Goal: Task Accomplishment & Management: Complete application form

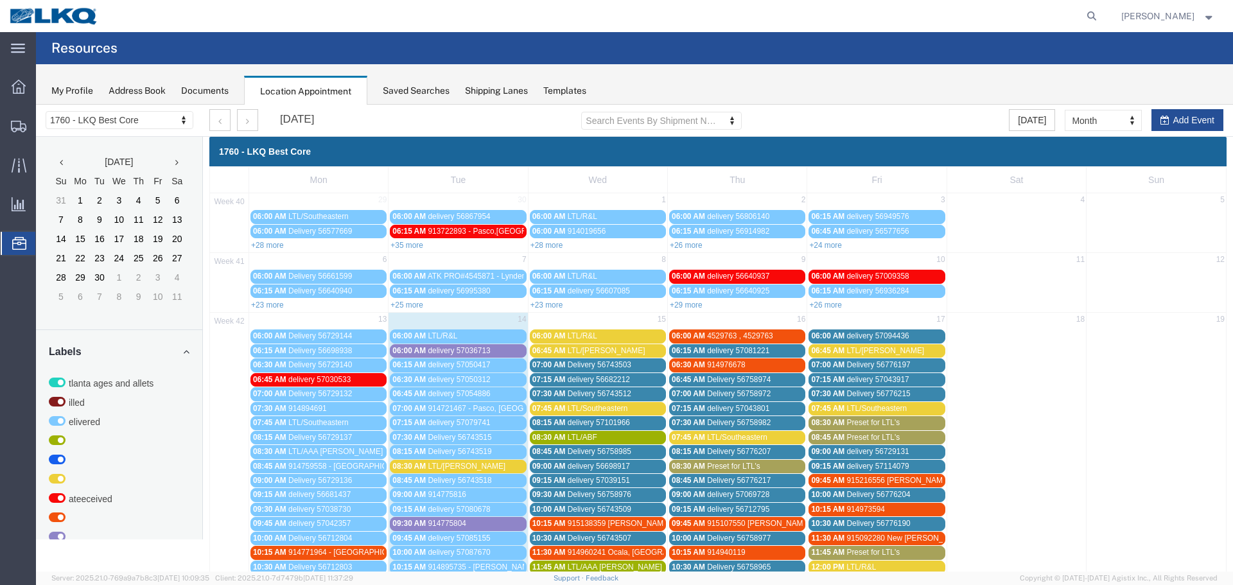
scroll to position [321, 0]
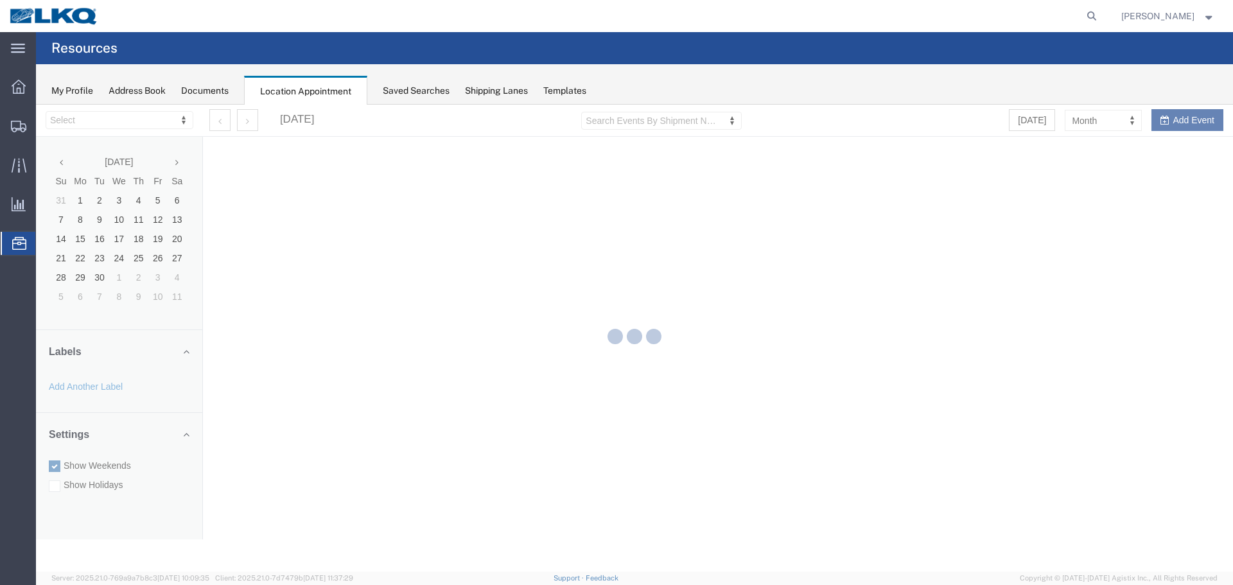
select select "27634"
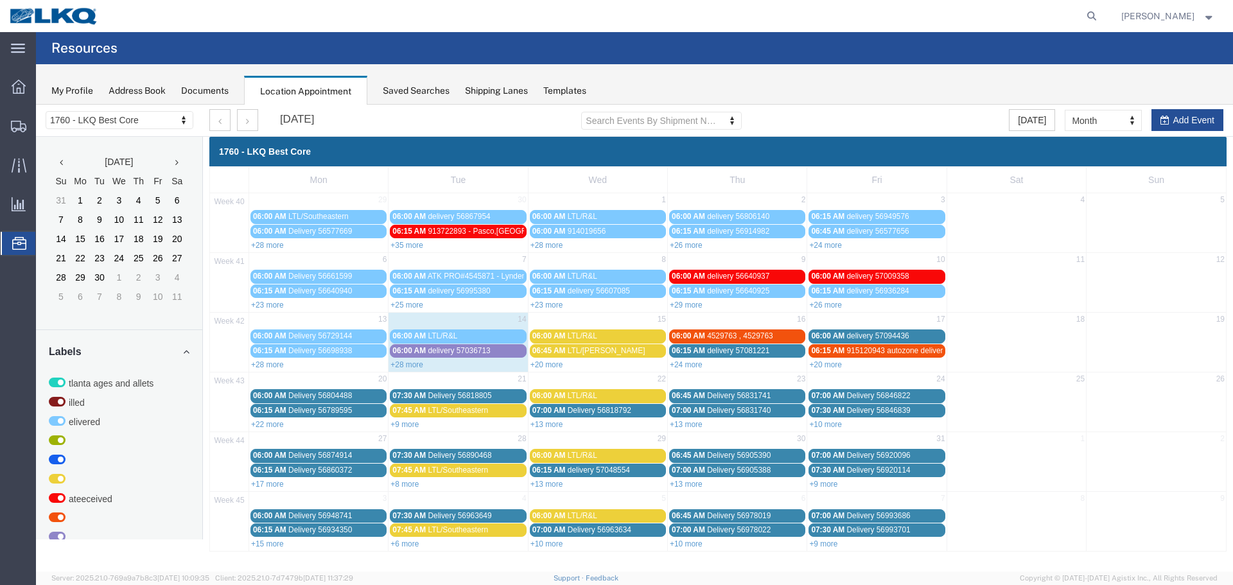
drag, startPoint x: 555, startPoint y: 364, endPoint x: 547, endPoint y: 374, distance: 12.7
click at [555, 364] on link "+20 more" at bounding box center [546, 364] width 33 height 9
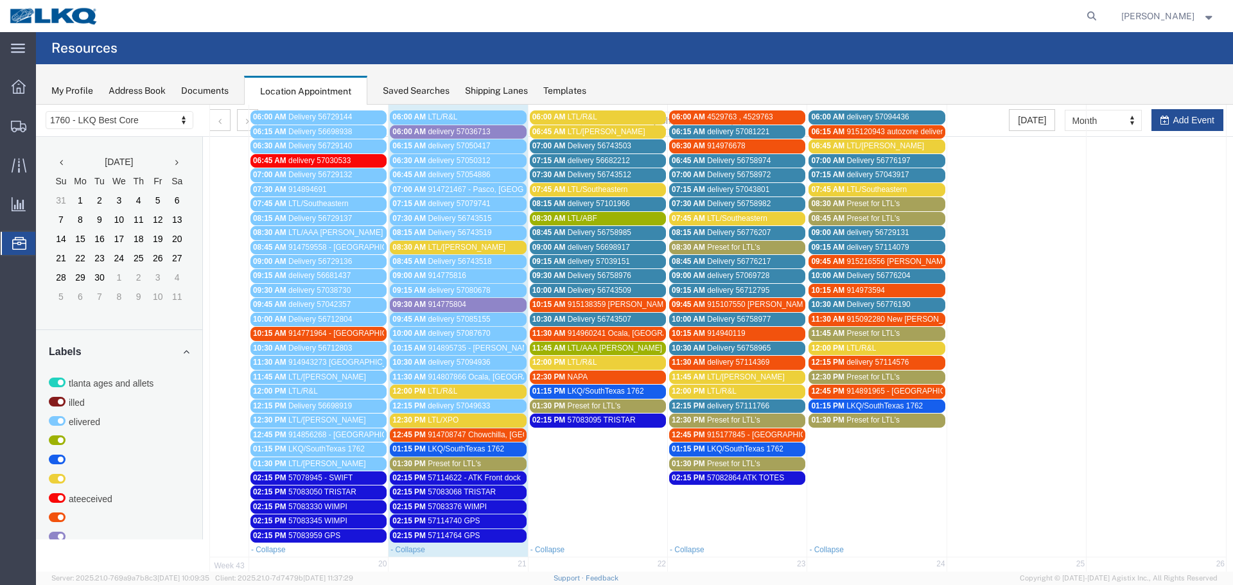
scroll to position [257, 0]
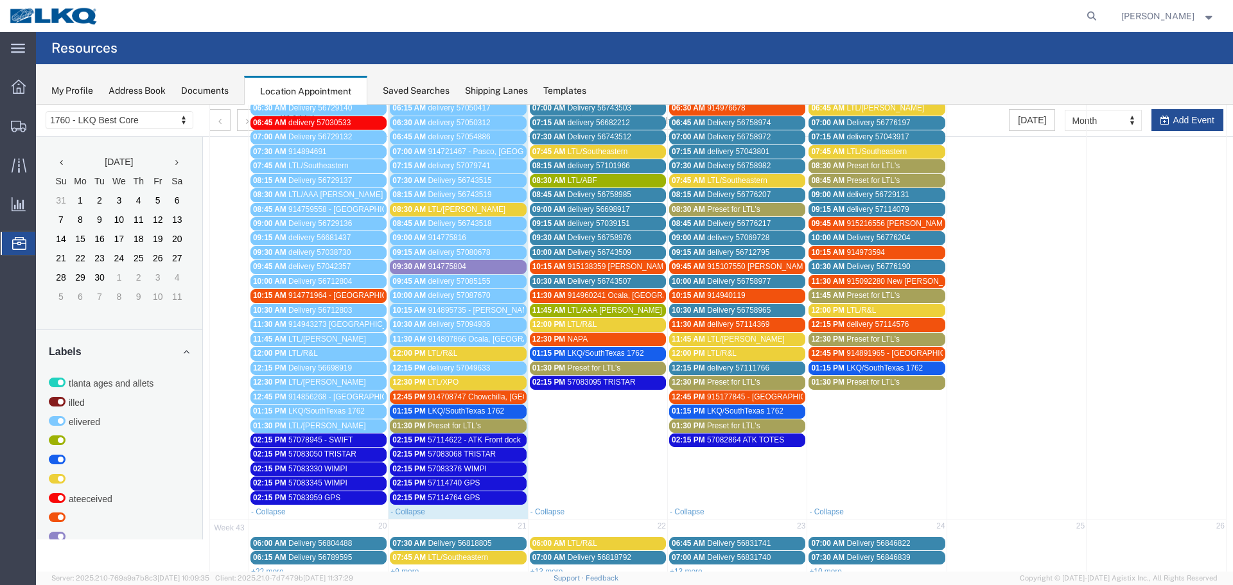
click at [465, 381] on div "12:30 PM LTL/XPO" at bounding box center [457, 383] width 131 height 10
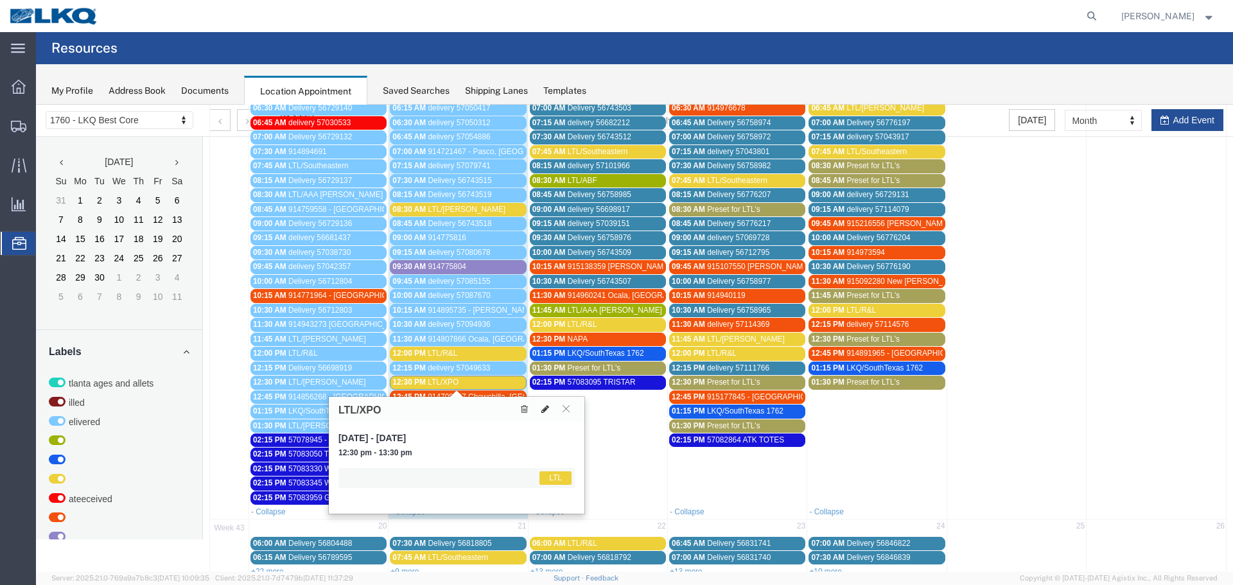
click at [543, 404] on icon at bounding box center [545, 408] width 8 height 9
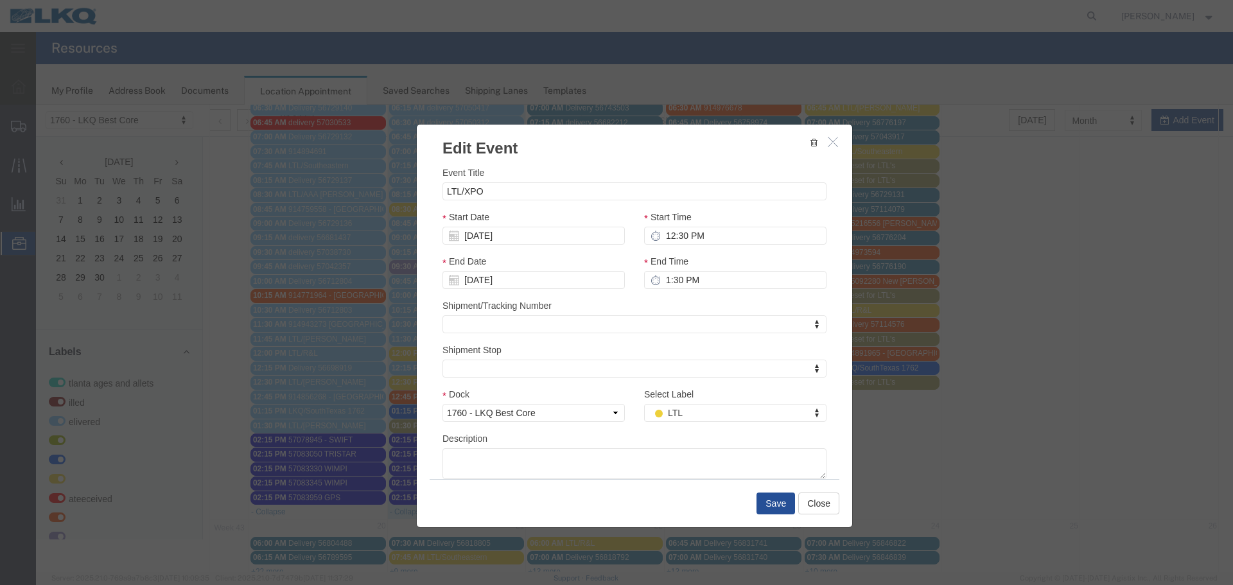
click at [711, 428] on div "Select Label LTL Select Label Select Label Atlanta Cages and Pallets Billed Del…" at bounding box center [735, 409] width 202 height 44
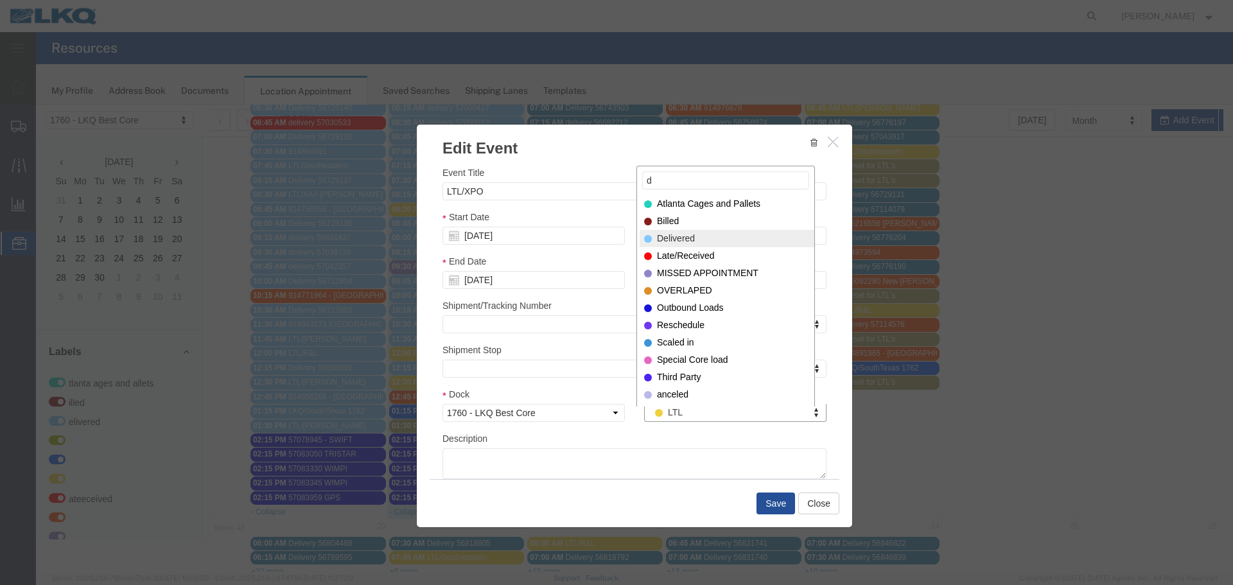
type input "d"
select select "40"
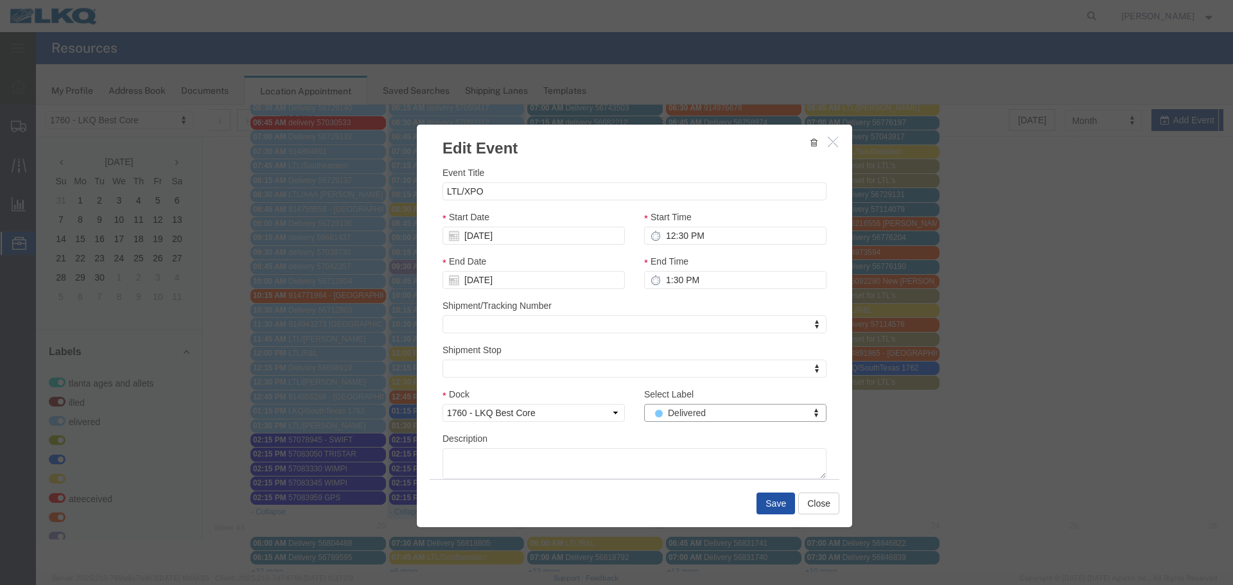
click at [767, 503] on button "Save" at bounding box center [775, 503] width 39 height 22
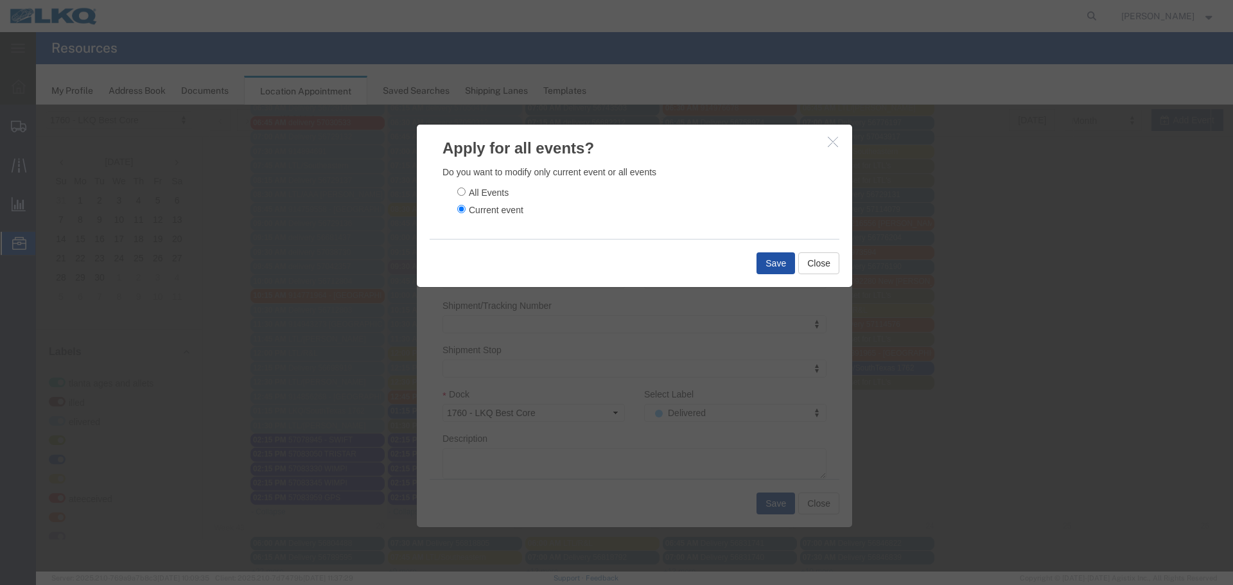
click at [769, 259] on button "Save" at bounding box center [775, 263] width 39 height 22
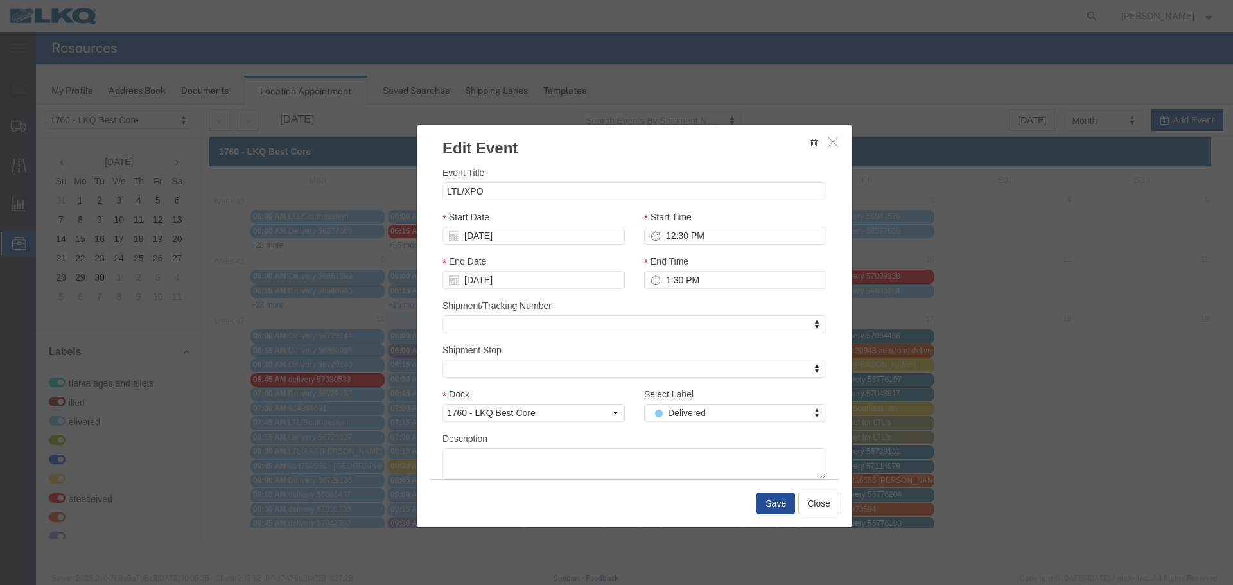
scroll to position [0, 0]
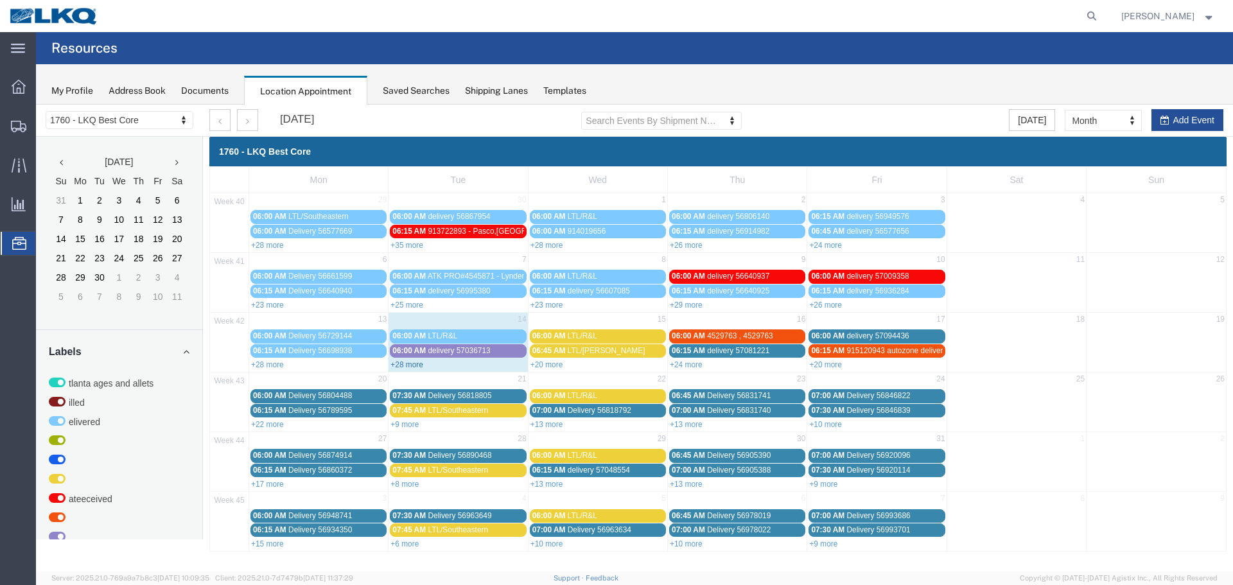
click at [419, 368] on link "+28 more" at bounding box center [406, 364] width 33 height 9
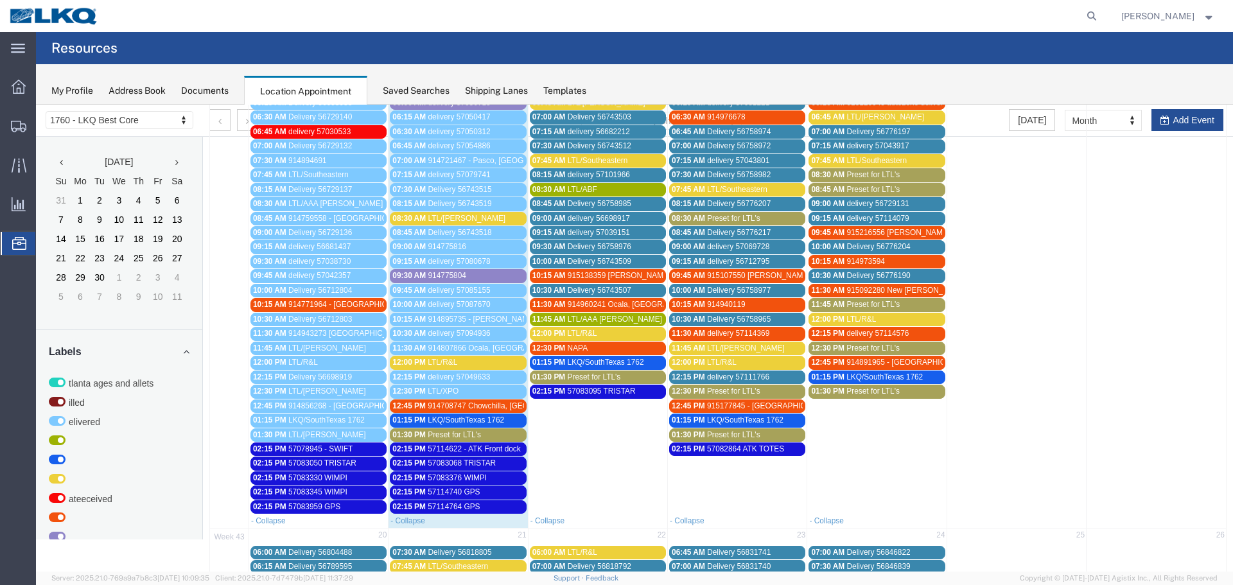
scroll to position [257, 0]
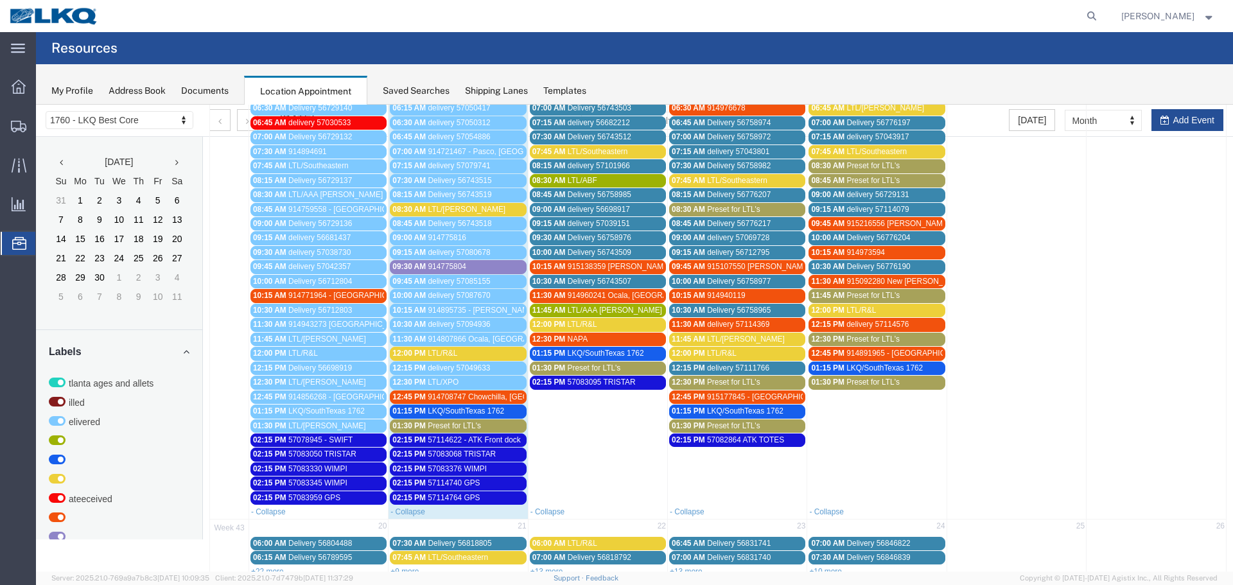
click at [455, 351] on span "LTL/R&L" at bounding box center [443, 353] width 30 height 9
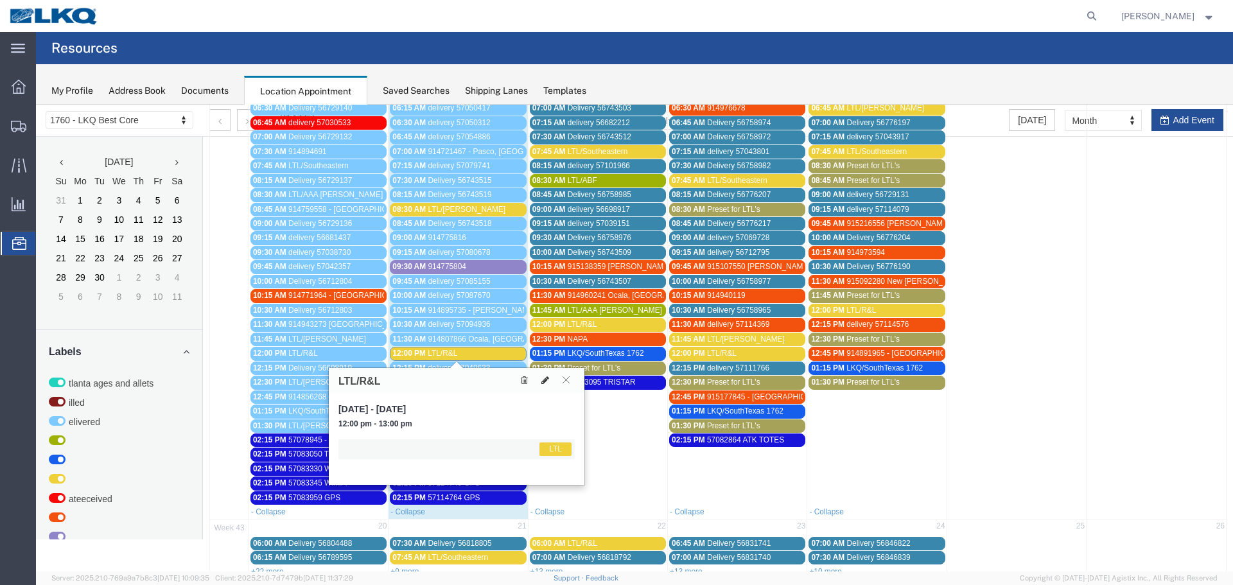
click at [548, 379] on icon at bounding box center [545, 380] width 8 height 9
select select "1"
select select "25"
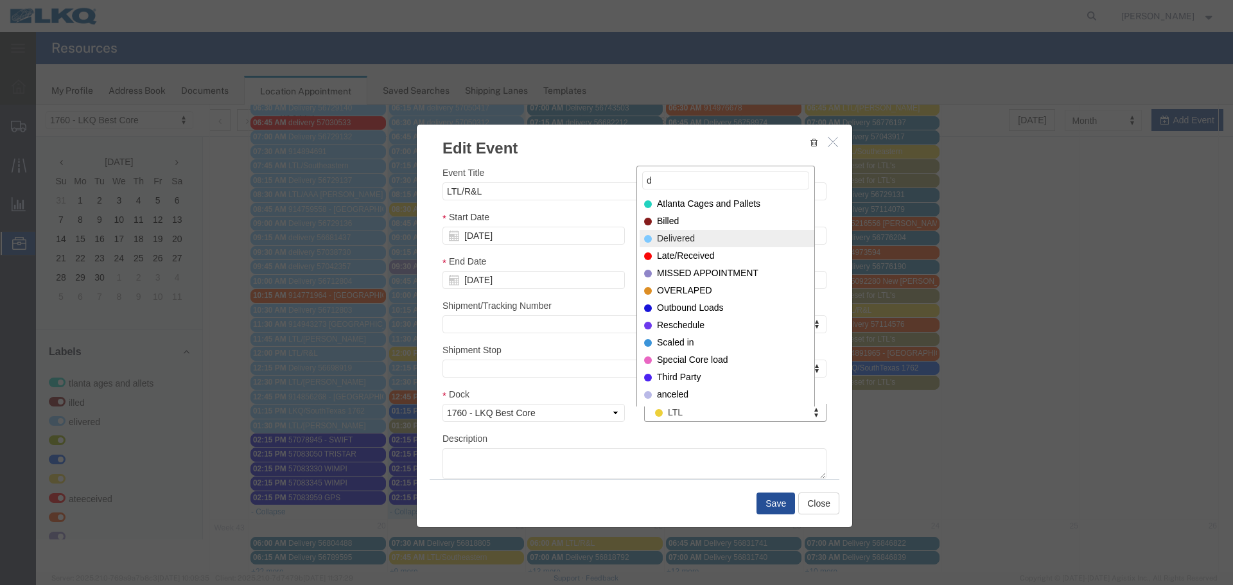
type input "d"
select select "40"
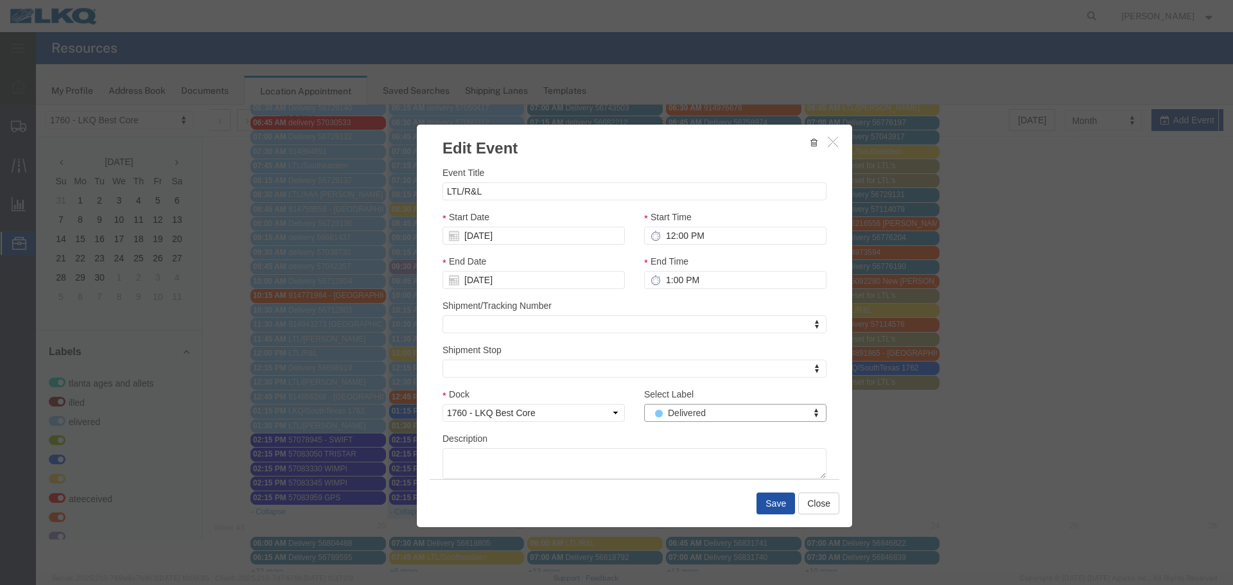
click at [770, 498] on button "Save" at bounding box center [775, 503] width 39 height 22
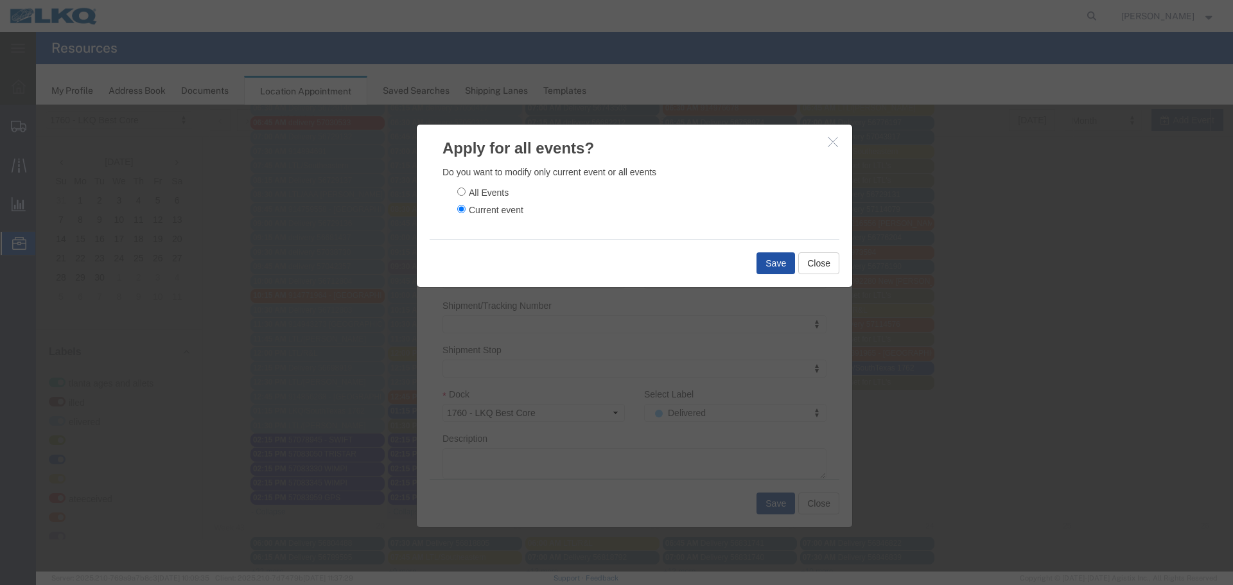
click at [773, 256] on button "Save" at bounding box center [775, 263] width 39 height 22
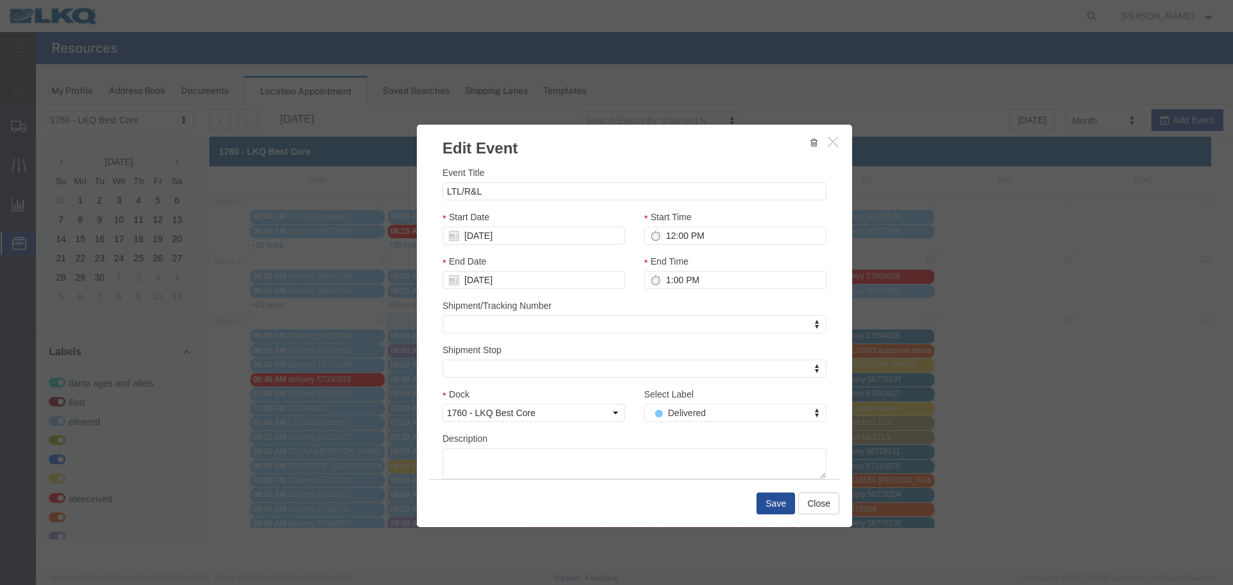
scroll to position [0, 0]
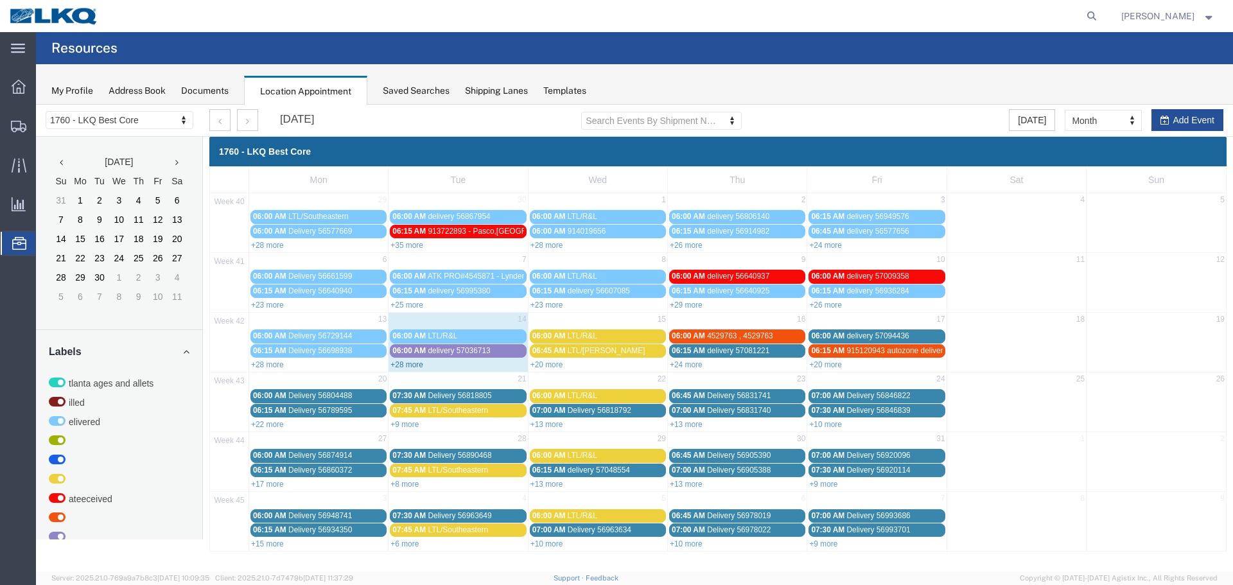
click at [403, 368] on link "+28 more" at bounding box center [406, 364] width 33 height 9
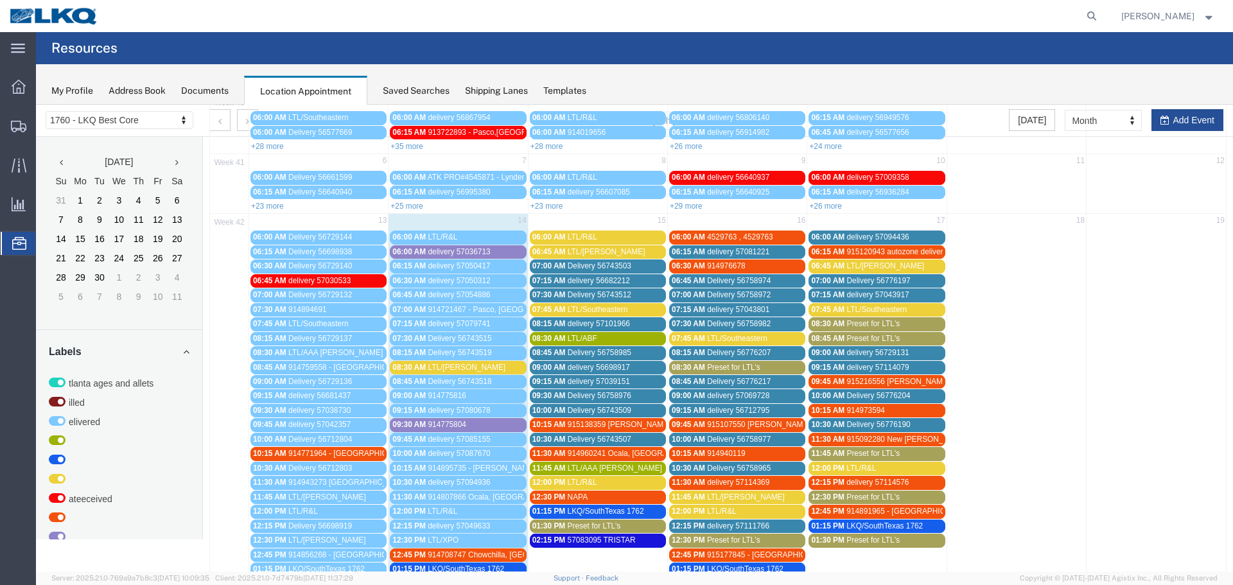
scroll to position [128, 0]
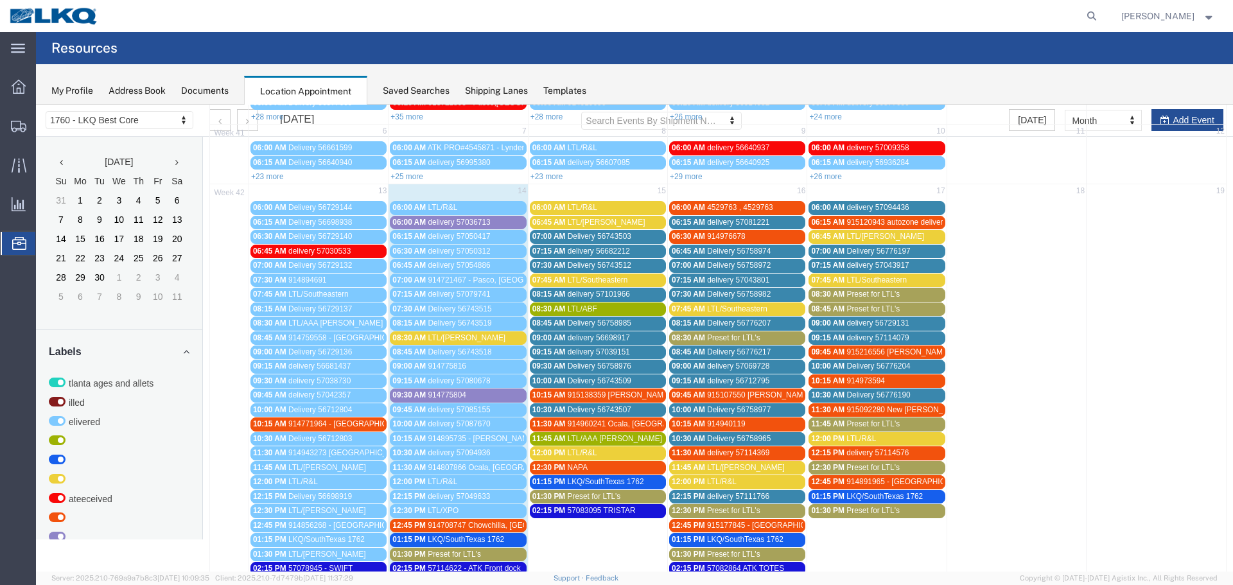
click at [457, 337] on span "LTL/ESTES" at bounding box center [467, 337] width 78 height 9
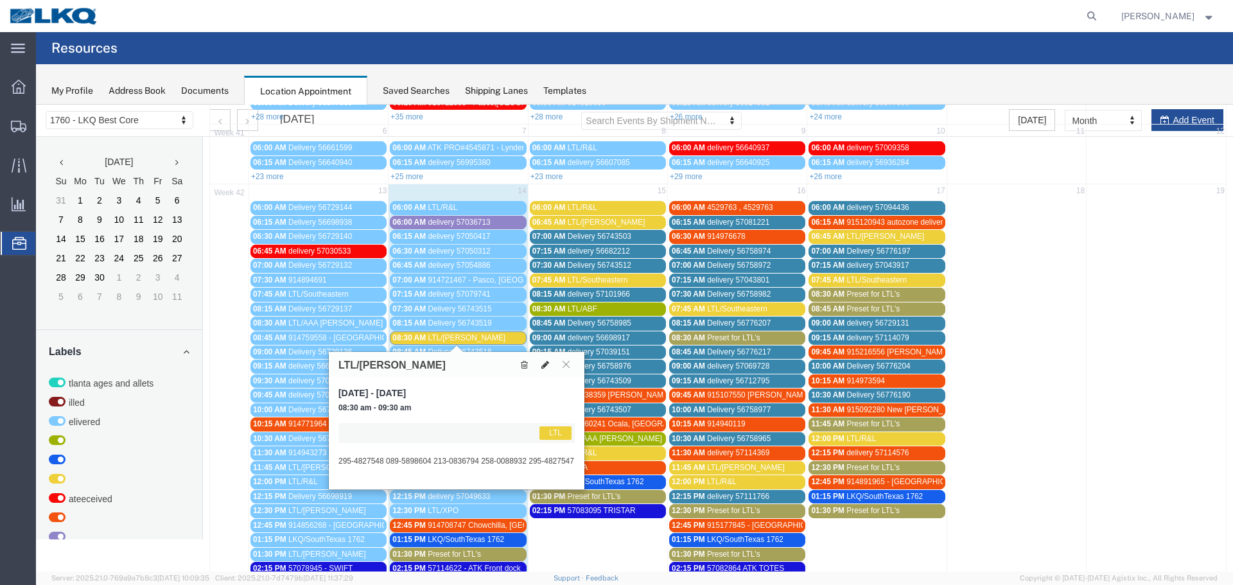
click at [543, 366] on icon at bounding box center [545, 364] width 8 height 9
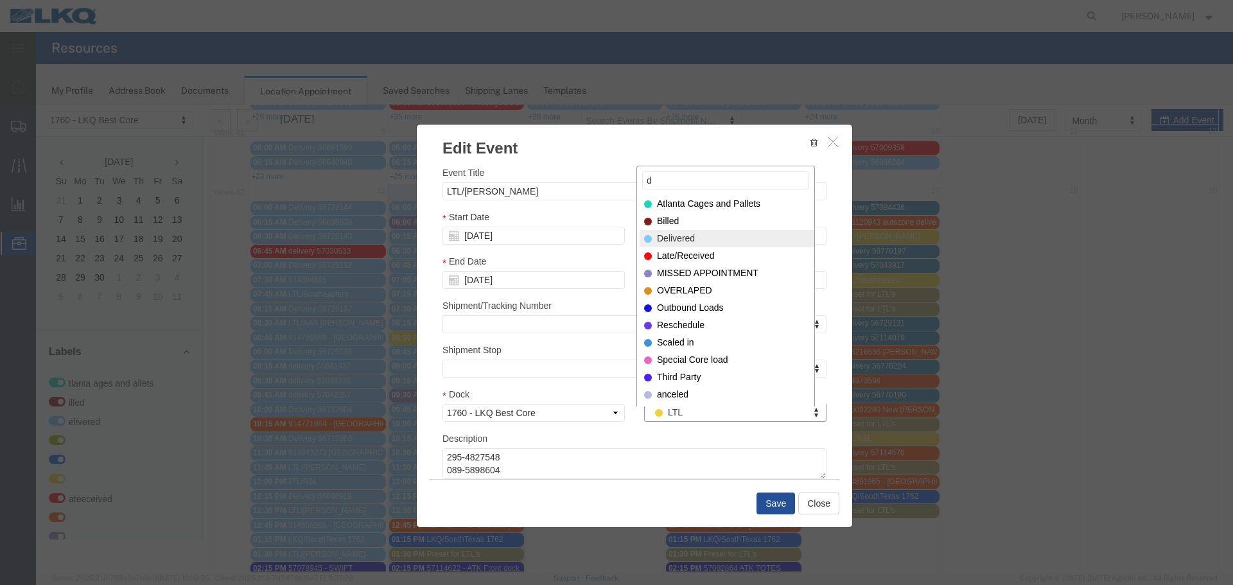
type input "d"
select select "40"
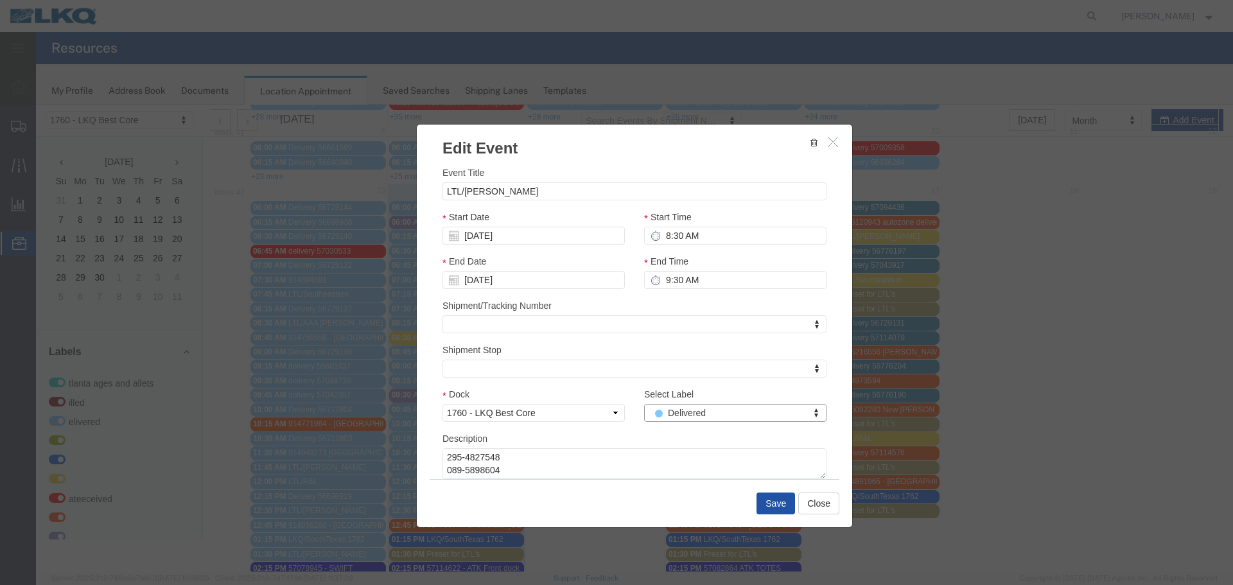
click at [767, 506] on button "Save" at bounding box center [775, 503] width 39 height 22
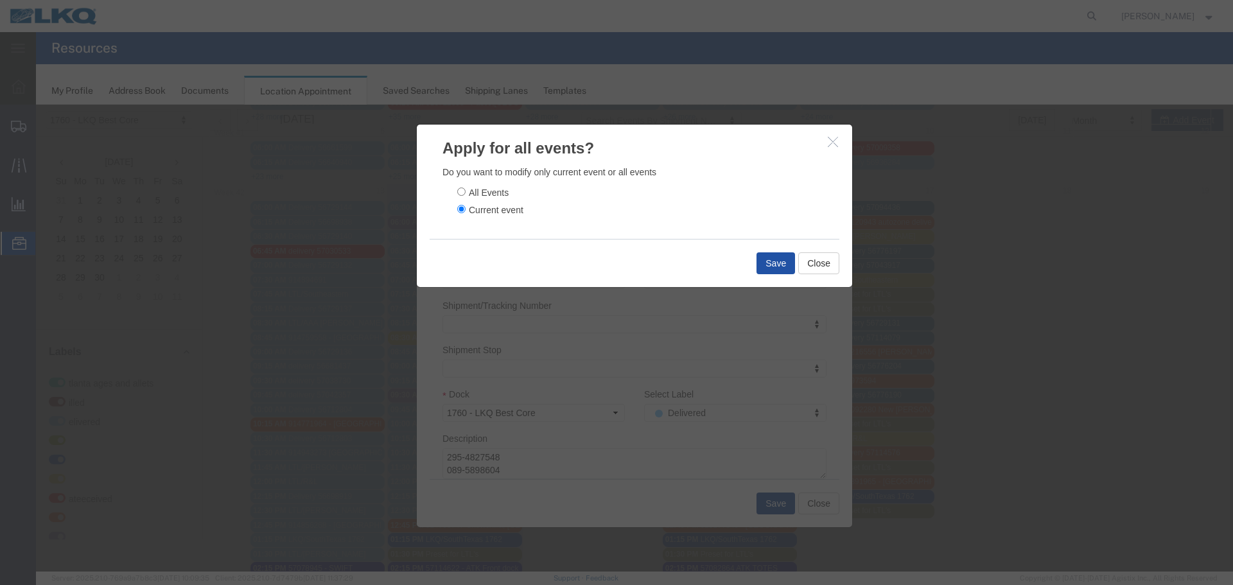
click at [758, 254] on button "Save" at bounding box center [775, 263] width 39 height 22
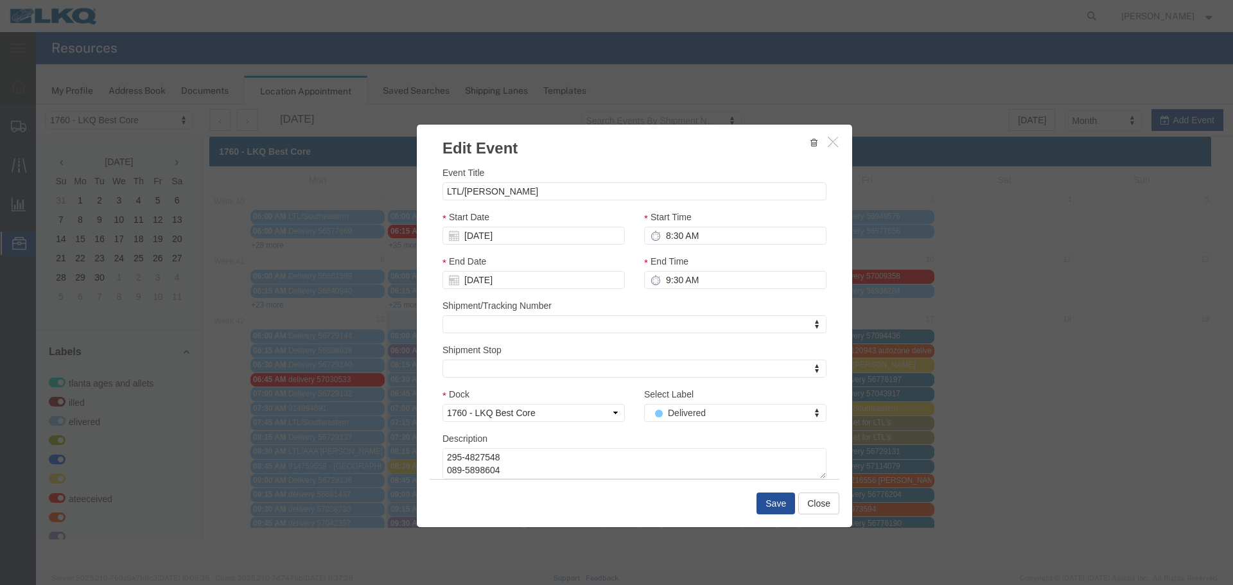
scroll to position [0, 0]
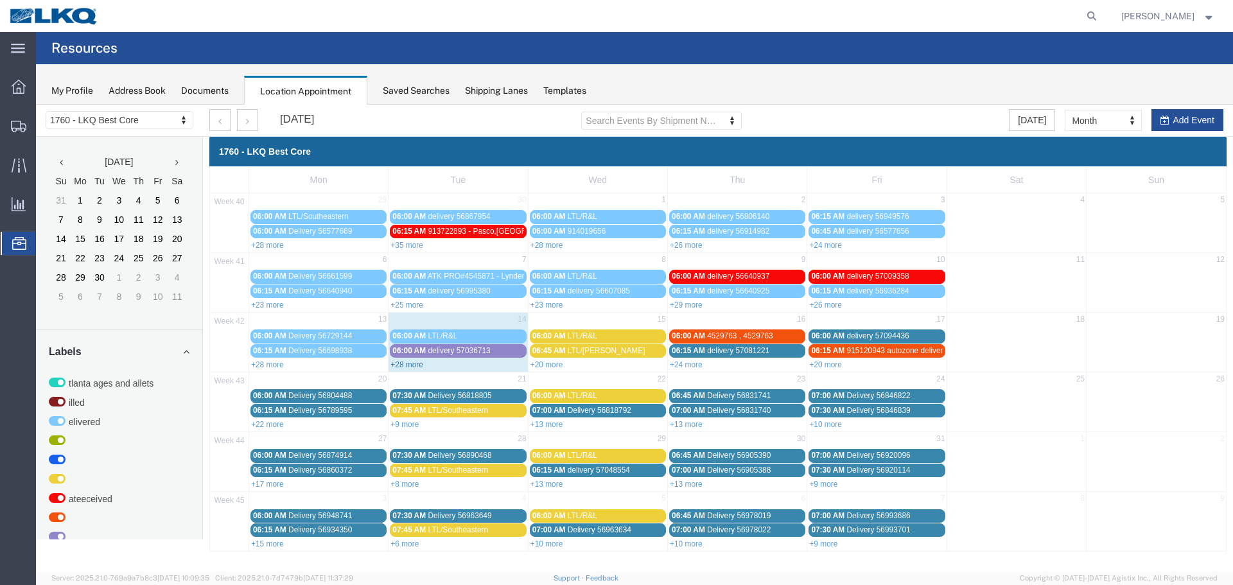
click at [409, 363] on link "+28 more" at bounding box center [406, 364] width 33 height 9
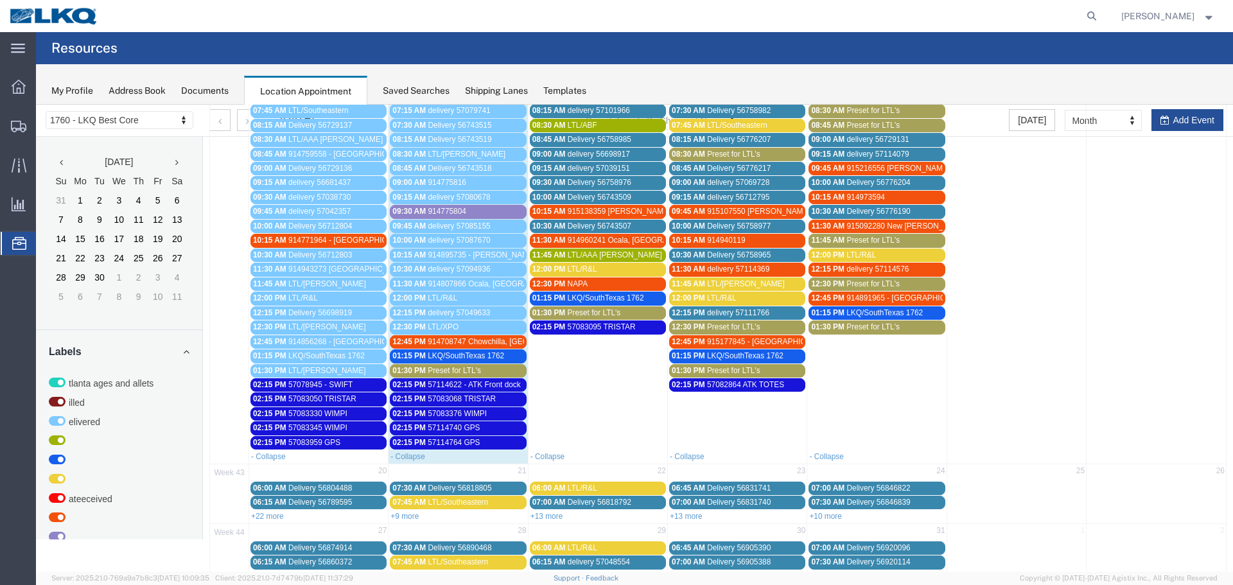
scroll to position [321, 0]
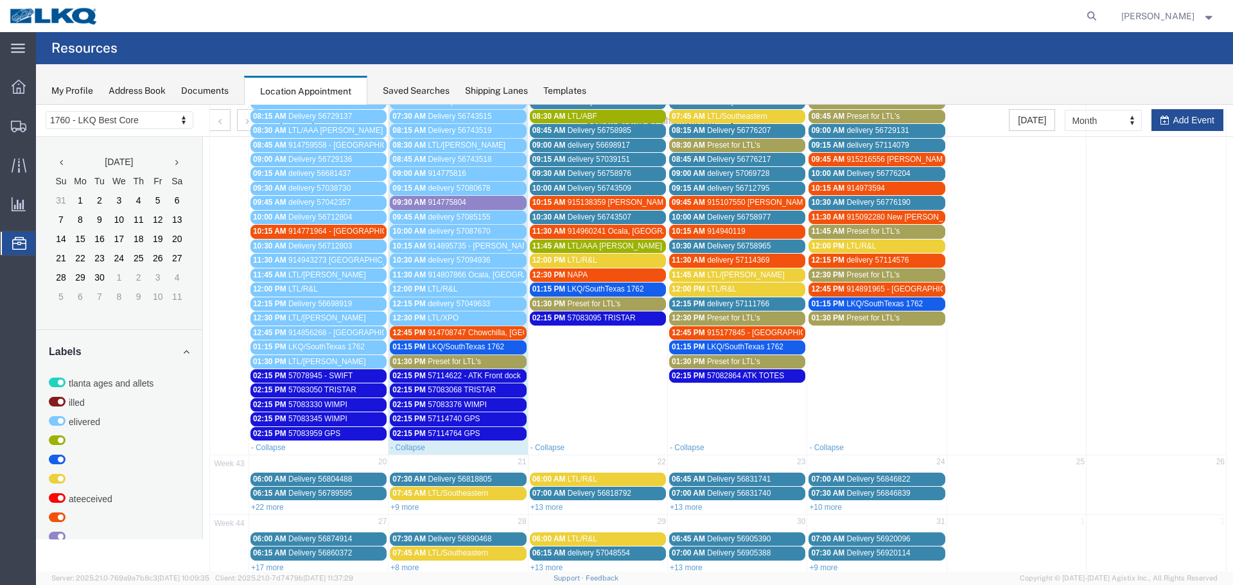
click at [1170, 123] on td at bounding box center [1155, 223] width 139 height 433
select select "1"
select select
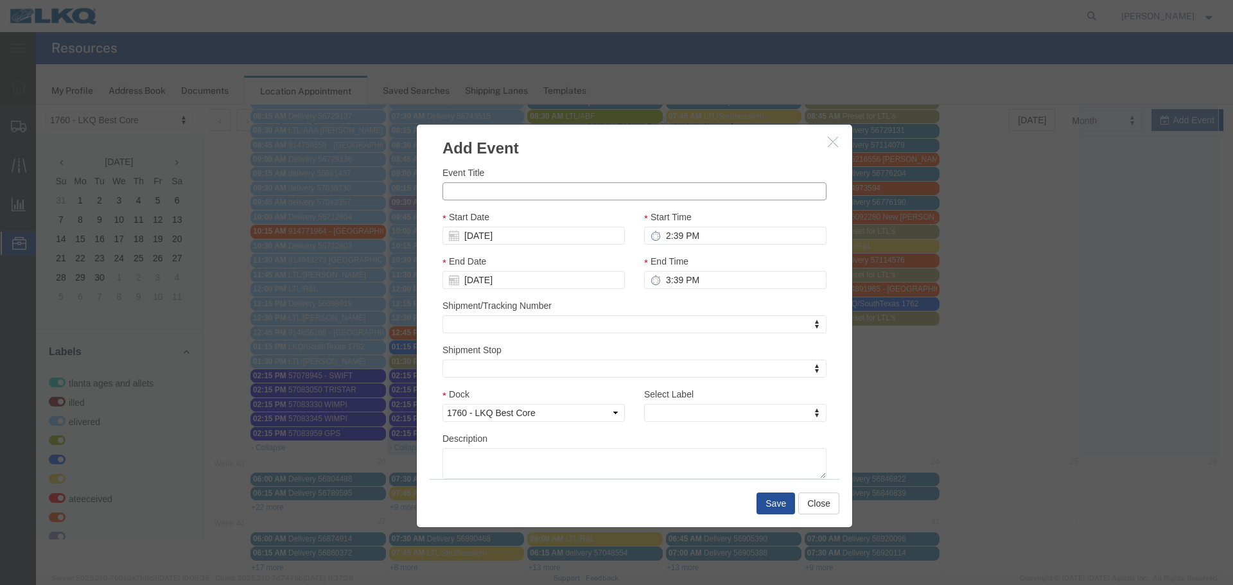
click at [559, 194] on input "Event Title" at bounding box center [634, 191] width 384 height 18
type input "57125688 MX SWIFT"
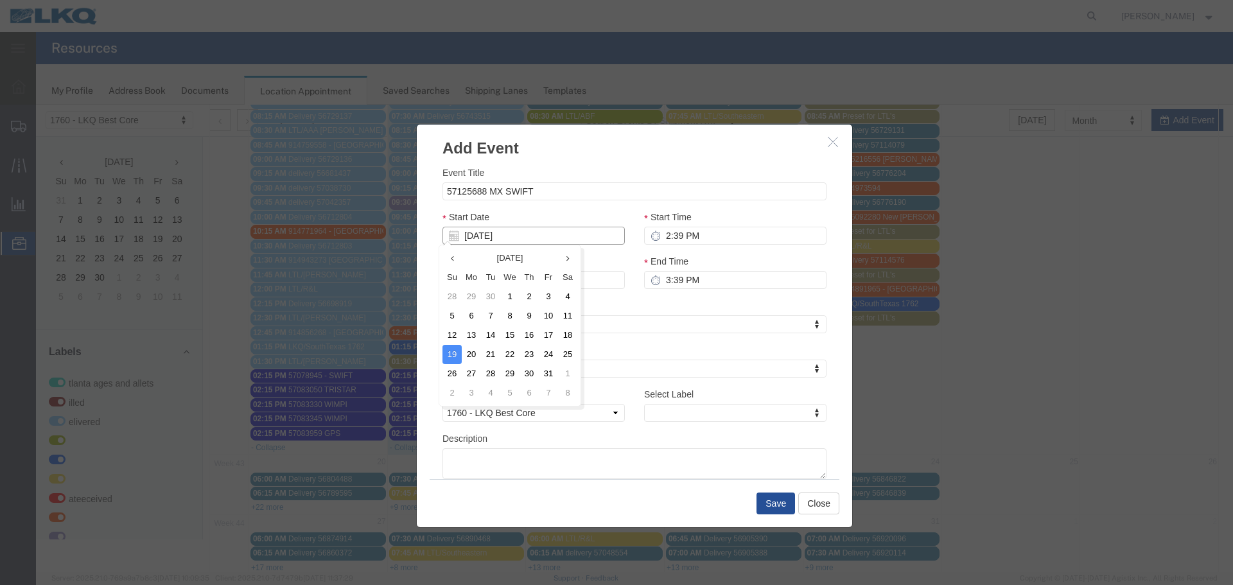
click at [490, 235] on input "10/19/2025" at bounding box center [533, 236] width 182 height 18
click at [516, 327] on td "15" at bounding box center [509, 335] width 19 height 19
type input "[DATE]"
click at [713, 240] on input "2:39 PM" at bounding box center [735, 236] width 182 height 18
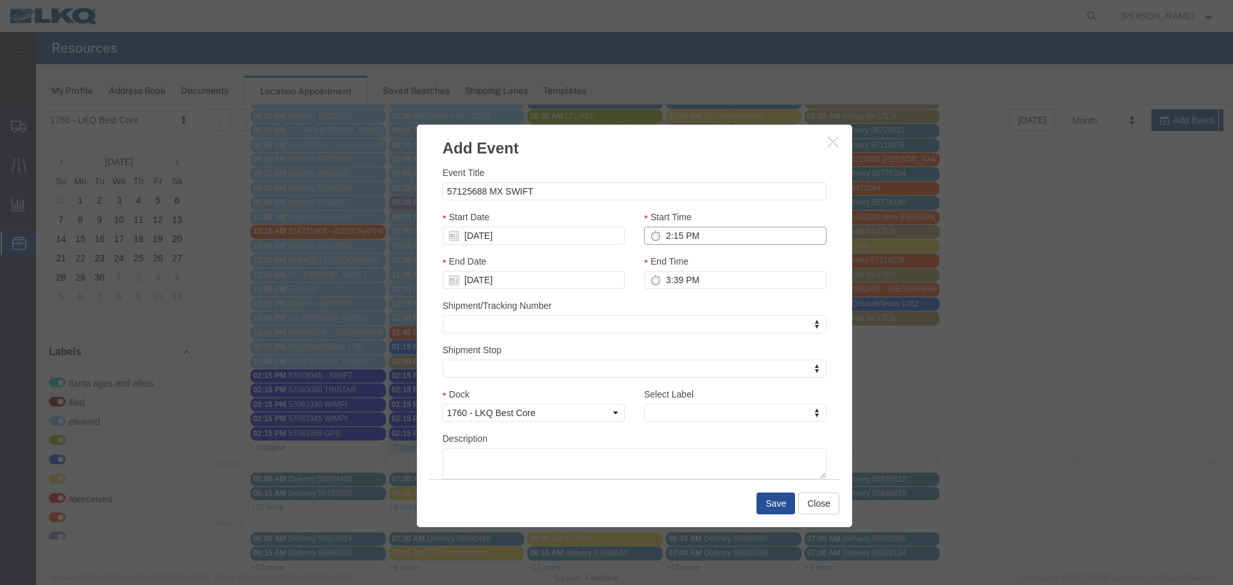
type input "2:15 PM"
click at [665, 283] on input "3:15 PM" at bounding box center [735, 280] width 182 height 18
type input "2:15 PM"
drag, startPoint x: 668, startPoint y: 308, endPoint x: 682, endPoint y: 327, distance: 23.4
click at [666, 308] on div "Shipment/Tracking Number Shipment/Tracking Number Shipment/Tracking Number" at bounding box center [634, 316] width 384 height 35
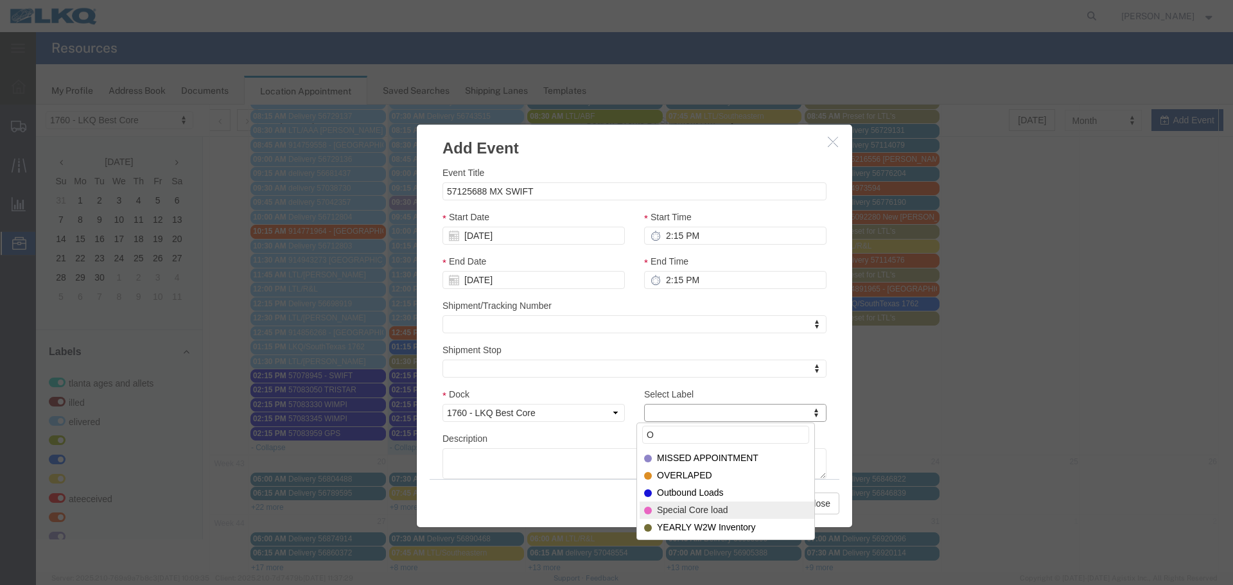
type input "O"
select select "80"
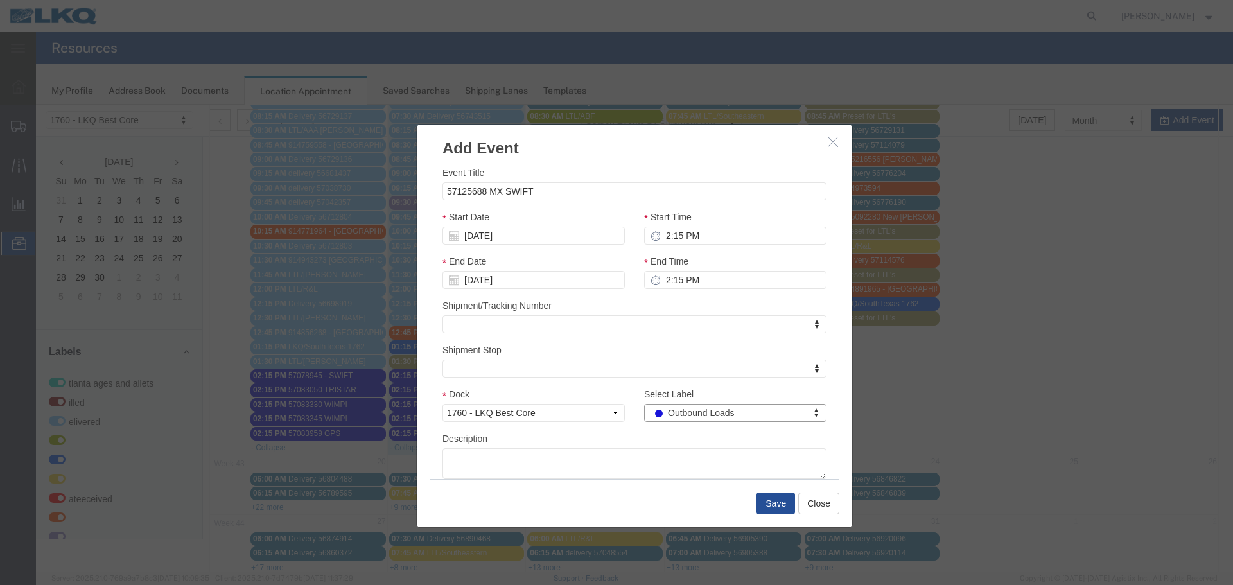
click at [701, 500] on div "Save Close" at bounding box center [635, 503] width 410 height 48
click at [760, 496] on button "Save" at bounding box center [775, 503] width 39 height 22
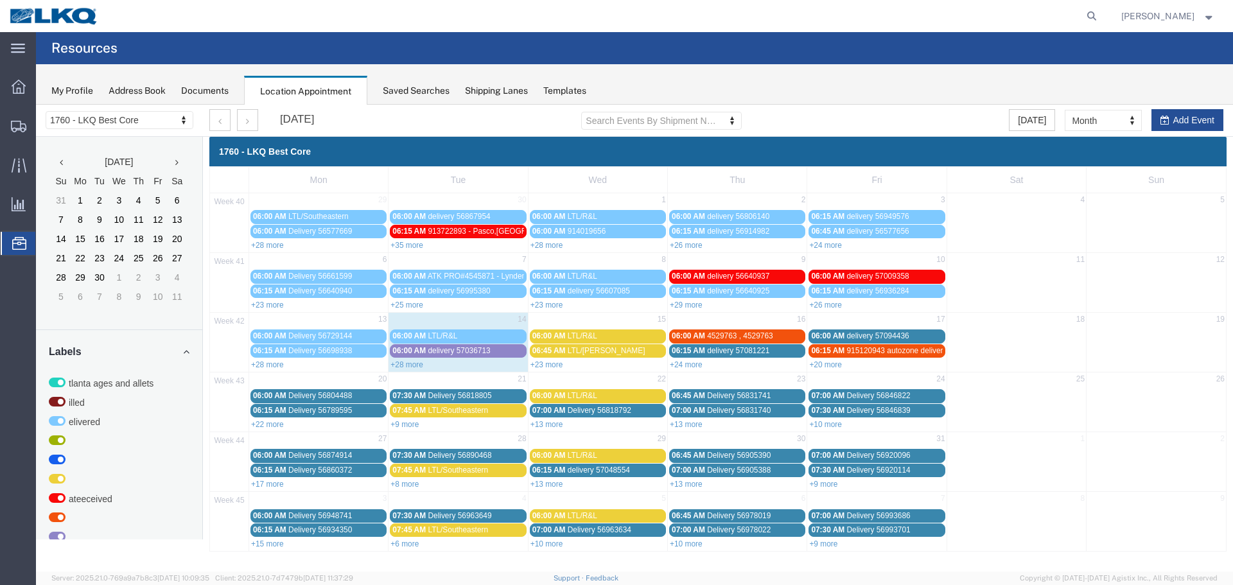
scroll to position [0, 0]
click at [1169, 126] on button "Add Event" at bounding box center [1187, 120] width 72 height 22
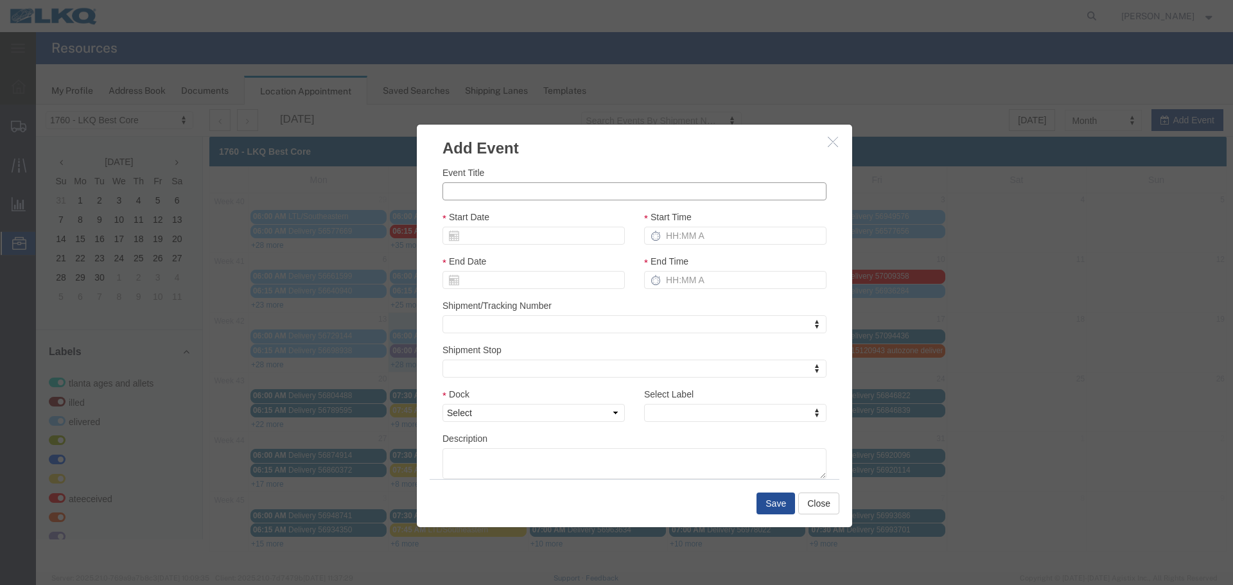
click at [629, 198] on input "Event Title" at bounding box center [634, 191] width 384 height 18
type input "57125711 MX SWIFT"
click at [518, 238] on input "Start Date" at bounding box center [533, 236] width 182 height 18
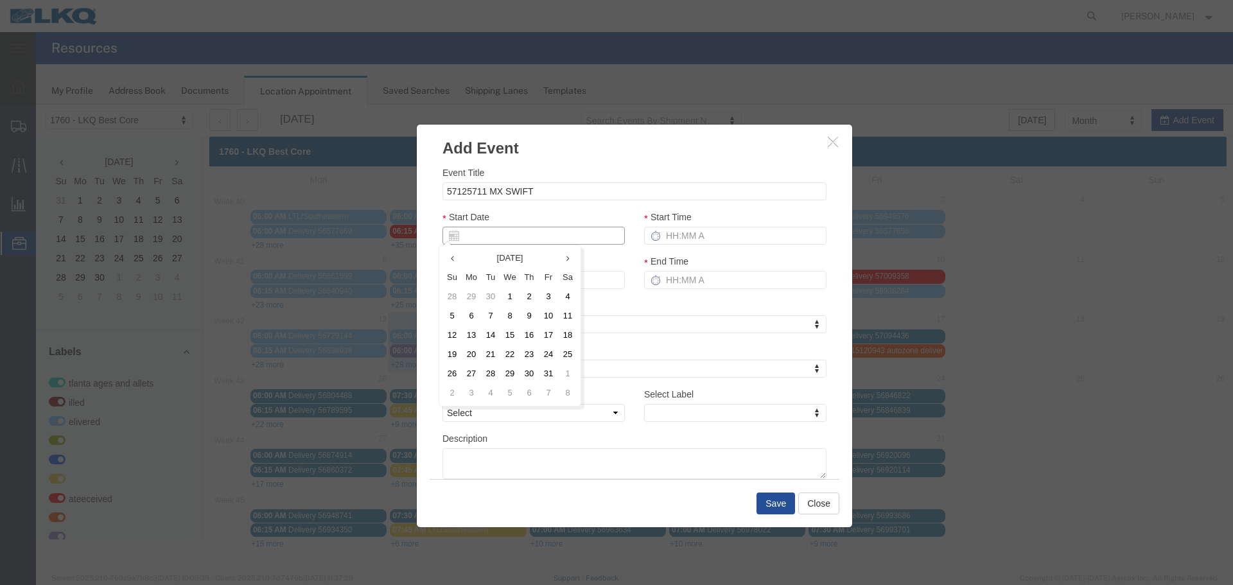
click at [492, 230] on input "Start Date" at bounding box center [533, 236] width 182 height 18
type input "10"
type input "[DATE]"
type input "10/17/2"
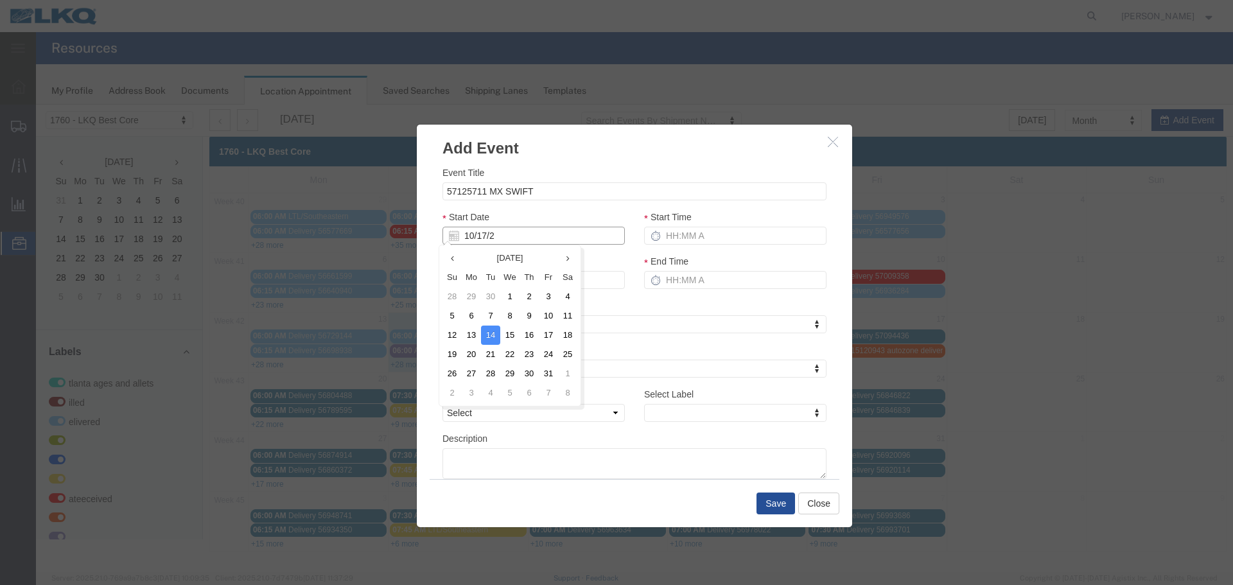
type input "10/17/25"
click at [545, 205] on div "Event Title 57125711 MX SWIFT Start Date 10/17/25 Start Time End Date 10/17/25 …" at bounding box center [634, 322] width 384 height 313
click at [683, 232] on input "Start Time" at bounding box center [735, 236] width 182 height 18
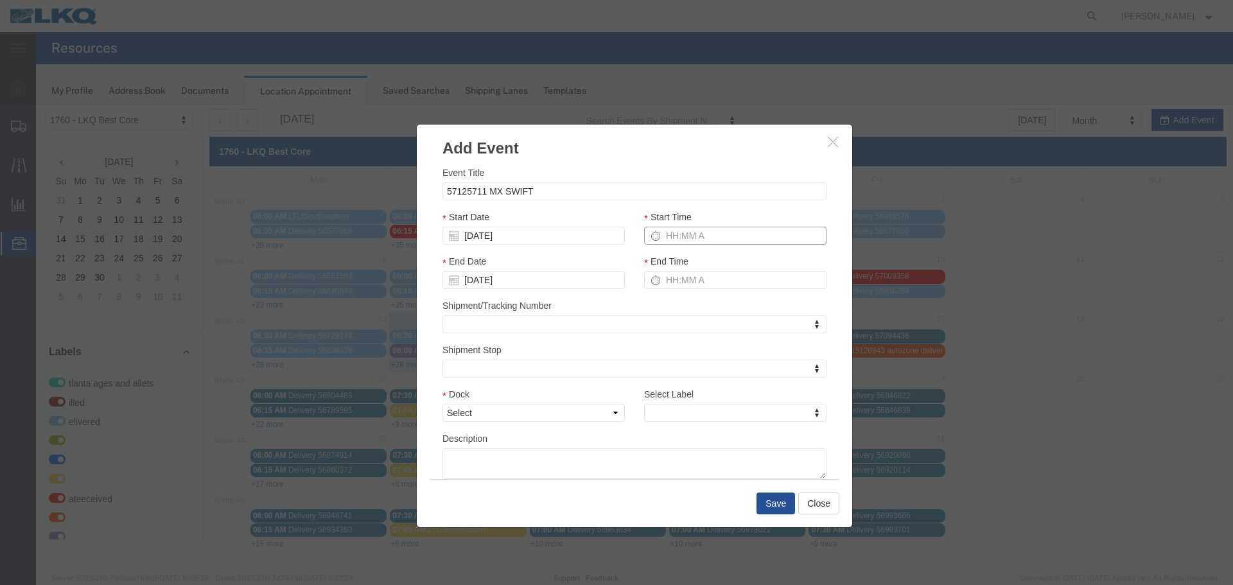
type input "2:15 PM"
click at [675, 278] on input "3:15 PM" at bounding box center [735, 280] width 182 height 18
type input "2:15 PM"
click at [680, 298] on div "End Time 2:15 PM" at bounding box center [735, 276] width 202 height 44
drag, startPoint x: 606, startPoint y: 406, endPoint x: 606, endPoint y: 420, distance: 14.1
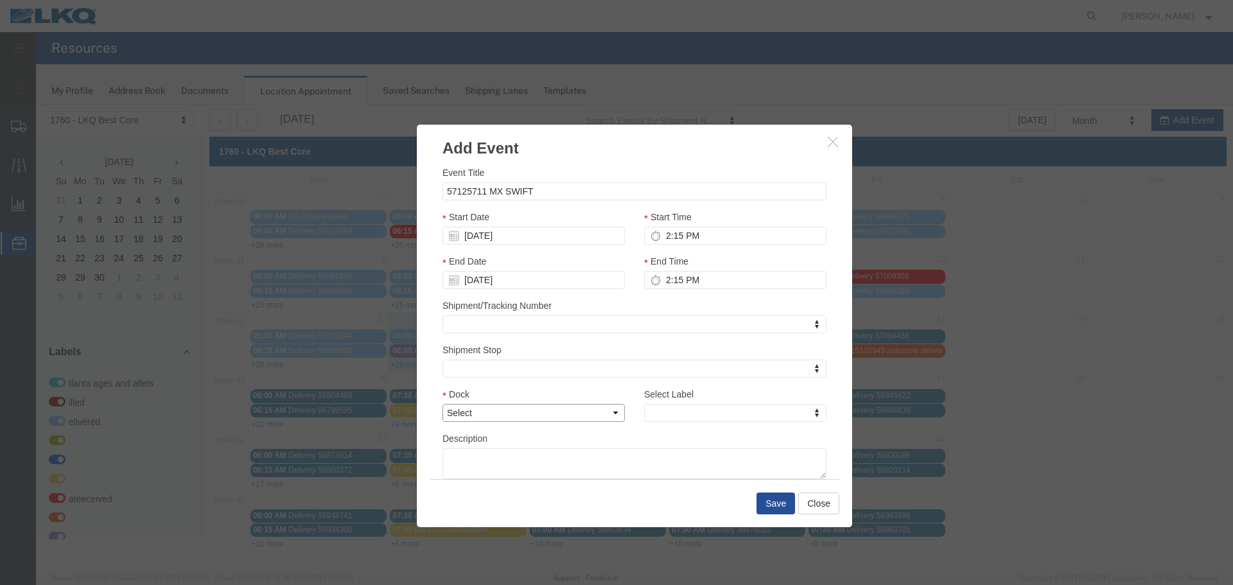
click at [606, 406] on select "Select 1760 - LKQ Best Core 1760 - Outbound Loads" at bounding box center [533, 413] width 182 height 18
select select "1"
click at [442, 404] on select "Select 1760 - LKQ Best Core 1760 - Outbound Loads" at bounding box center [533, 413] width 182 height 18
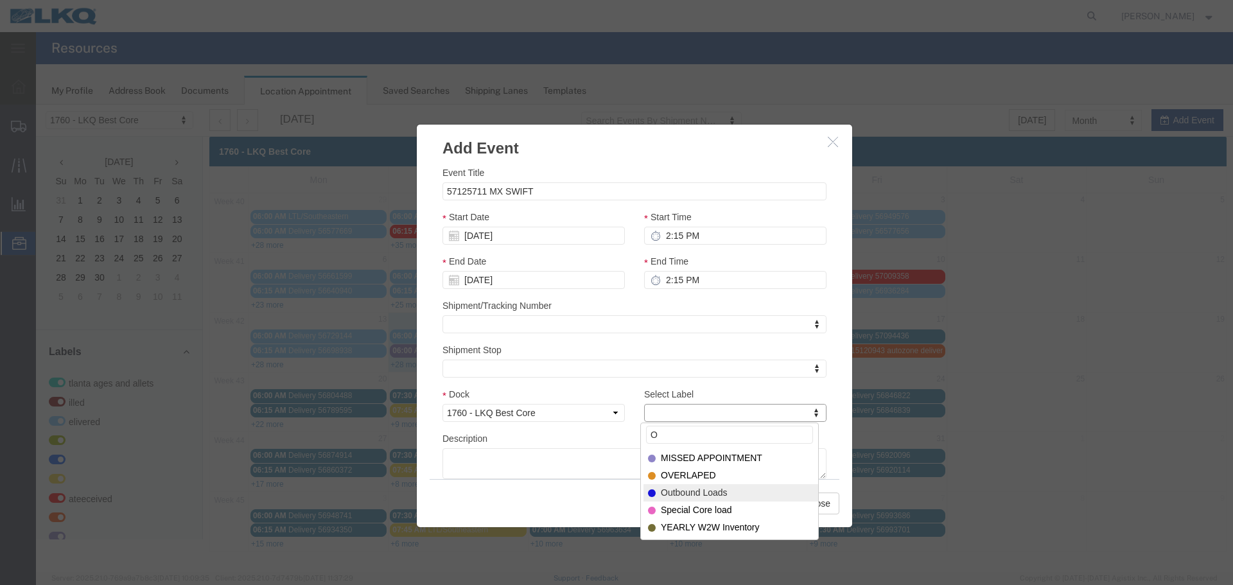
type input "O"
select select "80"
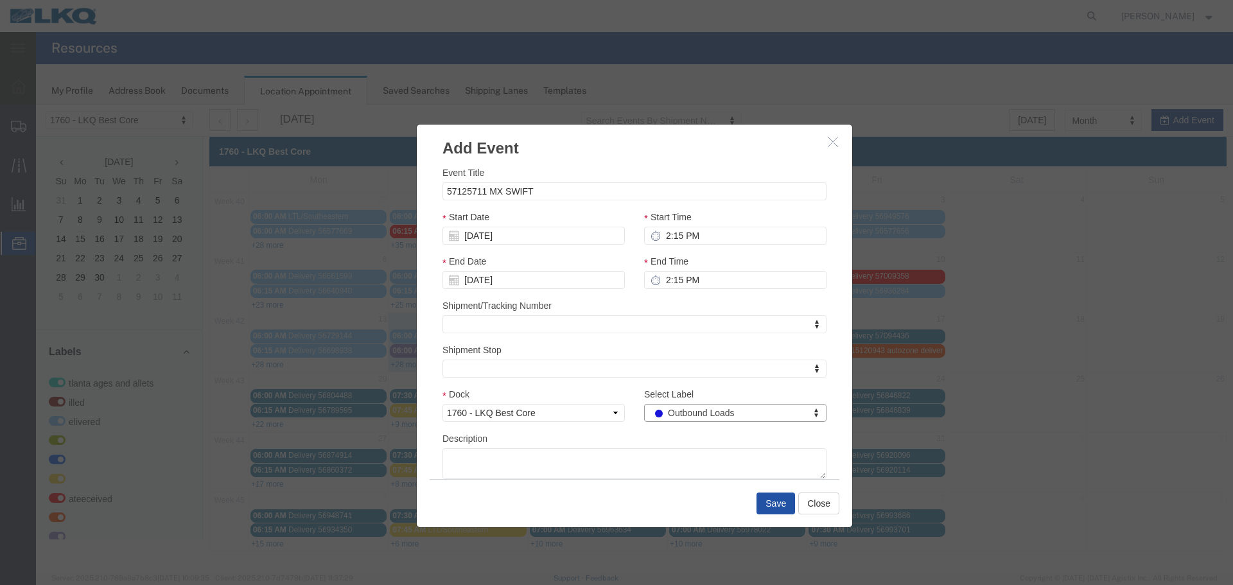
click at [768, 503] on button "Save" at bounding box center [775, 503] width 39 height 22
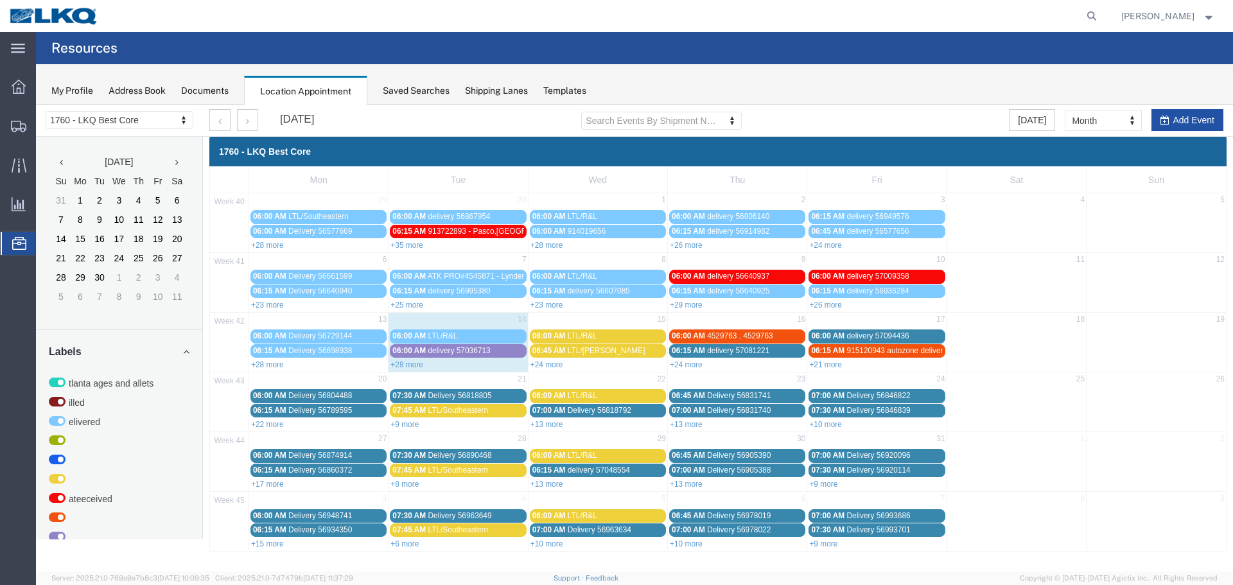
click at [1174, 119] on button "Add Event" at bounding box center [1187, 120] width 72 height 22
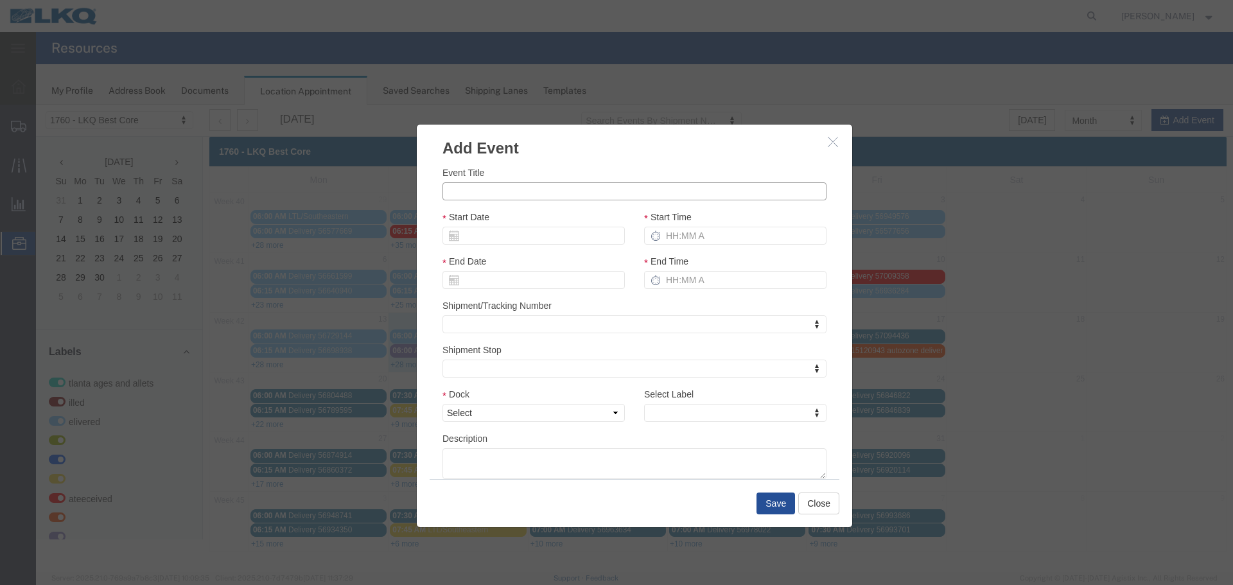
click at [551, 192] on input "Event Title" at bounding box center [634, 191] width 384 height 18
click at [487, 198] on input "57125767 XDOCK" at bounding box center [634, 191] width 384 height 18
type input "57125767 MX XDOCK"
click at [559, 239] on input "Start Date" at bounding box center [533, 236] width 182 height 18
click at [503, 241] on input "Start Date" at bounding box center [533, 236] width 182 height 18
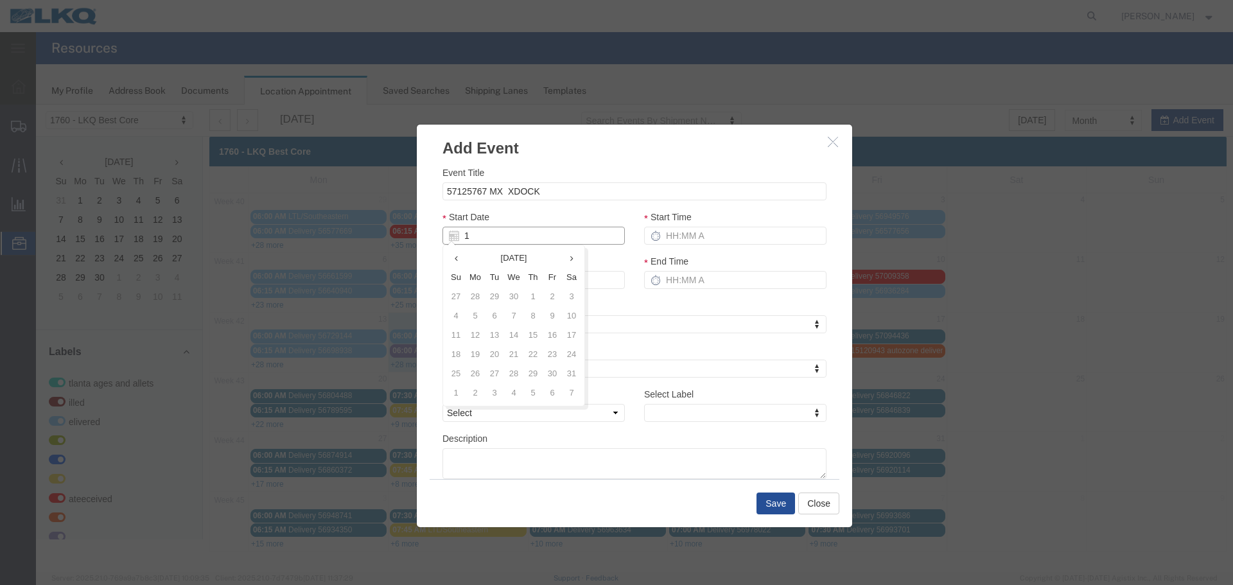
type input "10"
type input "[DATE]"
type input "10/20/2"
type input "10/20/25"
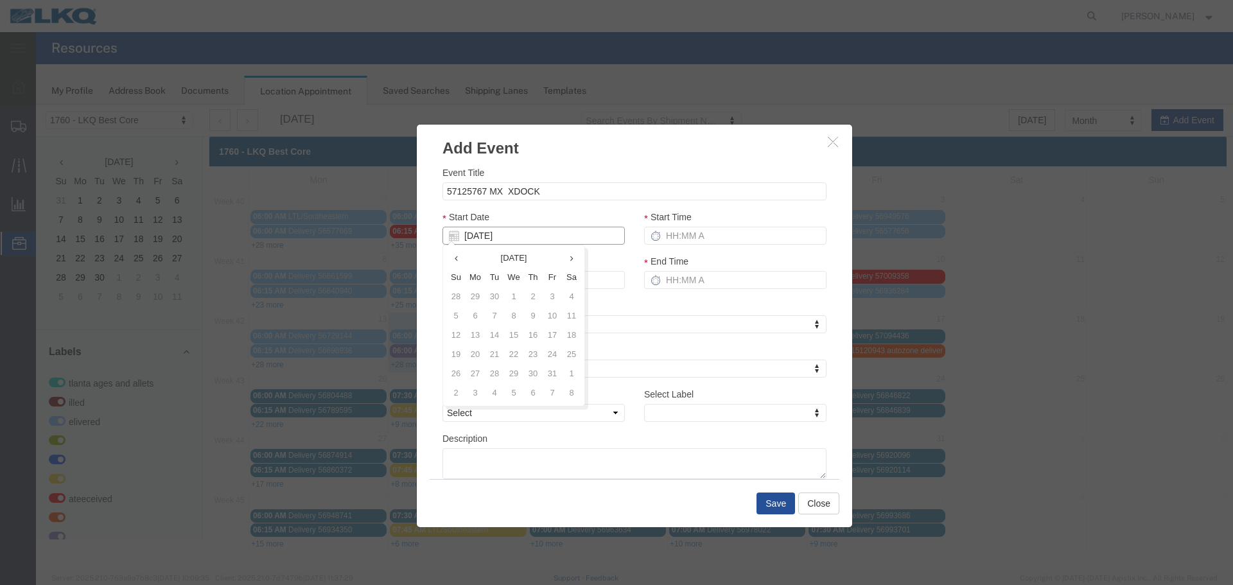
type input "10/20/25"
click at [528, 214] on div "Start Date 10/20/25" at bounding box center [533, 227] width 182 height 35
click at [715, 232] on input "Start Time" at bounding box center [735, 236] width 182 height 18
type input "2:15 PM"
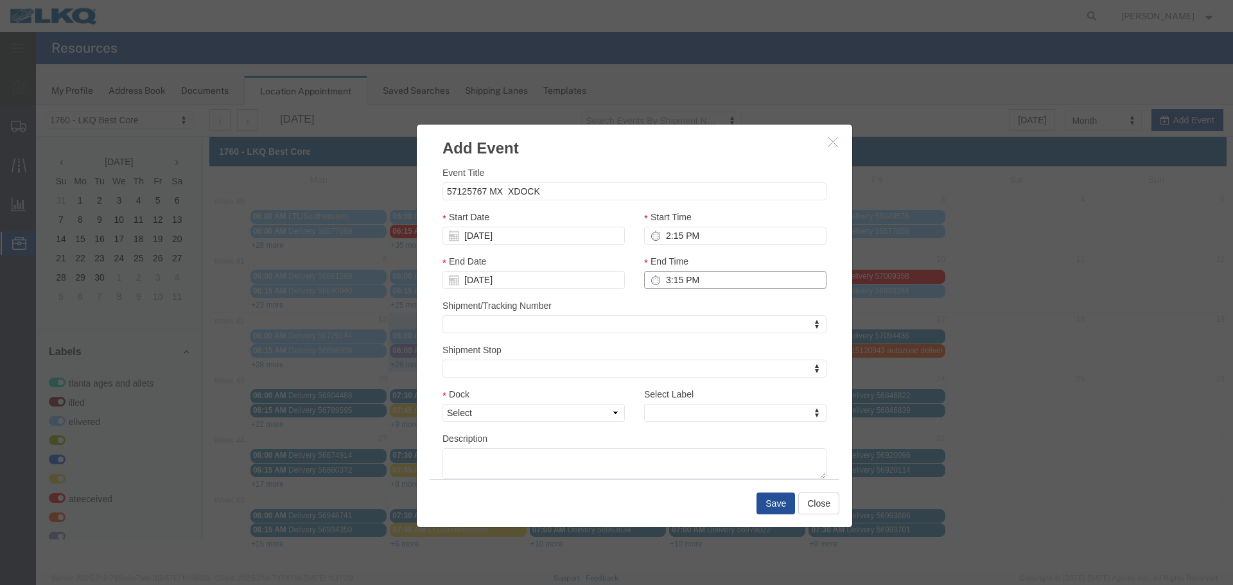
click at [681, 282] on input "3:15 PM" at bounding box center [735, 280] width 182 height 18
type input "2:15 PM"
click at [681, 303] on div "Shipment/Tracking Number Shipment/Tracking Number Shipment/Tracking Number" at bounding box center [634, 316] width 384 height 35
click at [606, 405] on select "Select 1760 - LKQ Best Core 1760 - Outbound Loads" at bounding box center [533, 413] width 182 height 18
select select "1"
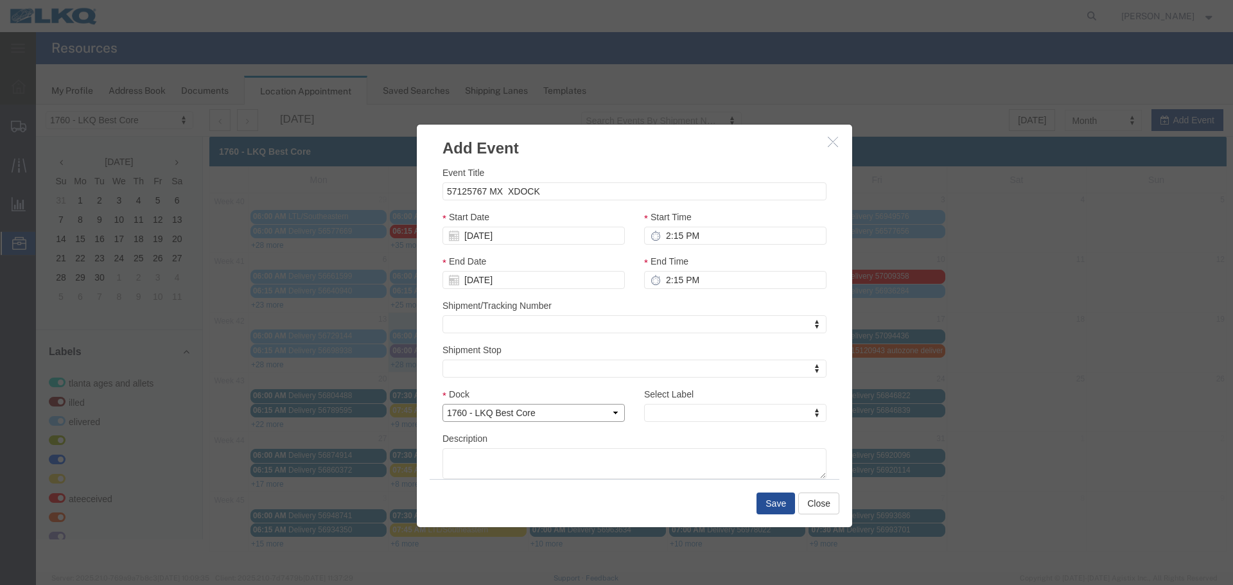
click at [442, 404] on select "Select 1760 - LKQ Best Core 1760 - Outbound Loads" at bounding box center [533, 413] width 182 height 18
click at [699, 422] on div "Select Label Select Label Select Label Atlanta Cages and Pallets Billed Deliver…" at bounding box center [735, 409] width 202 height 44
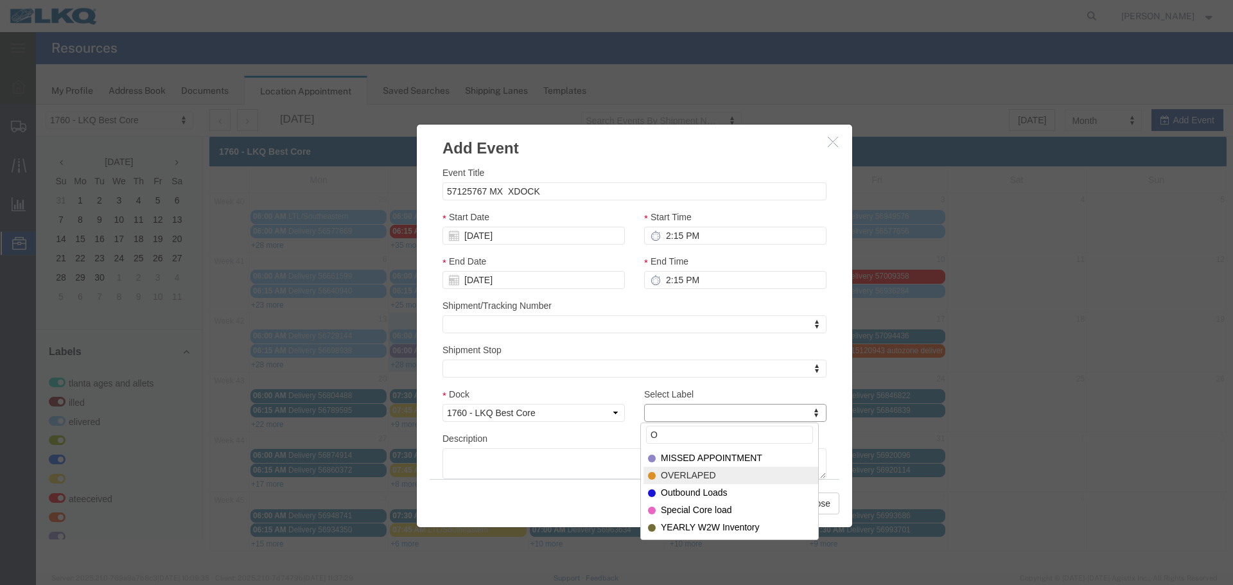
type input "O"
select select "3540"
type input "O"
select select "80"
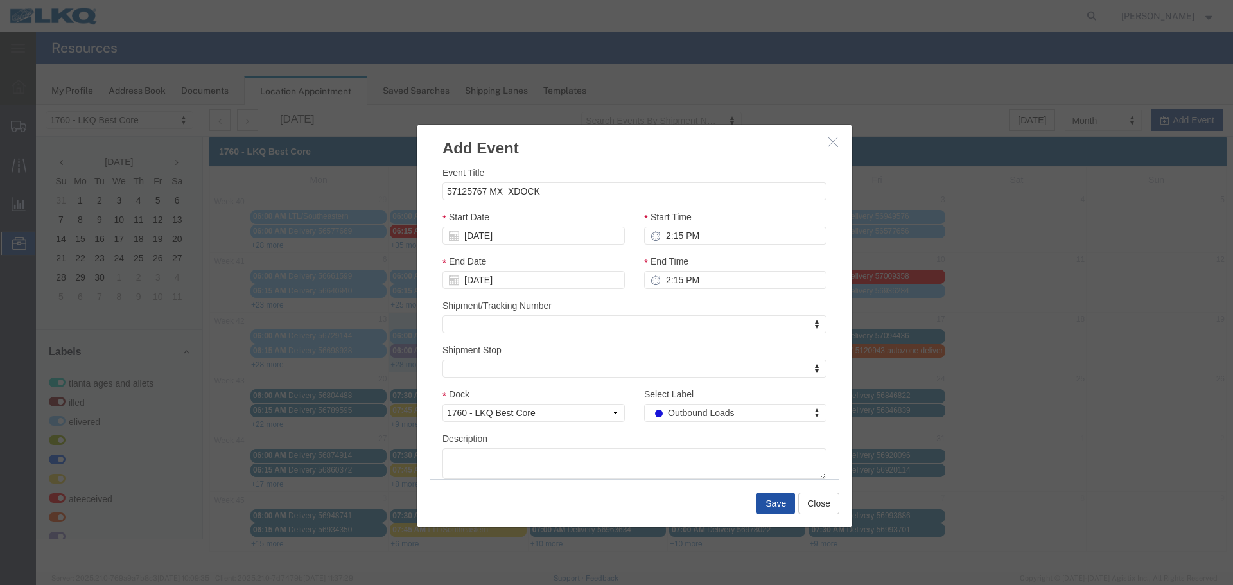
click at [761, 506] on button "Save" at bounding box center [775, 503] width 39 height 22
click at [783, 501] on div at bounding box center [634, 338] width 1197 height 467
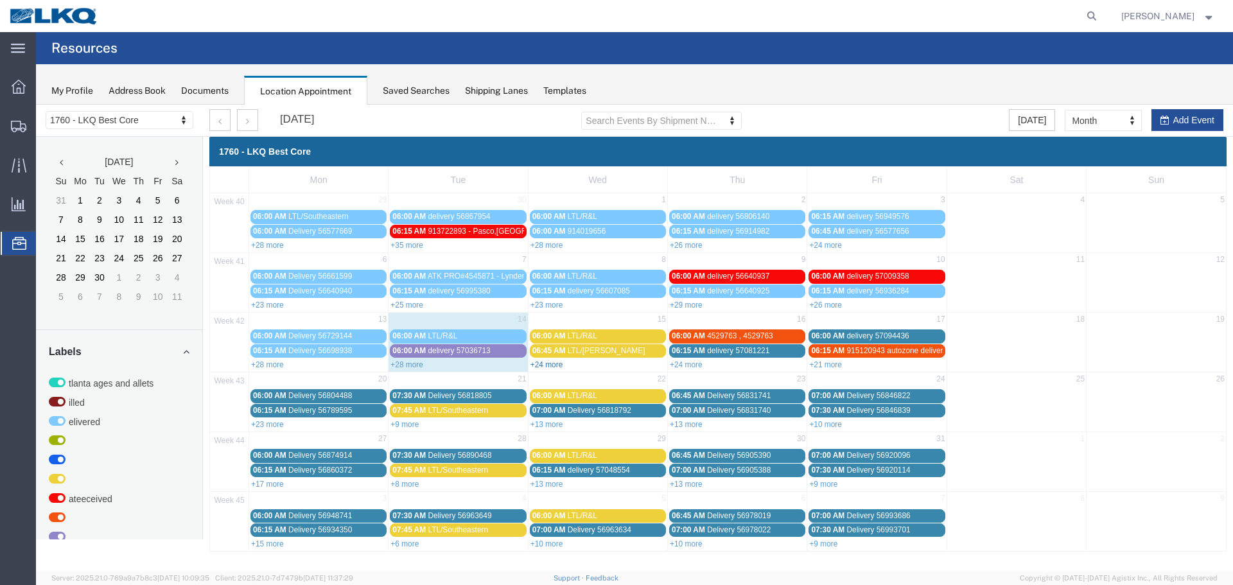
click at [552, 365] on link "+24 more" at bounding box center [546, 364] width 33 height 9
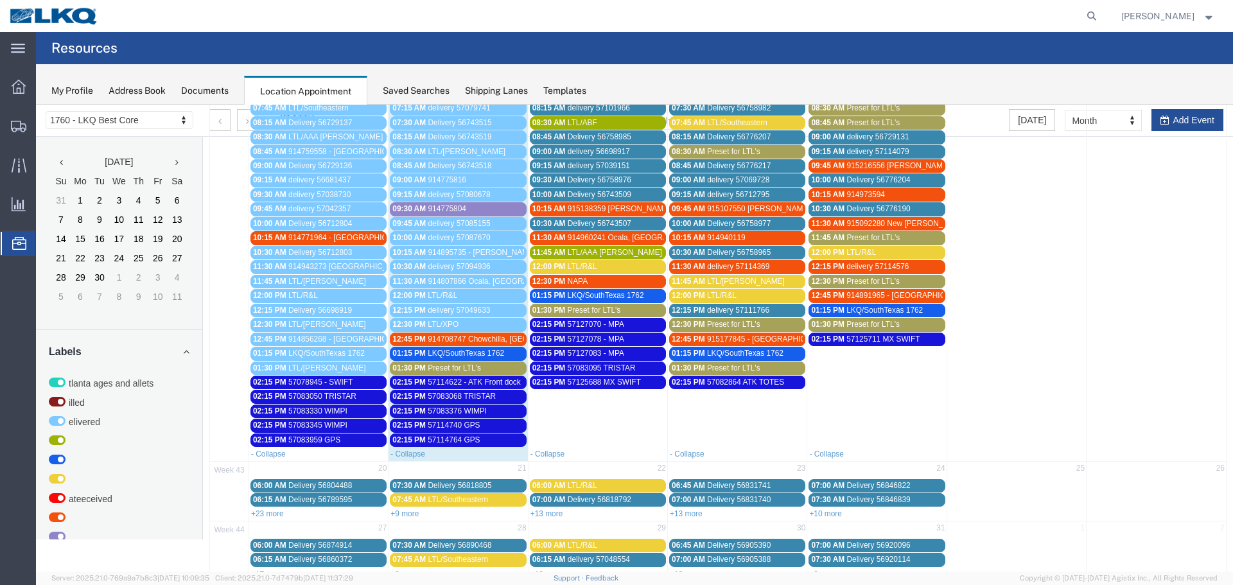
scroll to position [321, 0]
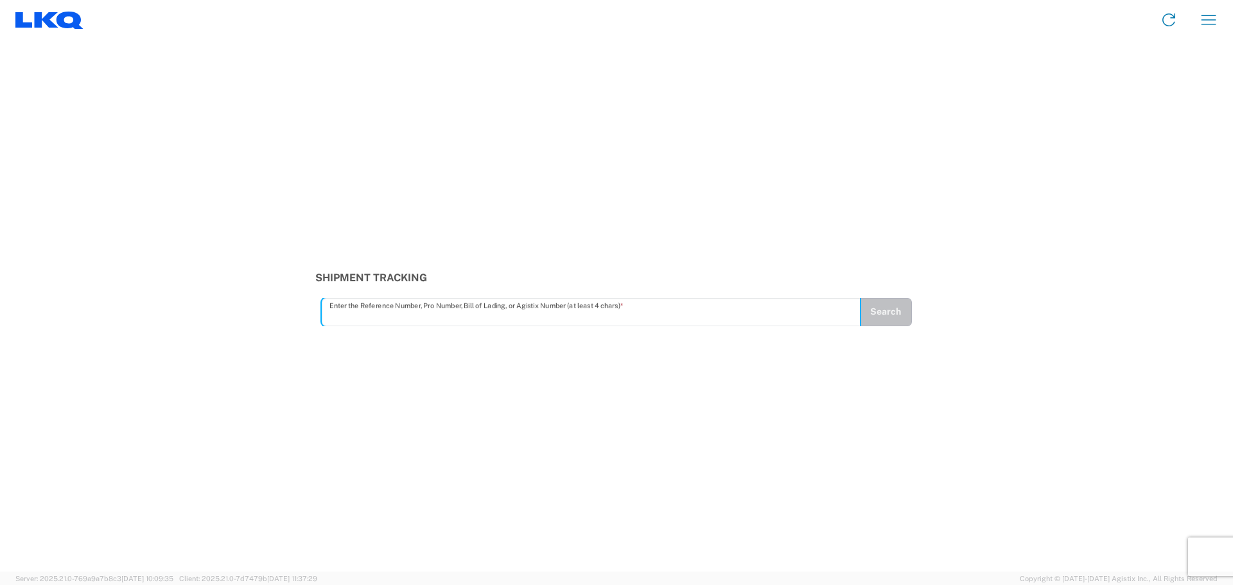
click at [404, 318] on input "text" at bounding box center [590, 311] width 523 height 22
type input "56776210"
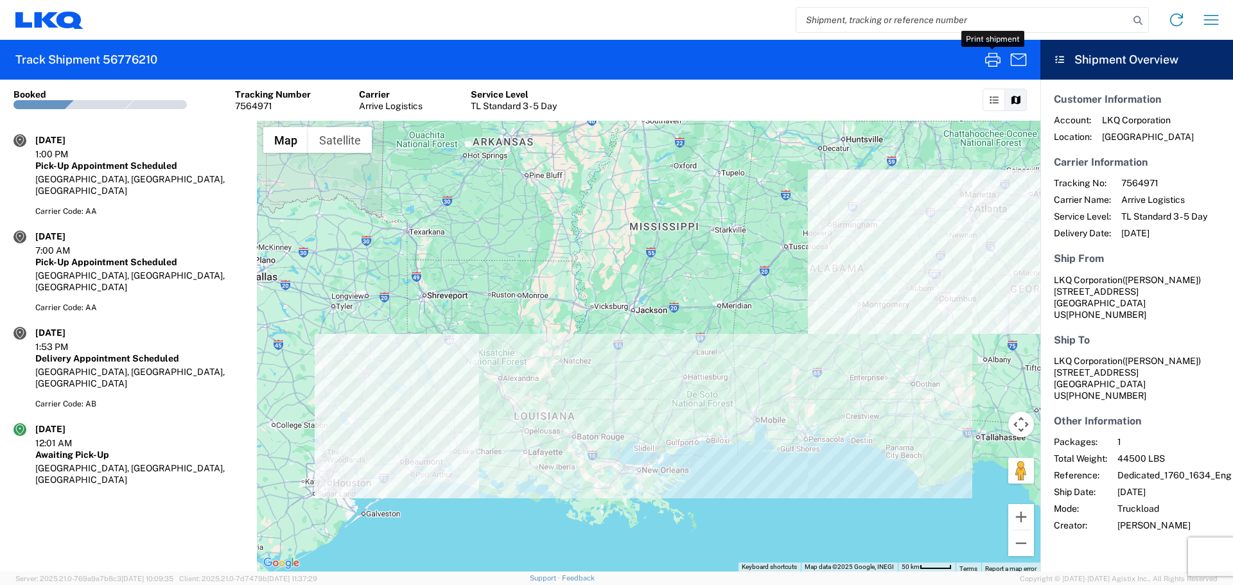
click at [990, 64] on icon "button" at bounding box center [992, 59] width 21 height 21
click at [996, 56] on icon "button" at bounding box center [992, 59] width 21 height 21
click at [873, 17] on input "search" at bounding box center [962, 20] width 333 height 24
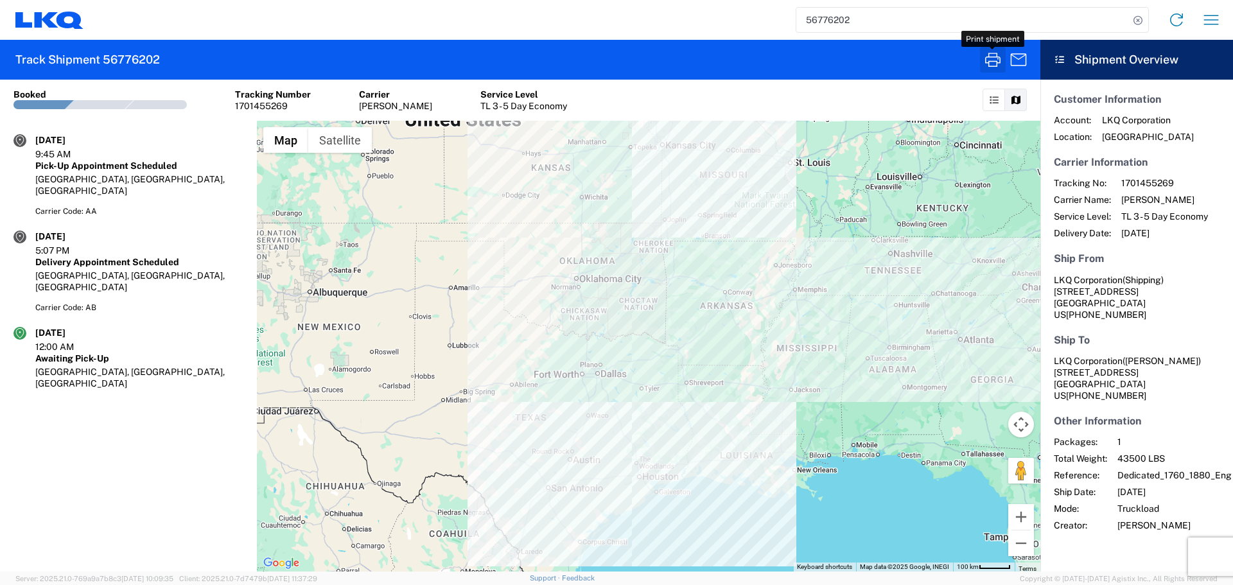
click at [989, 66] on icon "button" at bounding box center [992, 60] width 15 height 14
click at [991, 54] on icon "button" at bounding box center [992, 59] width 21 height 21
click at [982, 50] on button "button" at bounding box center [993, 60] width 26 height 26
click at [981, 55] on button "button" at bounding box center [993, 60] width 26 height 26
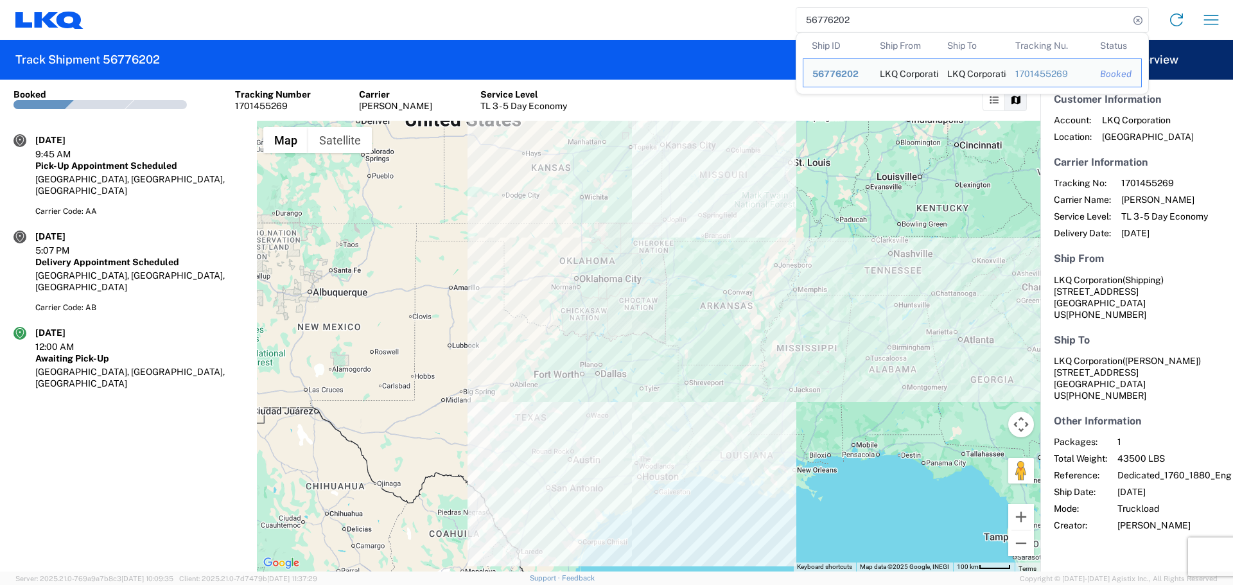
click at [846, 24] on input "56776202" at bounding box center [962, 20] width 333 height 24
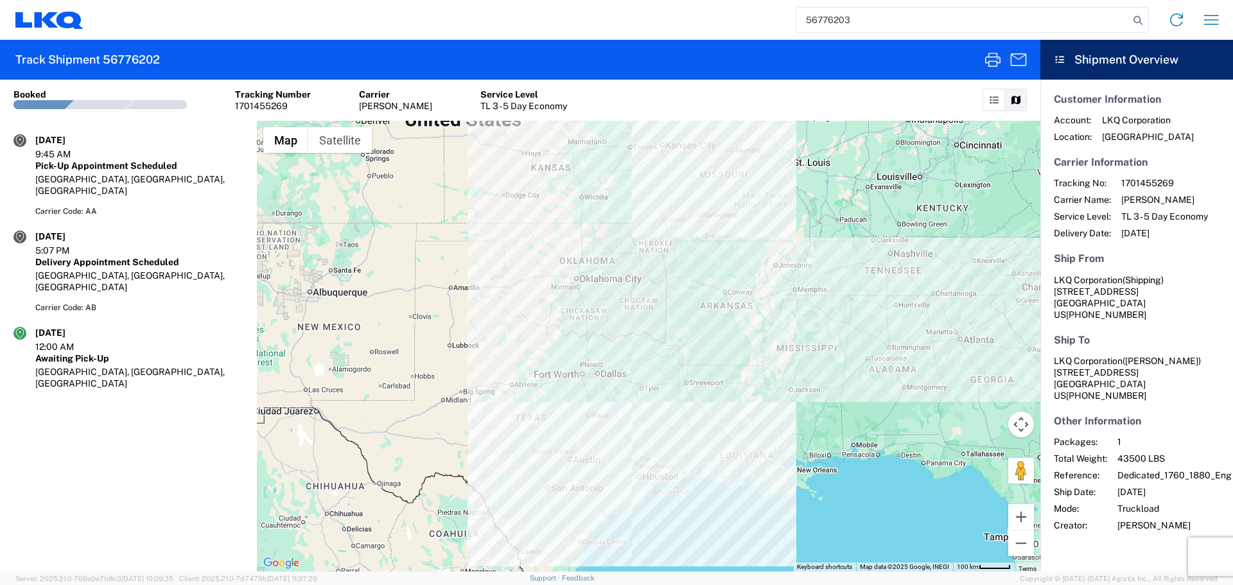
type input "56776203"
click at [994, 58] on icon "button" at bounding box center [992, 59] width 21 height 21
click at [987, 61] on icon "button" at bounding box center [992, 59] width 21 height 21
click at [990, 57] on icon "button" at bounding box center [992, 59] width 21 height 21
click at [984, 56] on icon "button" at bounding box center [992, 59] width 21 height 21
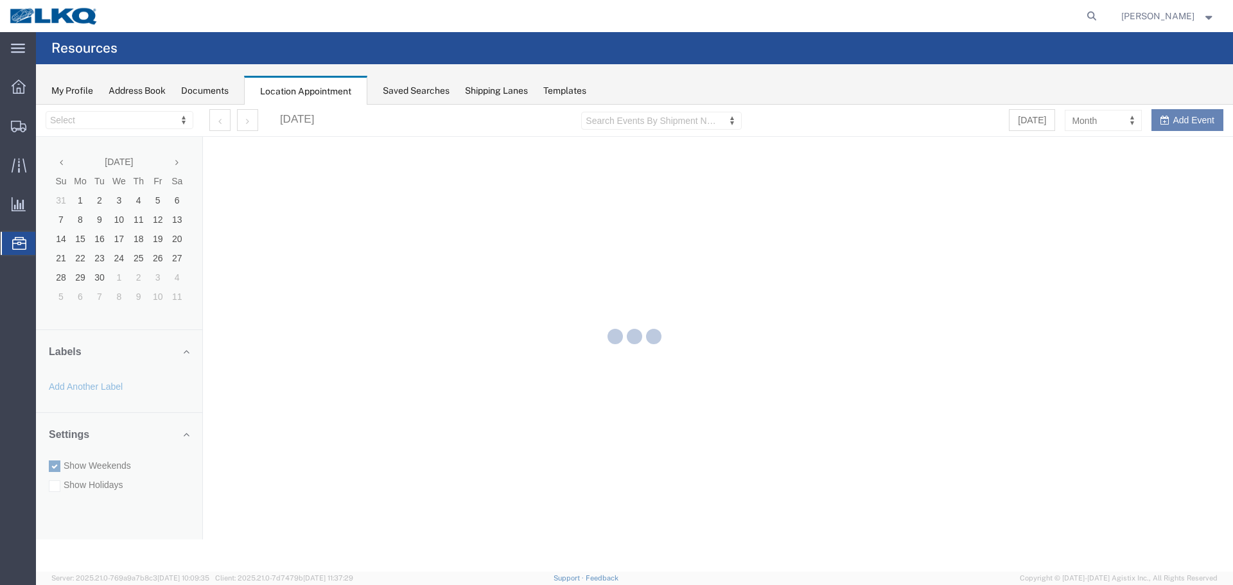
select select "27634"
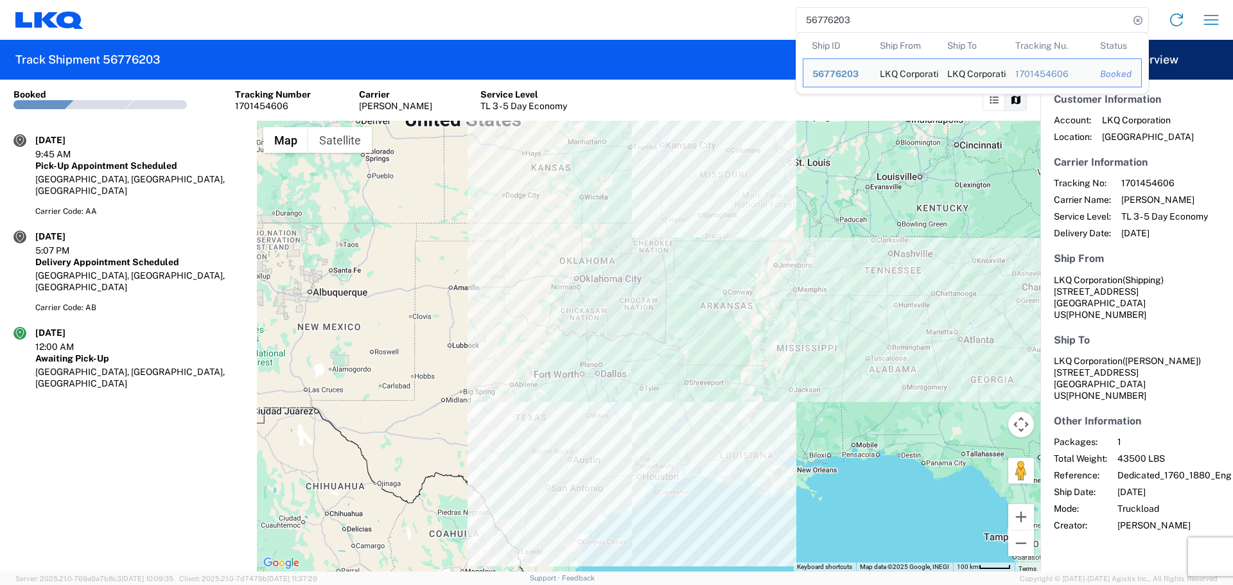
click at [837, 30] on input "56776203" at bounding box center [962, 20] width 333 height 24
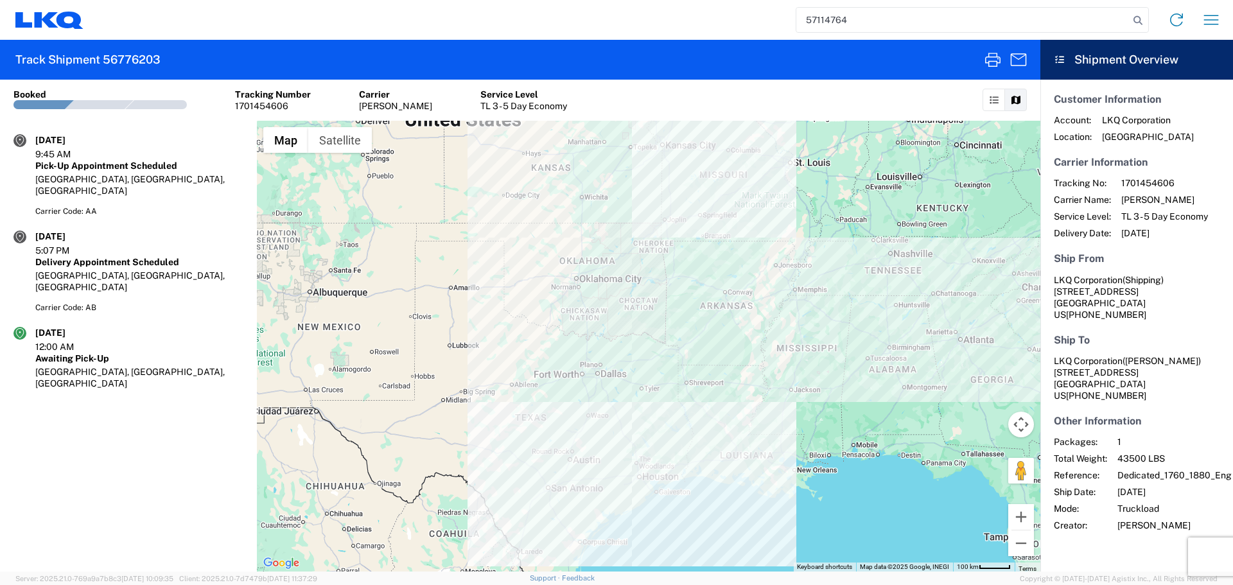
type input "57114764"
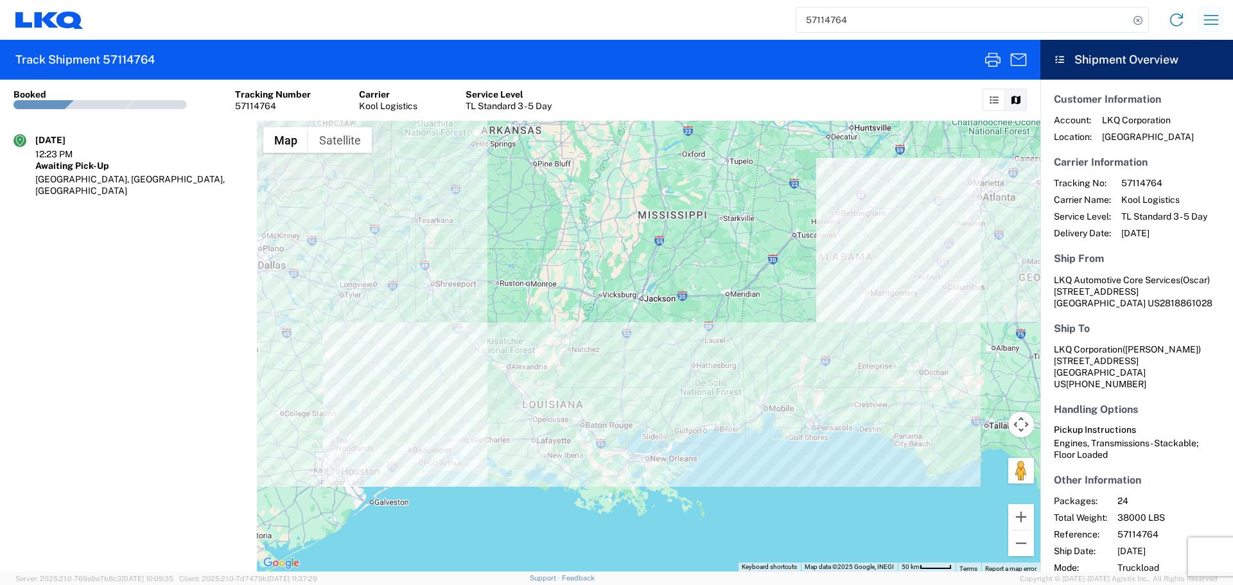
click at [1203, 23] on icon "button" at bounding box center [1211, 20] width 21 height 21
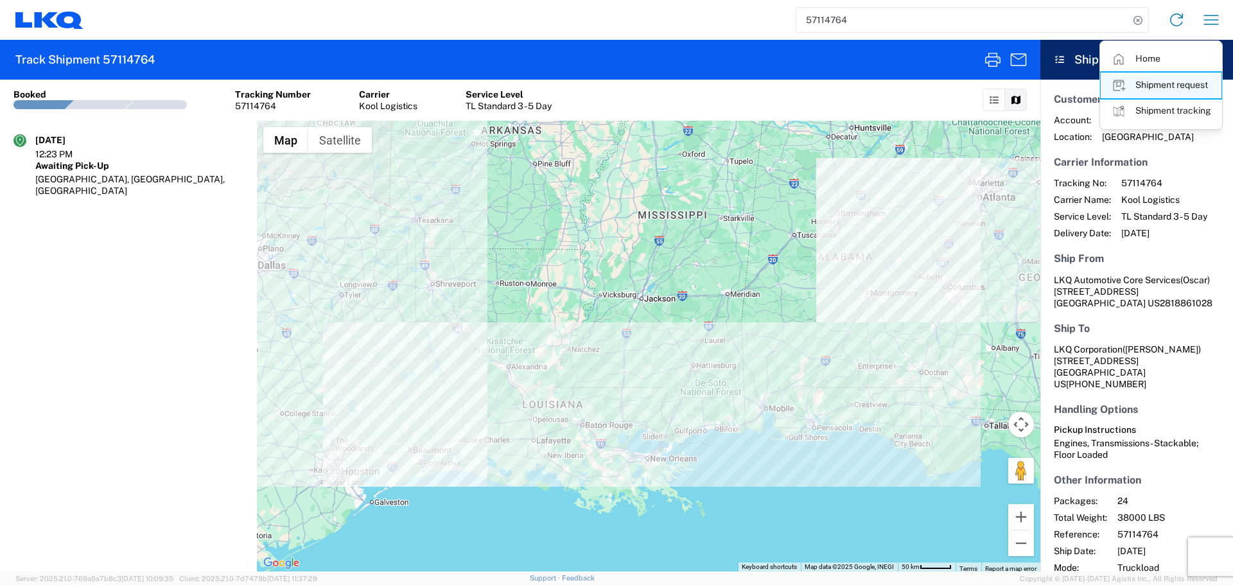
click at [1150, 79] on link "Shipment request" at bounding box center [1160, 86] width 121 height 26
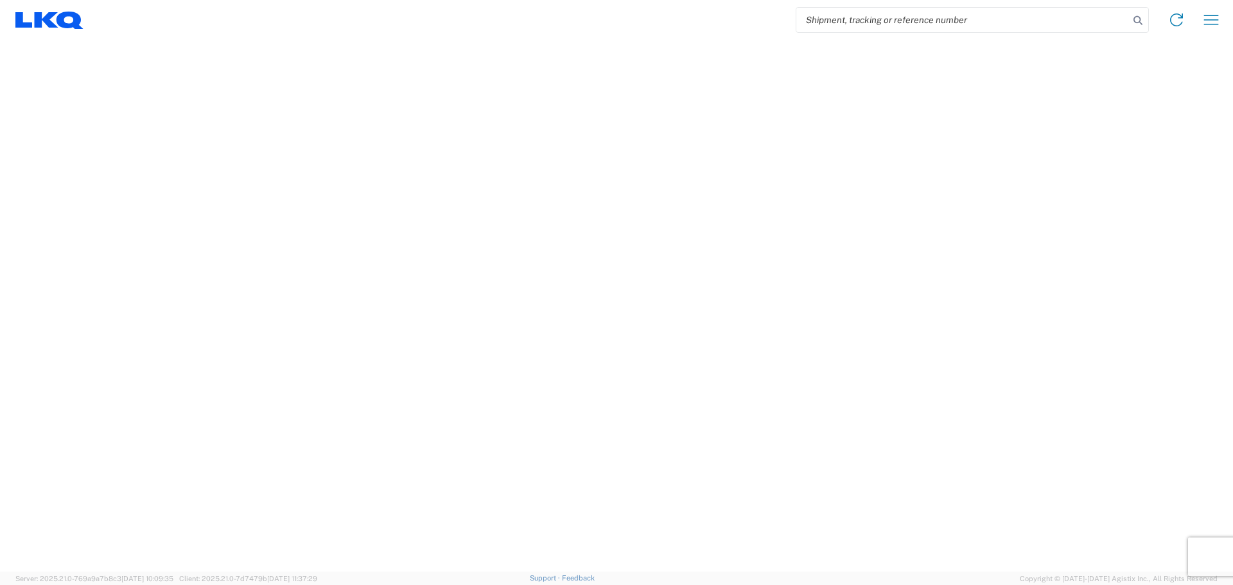
select select "FULL"
select select "LBS"
select select "IN"
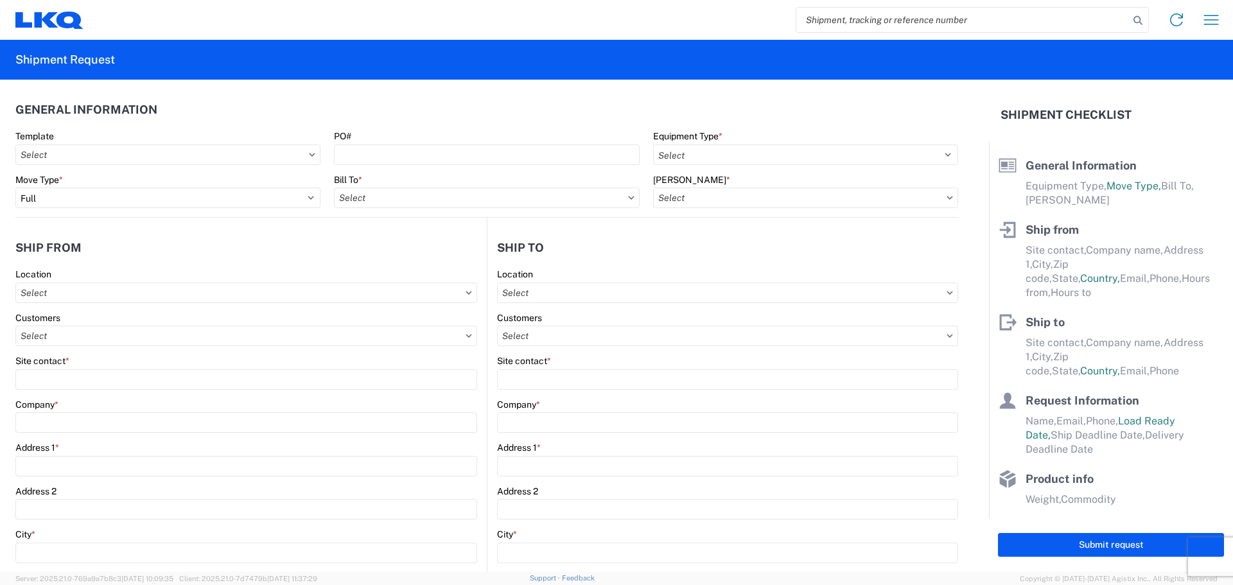
click at [851, 12] on input "search" at bounding box center [962, 20] width 333 height 24
type input "57114740"
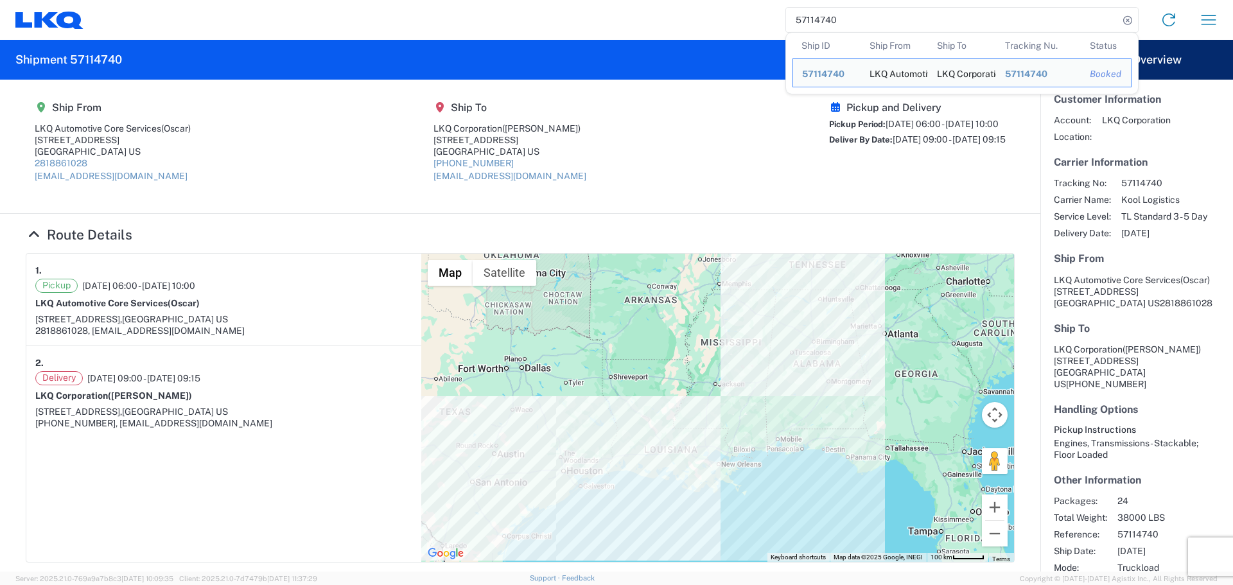
click at [904, 89] on tbody "Ship ID 57114740 Ship From LKQ Automotive Core Services Ship To LKQ Corporation…" at bounding box center [964, 75] width 345 height 35
click at [951, 108] on h5 "Pickup and Delivery" at bounding box center [917, 107] width 177 height 12
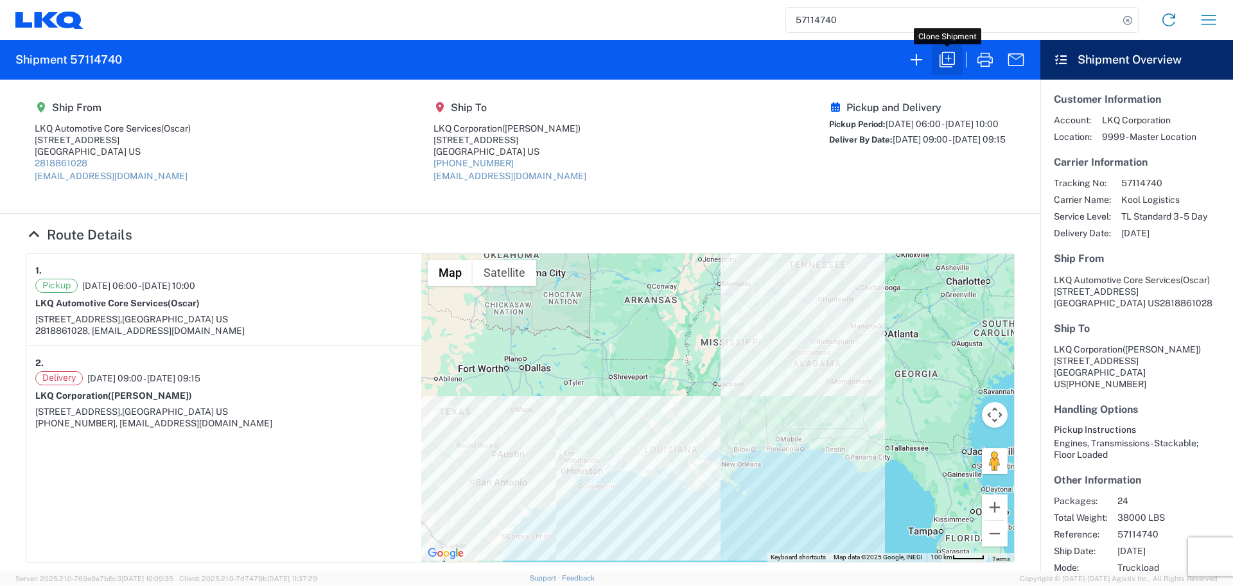
click at [955, 52] on icon "button" at bounding box center [947, 59] width 21 height 21
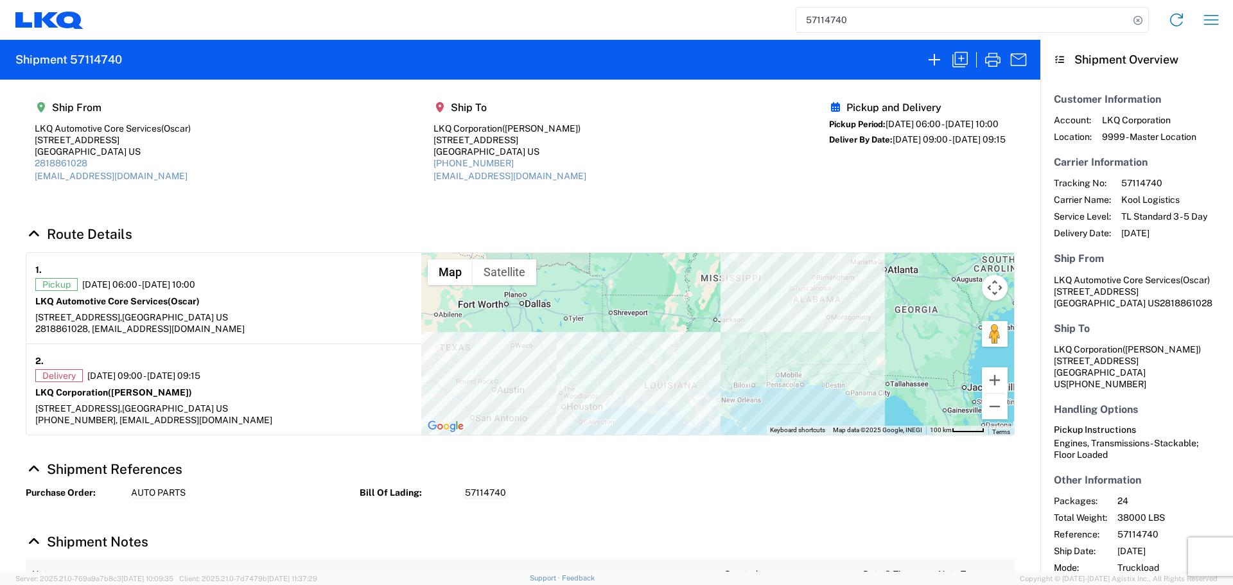
select select "FULL"
select select "US"
select select "LBS"
select select "IN"
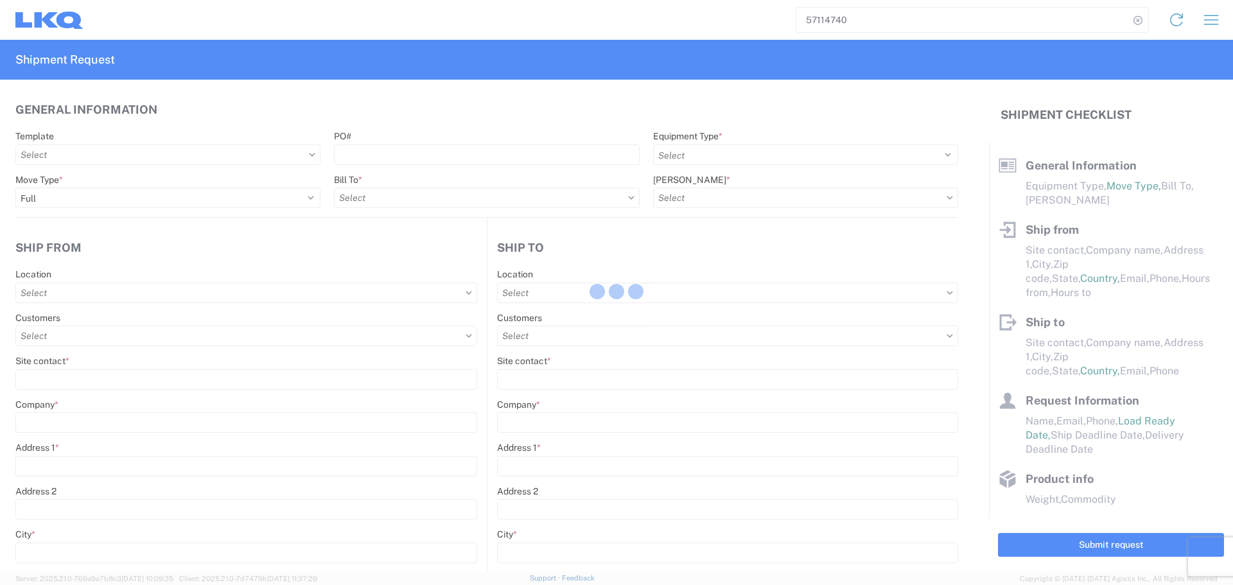
select select "STDV"
type input "Oscar"
type input "LKQ Automotive Core Services"
type input "[STREET_ADDRESS]"
type input "[GEOGRAPHIC_DATA]"
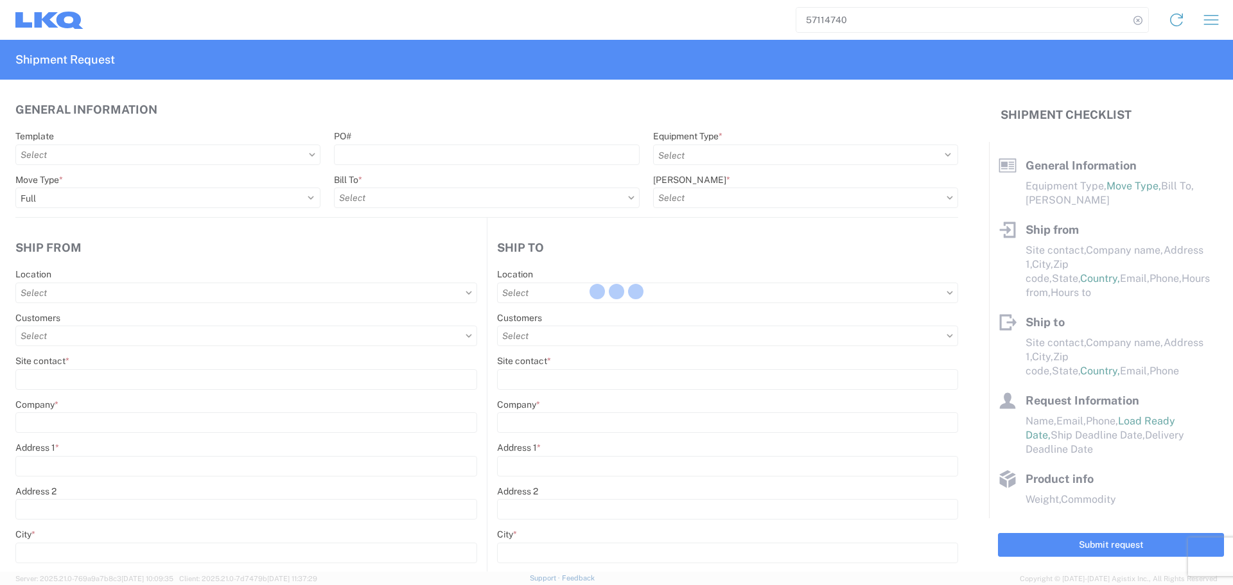
type input "77038"
type input "[EMAIL_ADDRESS][DOMAIN_NAME]"
type input "2818861028"
type input "06:00:00"
type input "10:00:00"
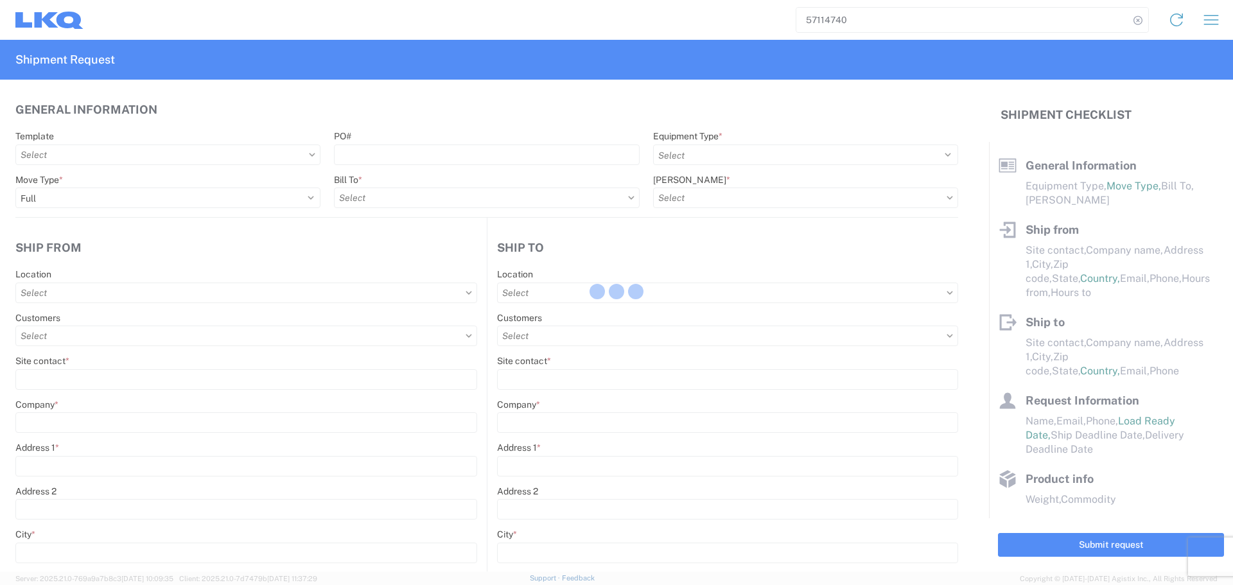
select select
type input "[PERSON_NAME]"
type input "LKQ Corporation"
type input "[STREET_ADDRESS]"
type input "Newnan"
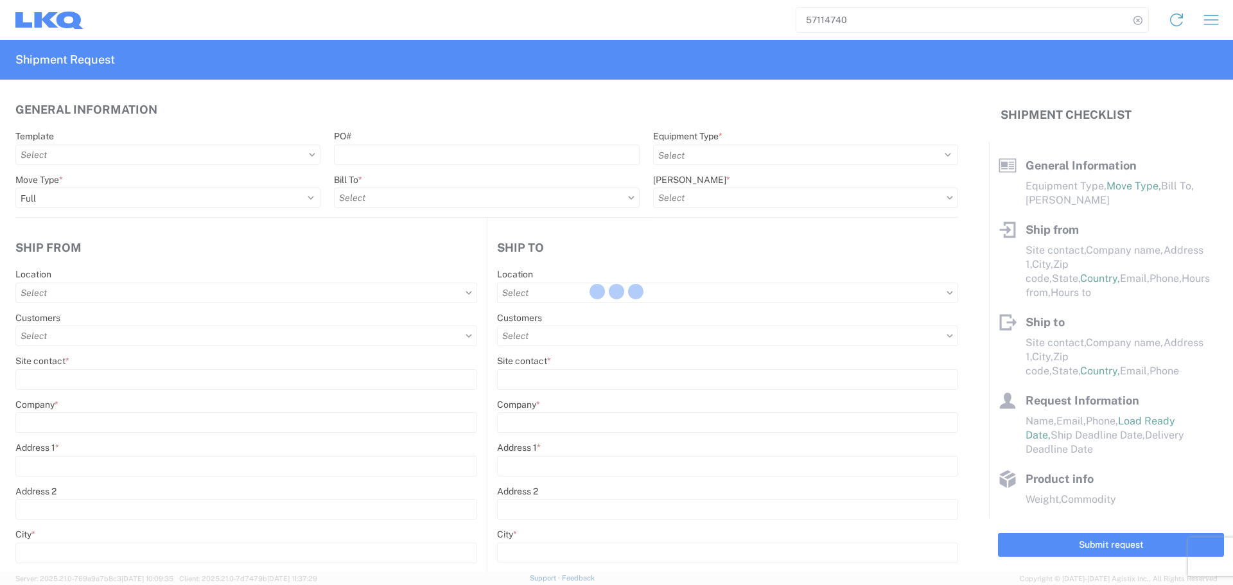
type input "30265"
type input "[EMAIL_ADDRESS][DOMAIN_NAME]"
type input "[PHONE_NUMBER]"
type input "09:00:00"
type input "09:15:00"
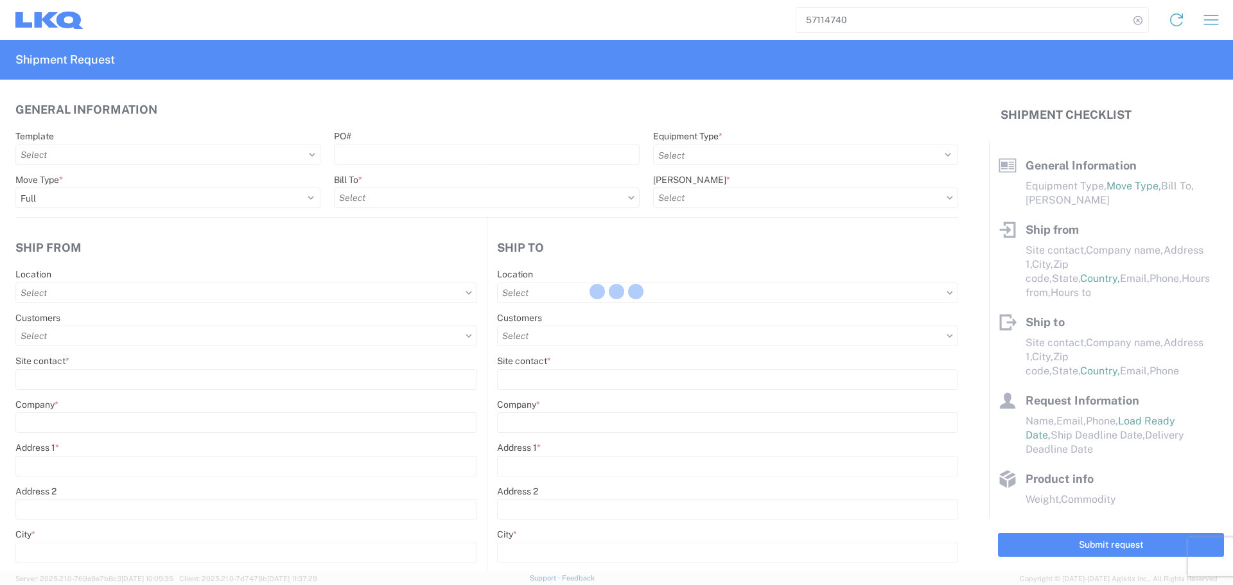
select select
type input "Oscar"
type input "[EMAIL_ADDRESS][DOMAIN_NAME]"
type input "2818861028"
type input "[DATE]"
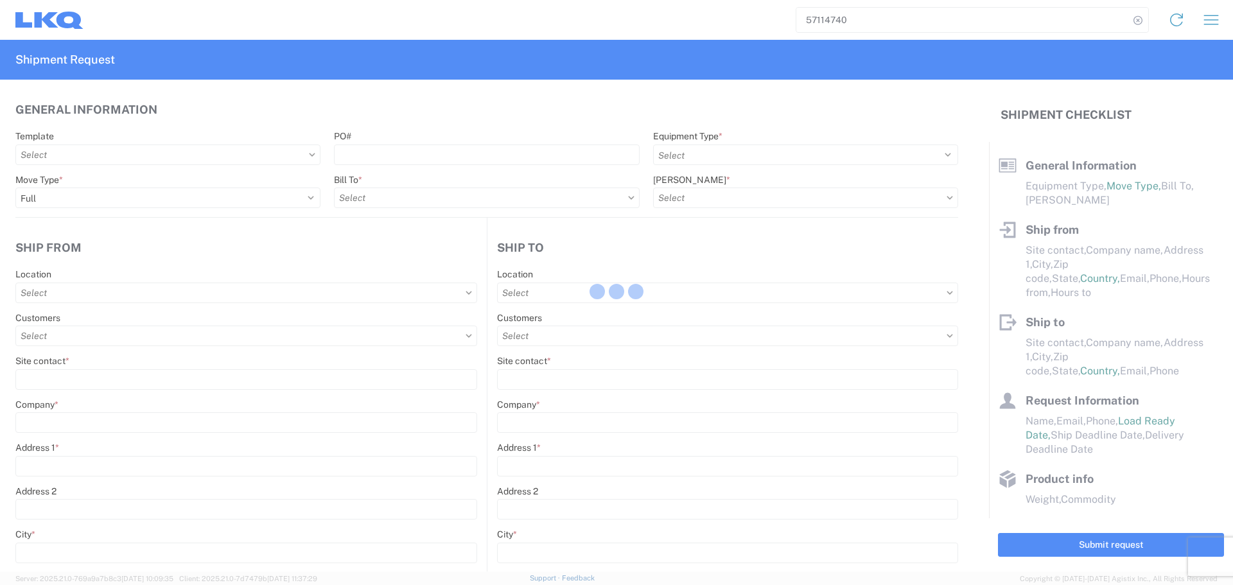
type input "[DATE]"
type input "38000"
type input "Engines, Transmissions"
type input "24"
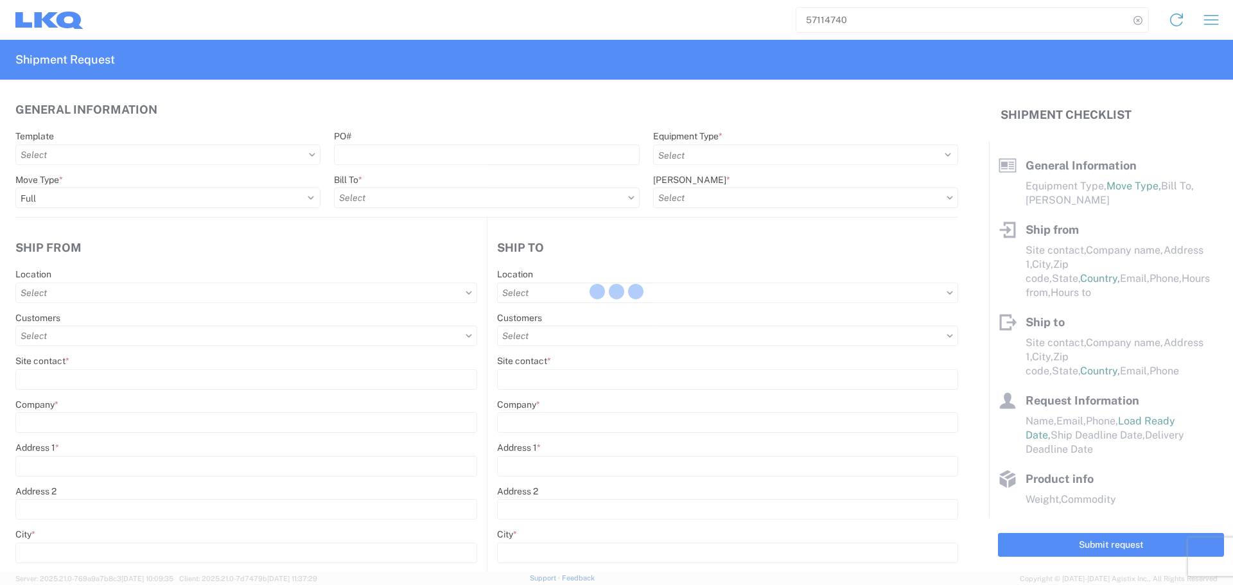
type input "0"
type input "3.33"
type input "3"
select select "FT"
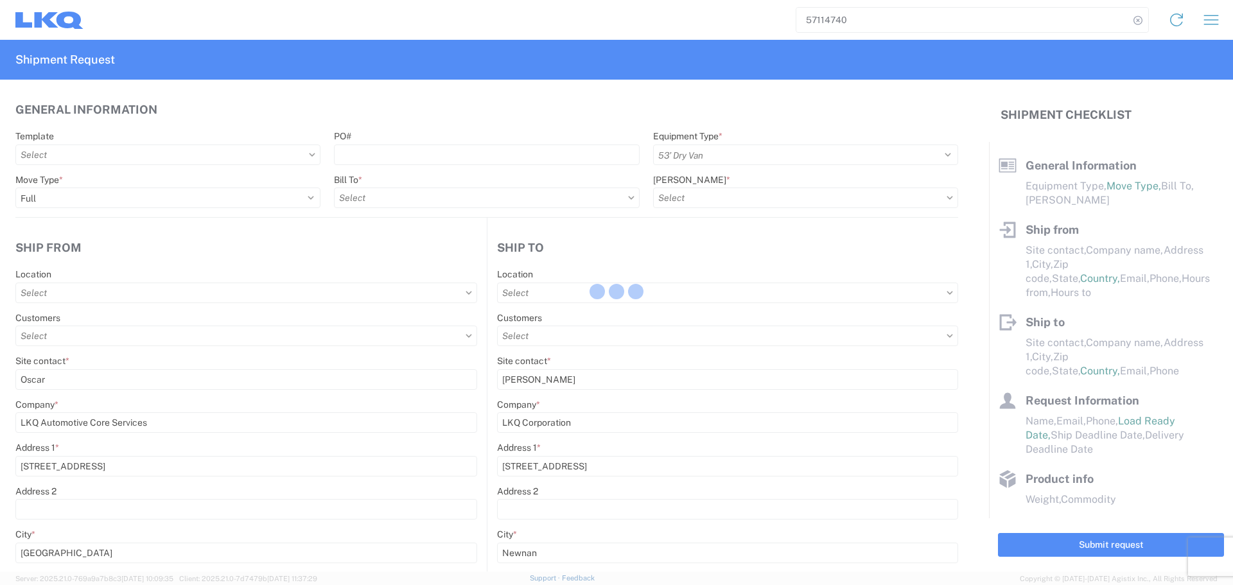
select select
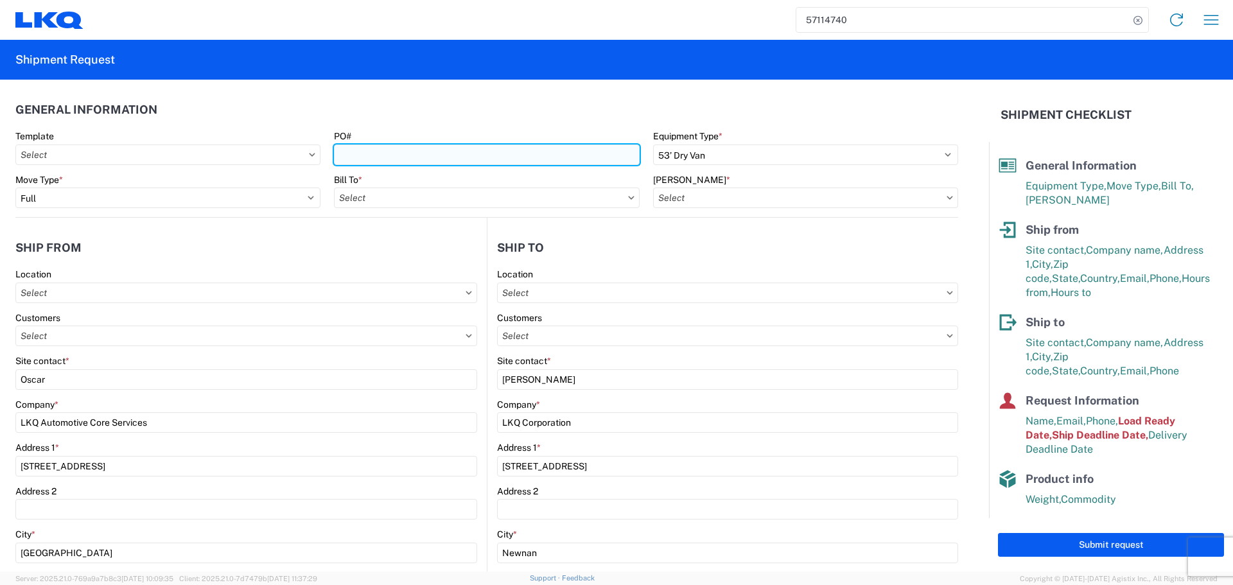
click at [393, 151] on input "PO#" at bounding box center [486, 154] width 305 height 21
type input "AUTO PARTS"
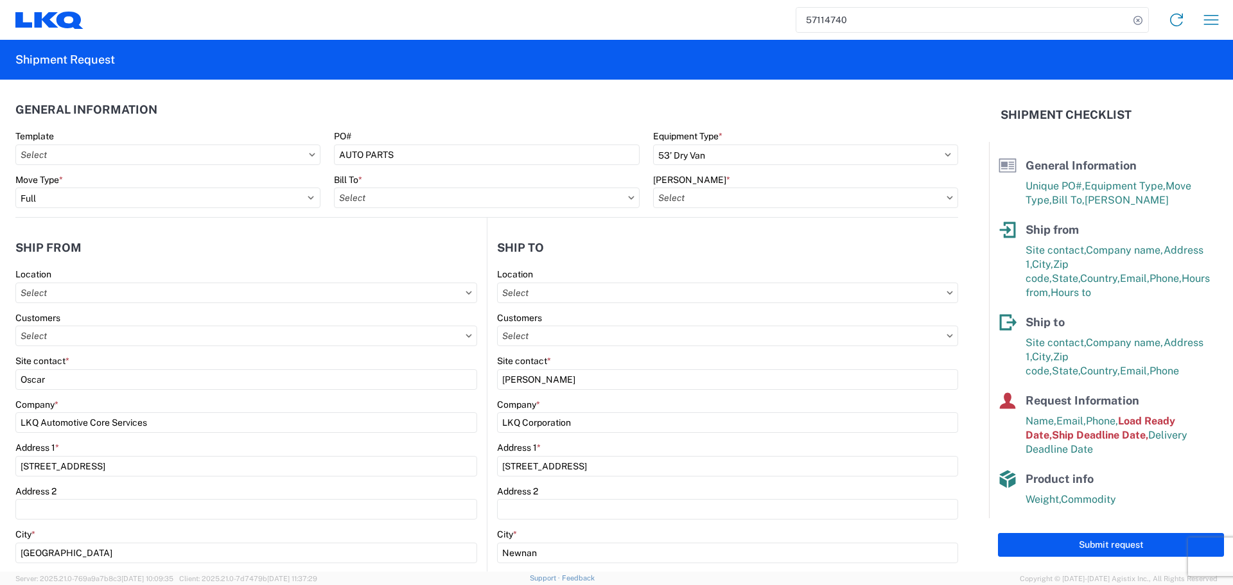
click at [433, 105] on header "General Information" at bounding box center [486, 109] width 943 height 29
type input "1760 - LKQ Best Core"
type input "1772 - LKQ Atlanta Core Newnan"
click at [729, 202] on input "text" at bounding box center [805, 197] width 305 height 21
type input "1760-1300-50180-0000 - 1760 Freight In - Cores"
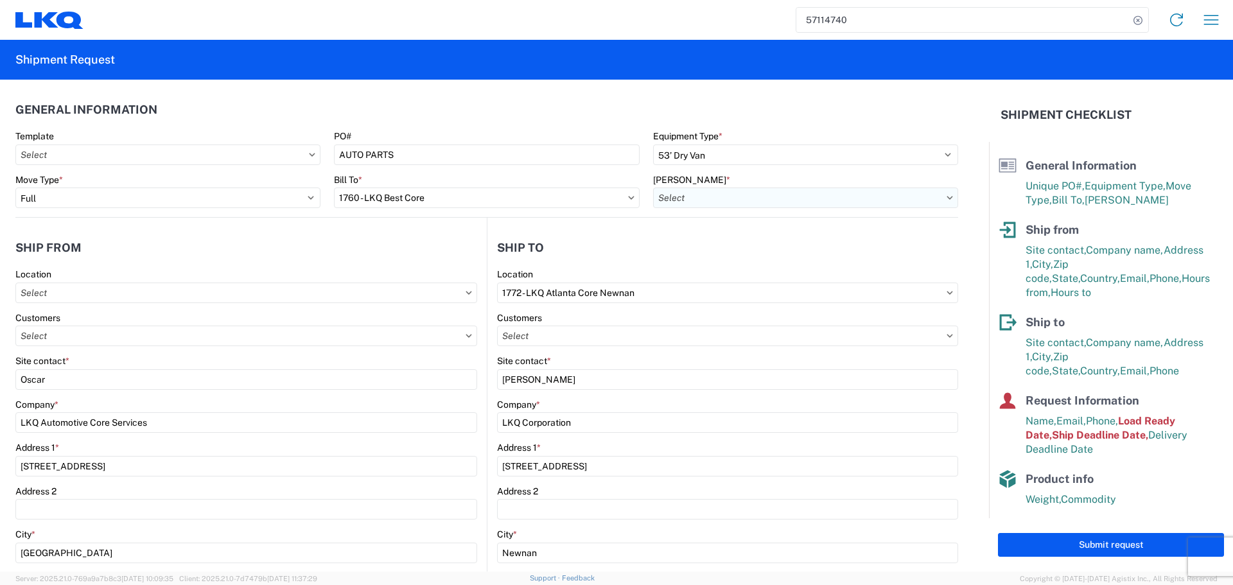
type input "1760 - LKQ Best Core"
click at [636, 218] on agx-shipment-stop-widget-v2 "Ship to 1772 Location 1772 - LKQ [GEOGRAPHIC_DATA] [GEOGRAPHIC_DATA] [GEOGRAPHI…" at bounding box center [722, 525] width 471 height 615
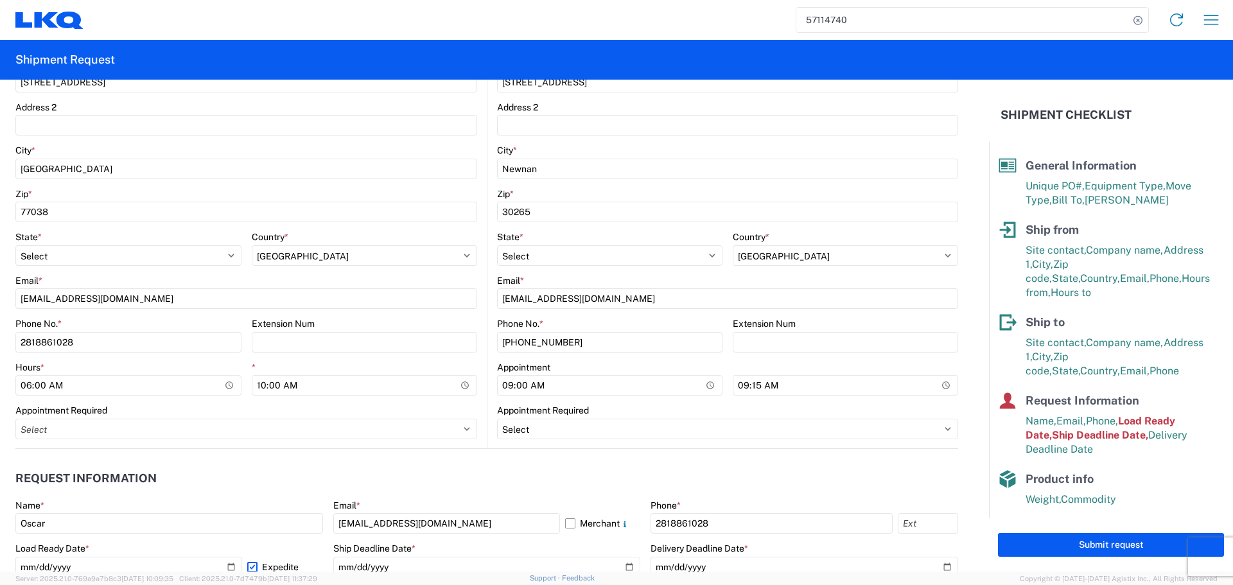
scroll to position [385, 0]
click at [705, 386] on input "09:00:00" at bounding box center [609, 384] width 225 height 21
type input "08:00"
click at [834, 410] on div "Appointment Required" at bounding box center [727, 409] width 461 height 12
click at [937, 385] on input "09:15:00" at bounding box center [845, 384] width 225 height 21
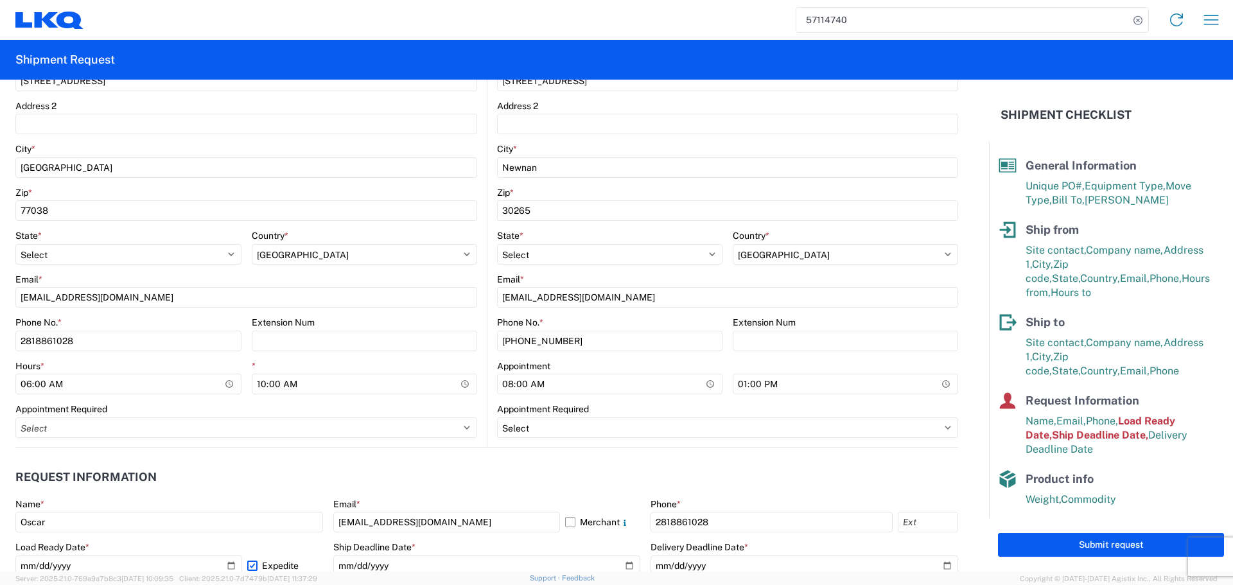
type input "13:00"
click at [697, 409] on div "Appointment Required" at bounding box center [727, 409] width 461 height 12
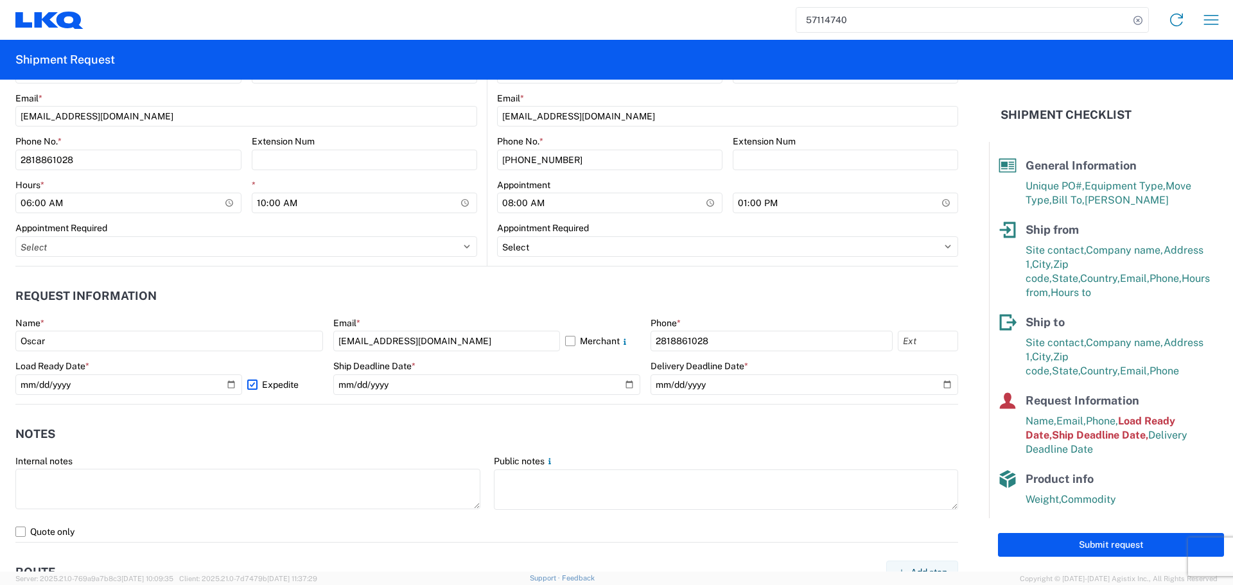
scroll to position [578, 0]
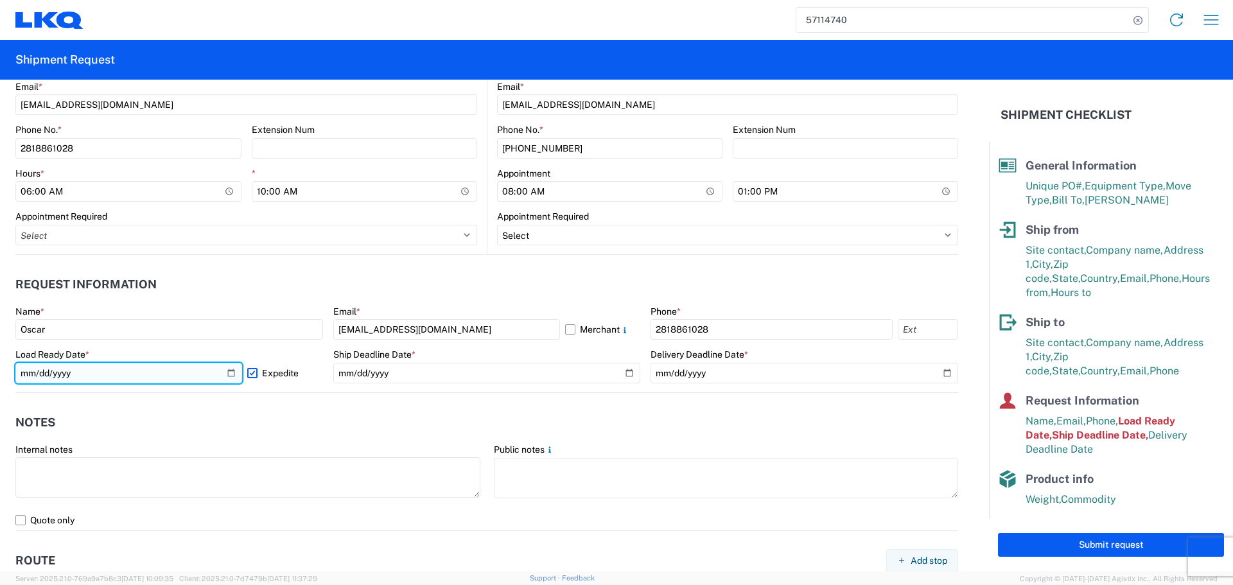
click at [232, 372] on input "[DATE]" at bounding box center [128, 373] width 227 height 21
type input "[DATE]"
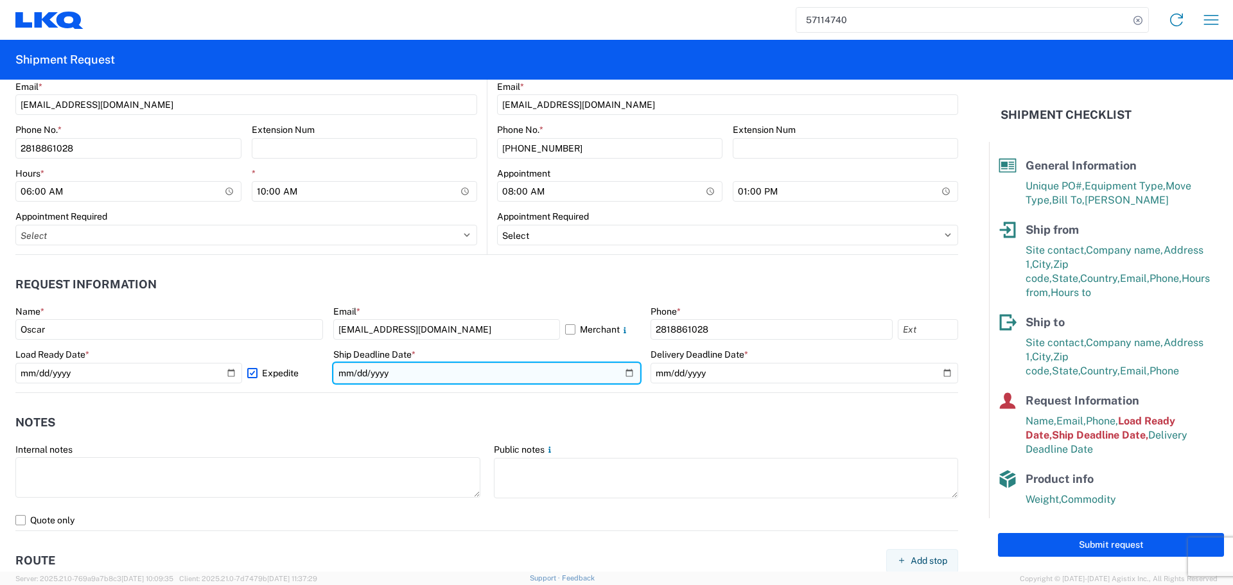
click at [622, 369] on input "[DATE]" at bounding box center [487, 373] width 308 height 21
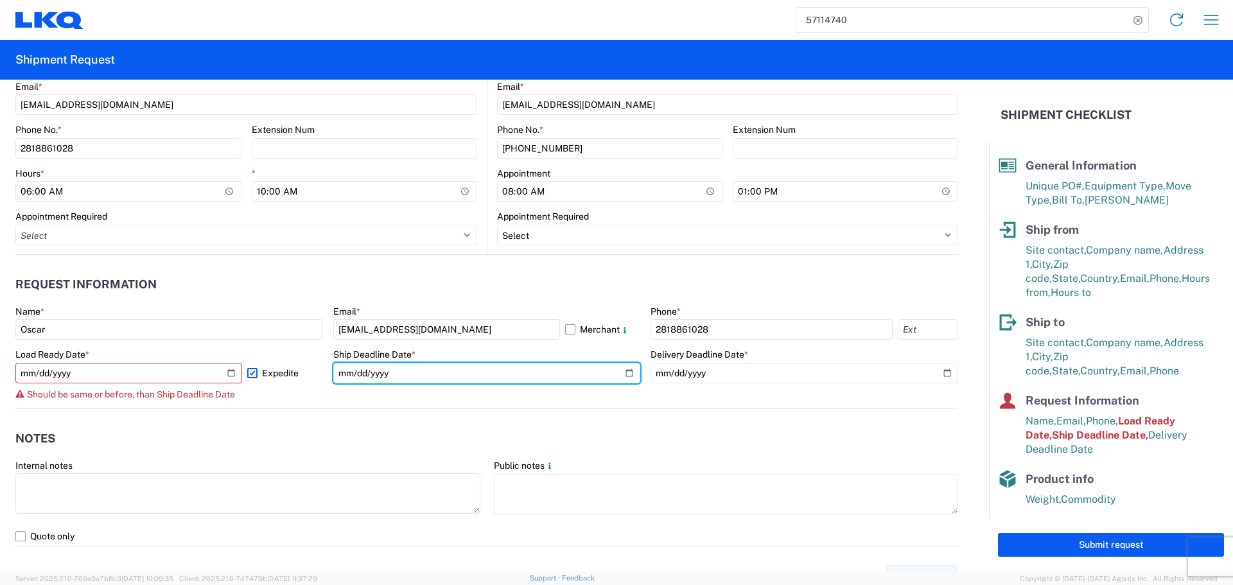
type input "[DATE]"
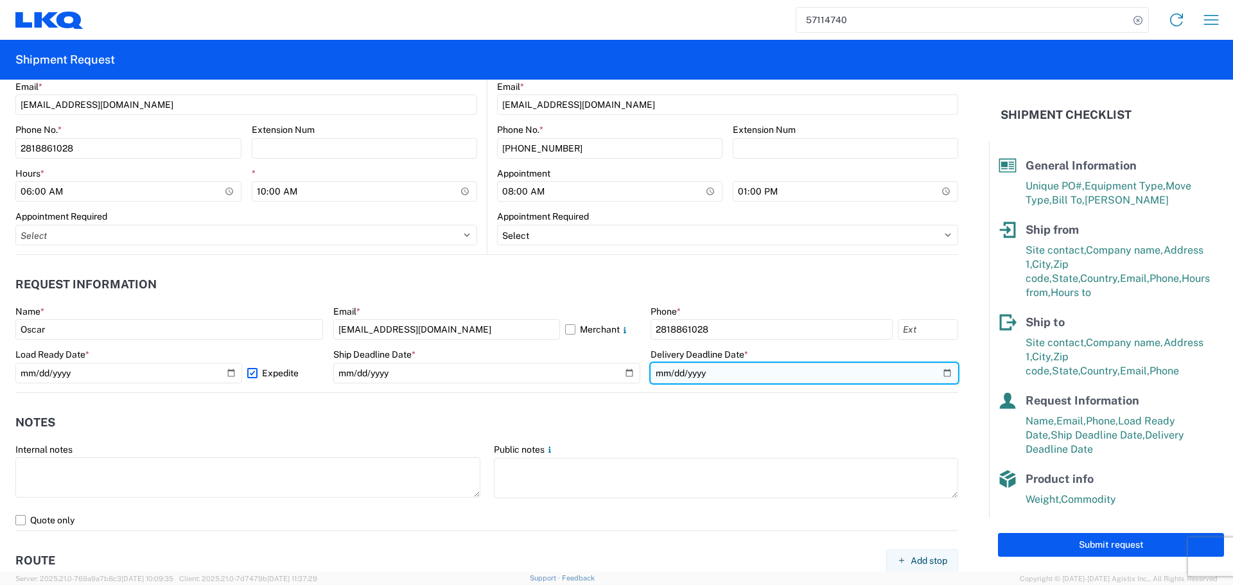
click at [935, 376] on input "[DATE]" at bounding box center [804, 373] width 308 height 21
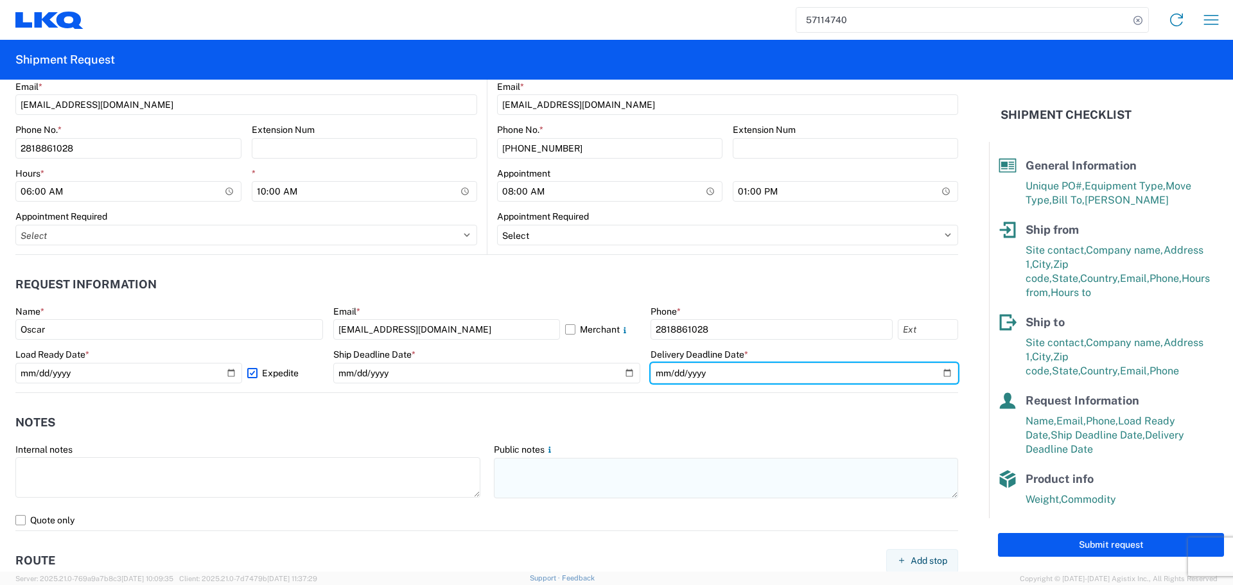
type input "[DATE]"
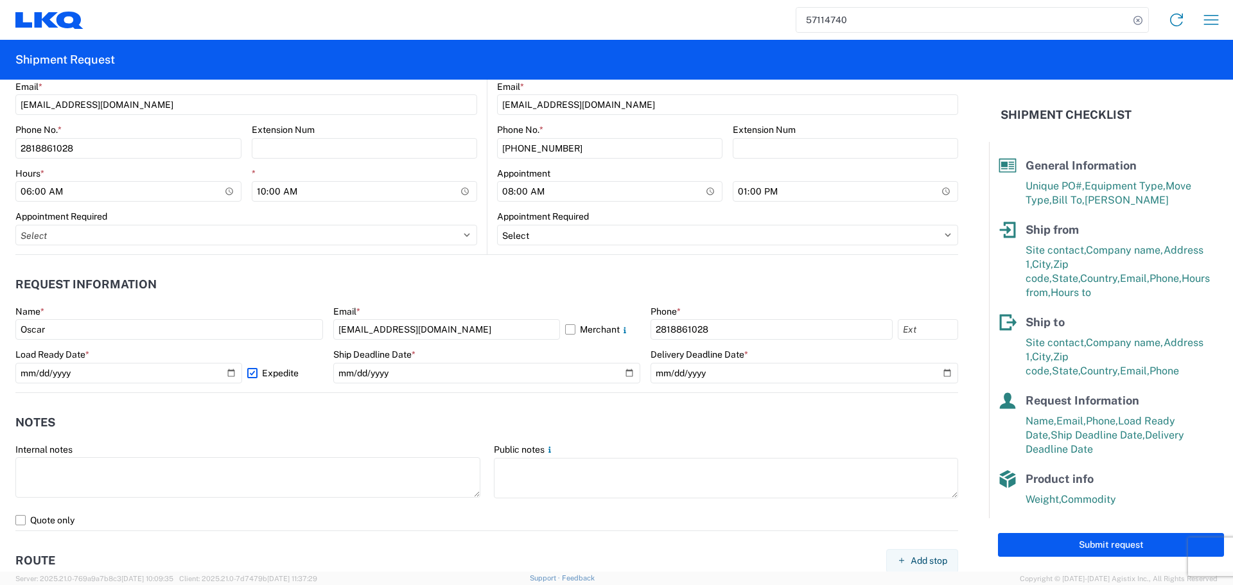
click at [683, 418] on header "Notes" at bounding box center [486, 422] width 943 height 29
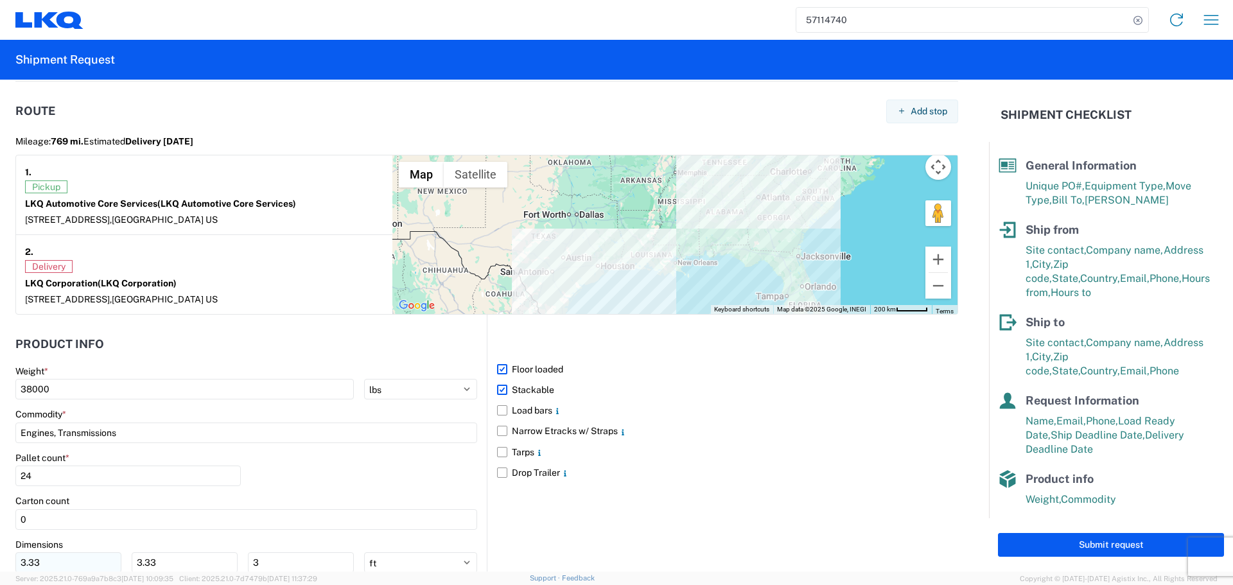
scroll to position [1124, 0]
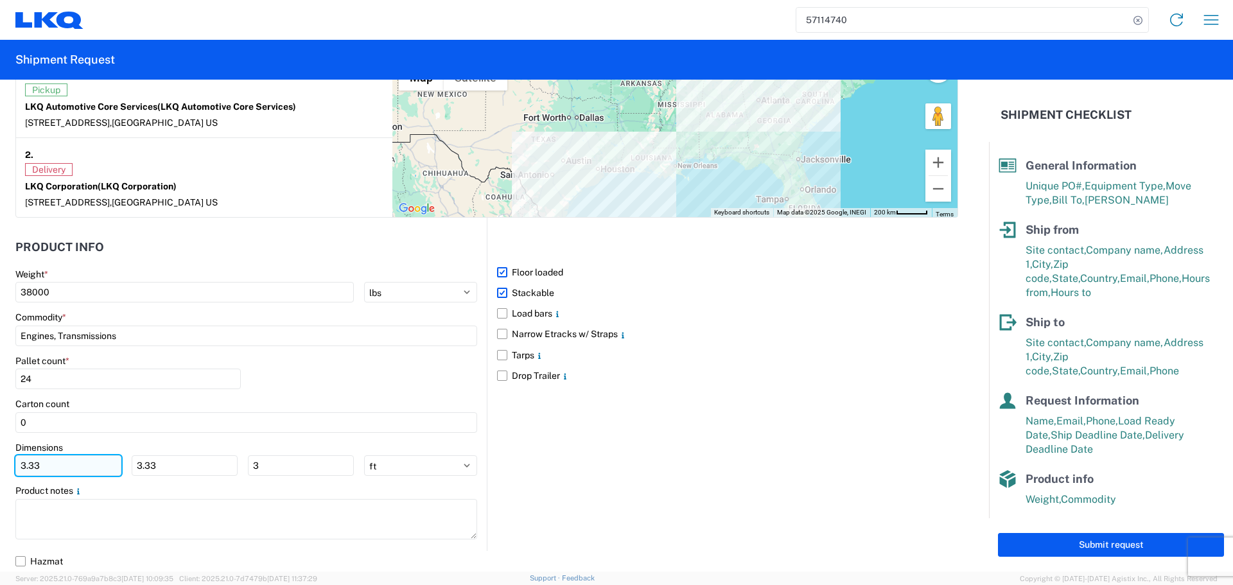
click at [98, 474] on input "3.33" at bounding box center [68, 465] width 106 height 21
type input "3"
type input "40"
click at [177, 474] on input "3.33" at bounding box center [185, 465] width 106 height 21
type input "3"
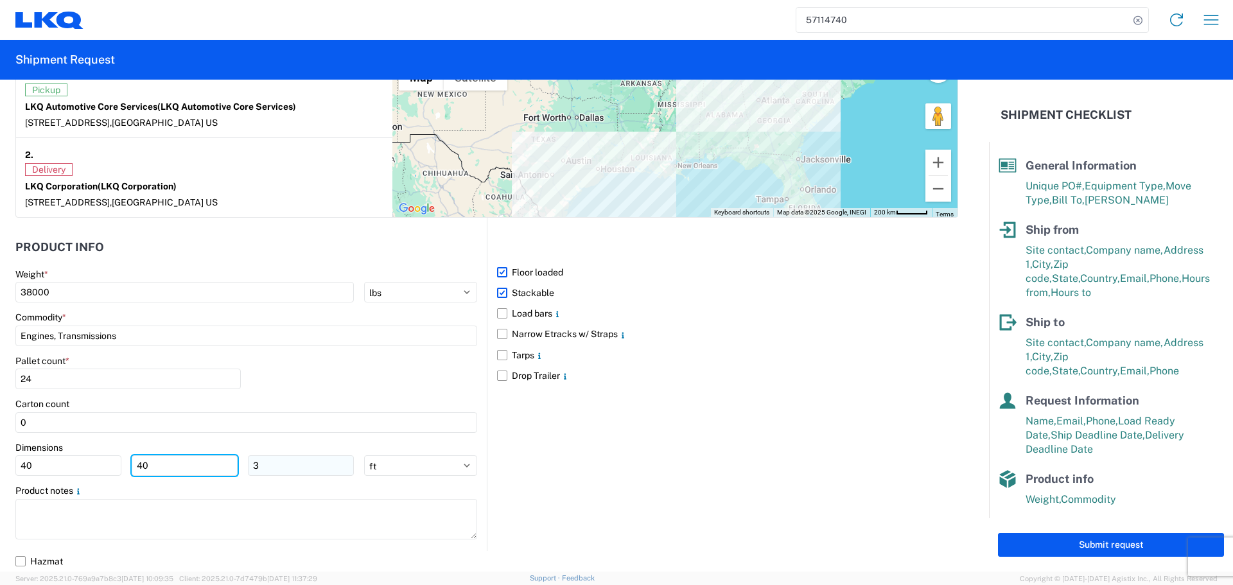
type input "40"
click at [313, 466] on input "3" at bounding box center [301, 465] width 106 height 21
type input "36"
click at [327, 379] on div "Pallet count * 24" at bounding box center [246, 377] width 462 height 44
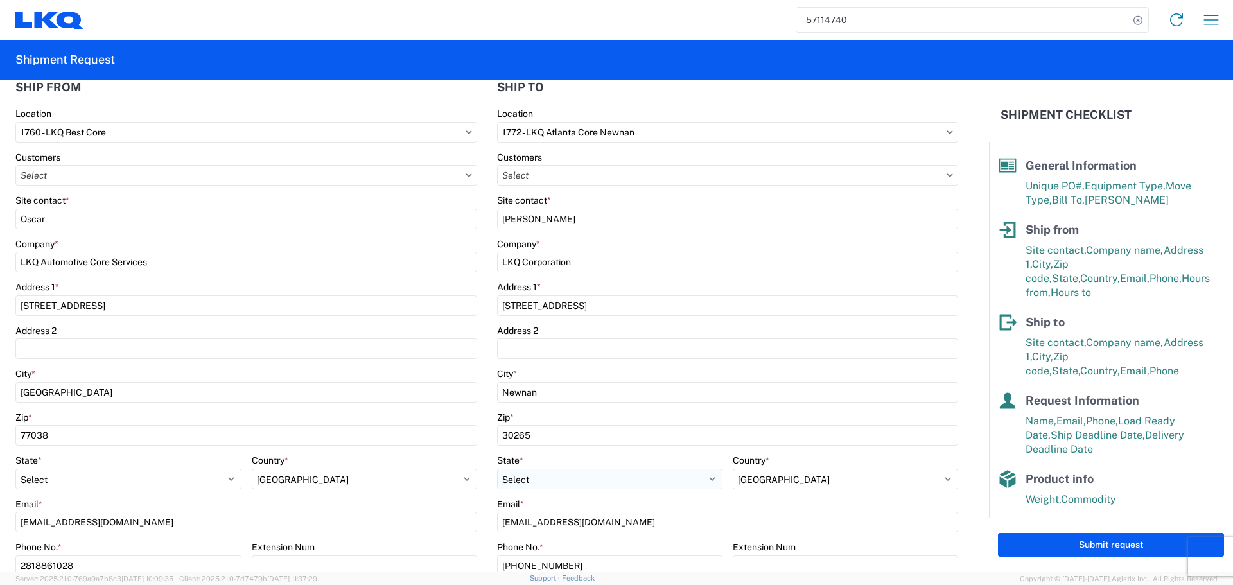
scroll to position [33, 0]
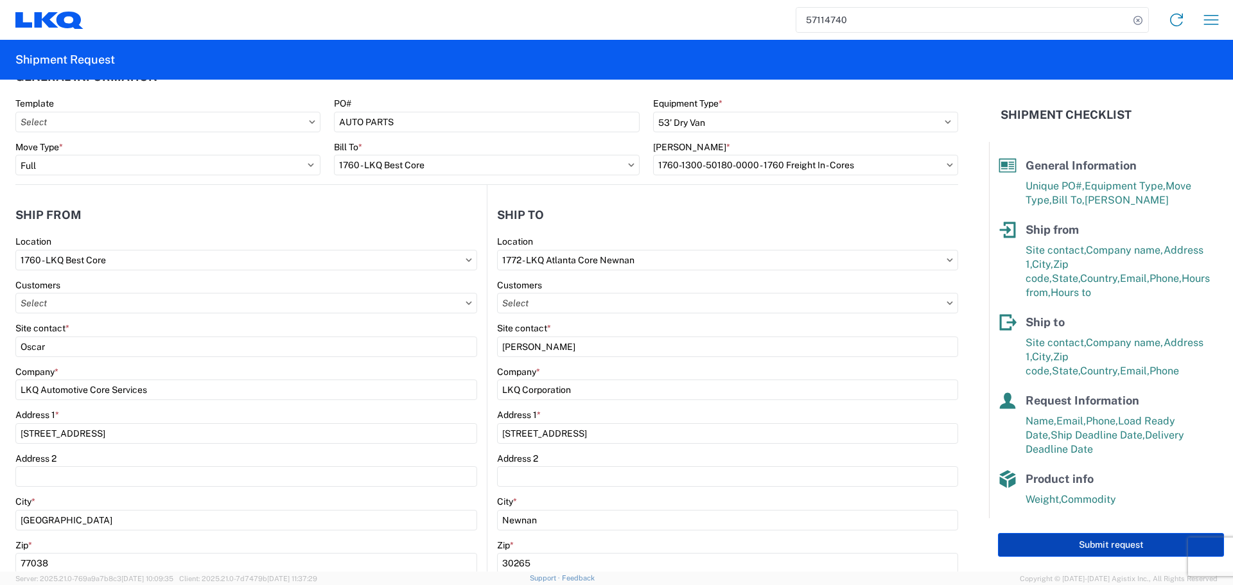
click at [1125, 544] on button "Submit request" at bounding box center [1111, 545] width 226 height 24
